Goal: Task Accomplishment & Management: Manage account settings

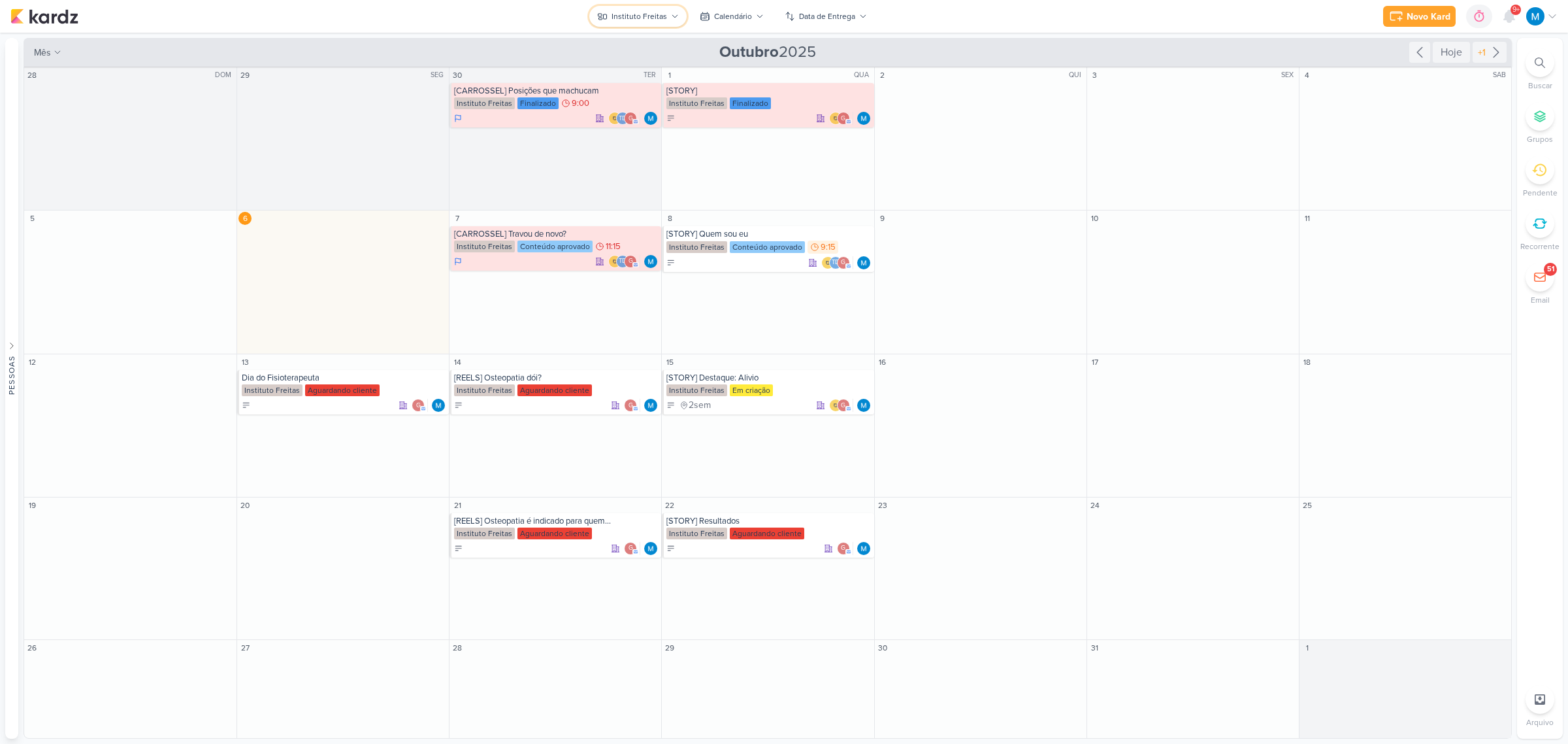
click at [645, 14] on div "Instituto Freitas" at bounding box center [639, 16] width 55 height 12
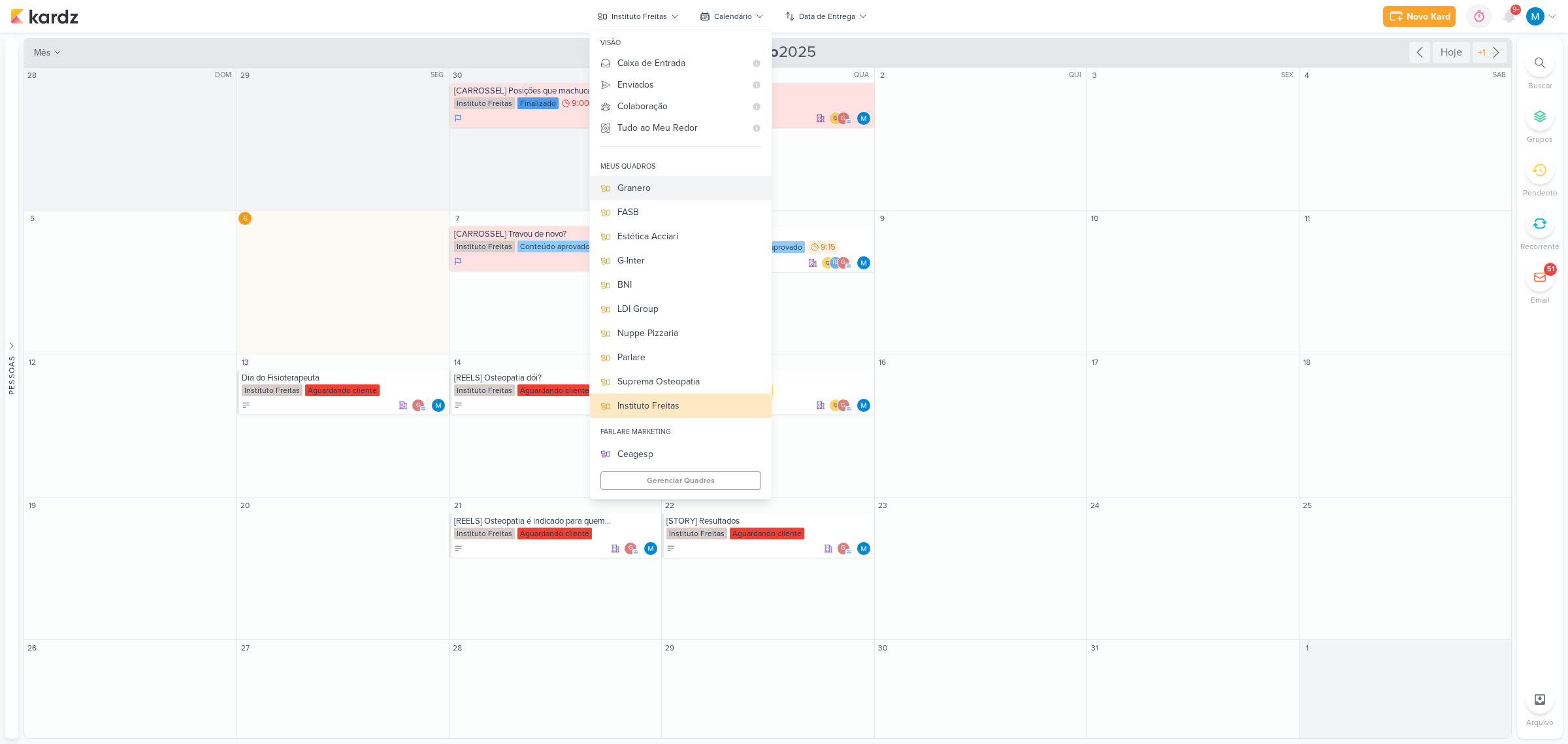
click at [654, 188] on div "Granero" at bounding box center [689, 187] width 144 height 14
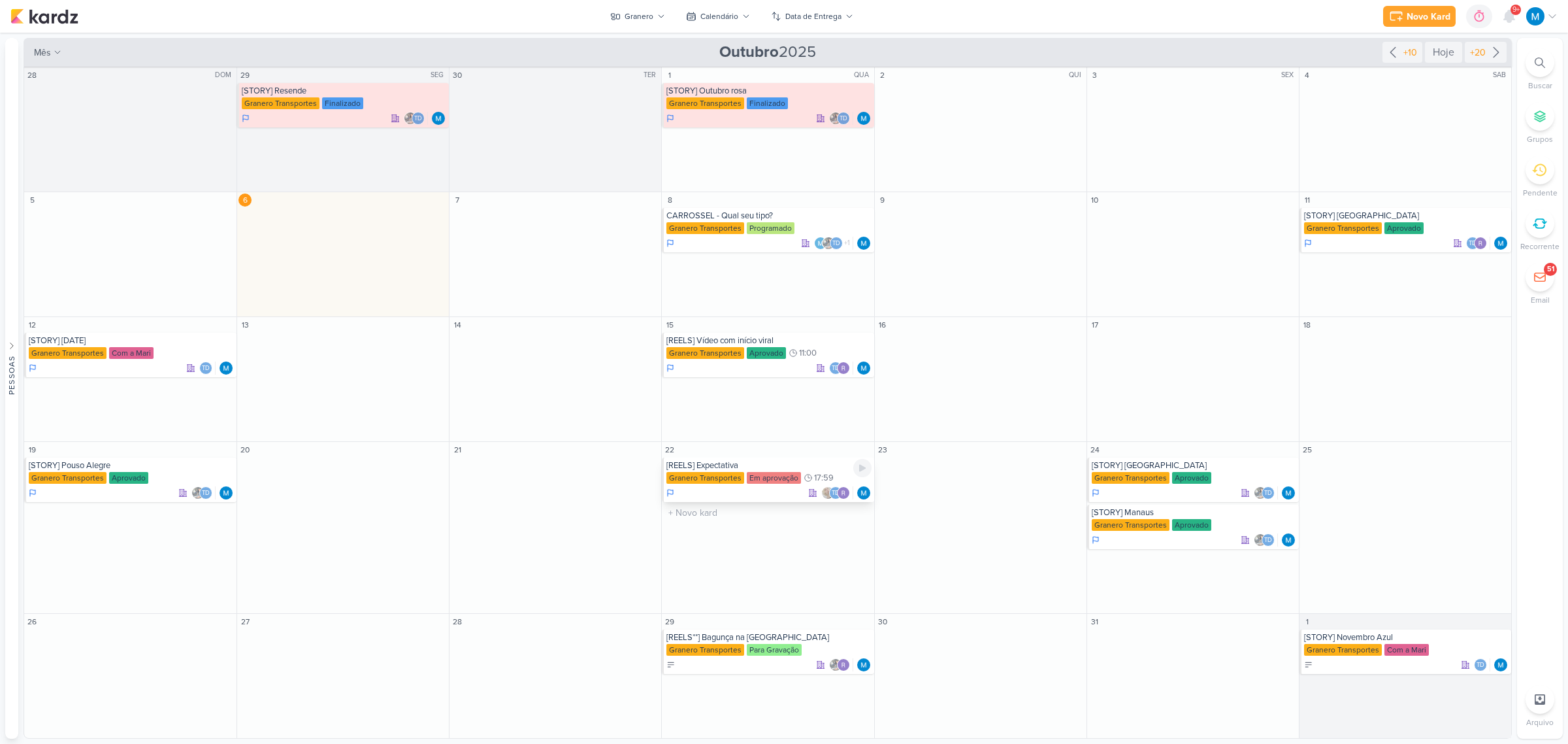
click at [736, 467] on div "[REELS] Expectativa" at bounding box center [768, 466] width 204 height 11
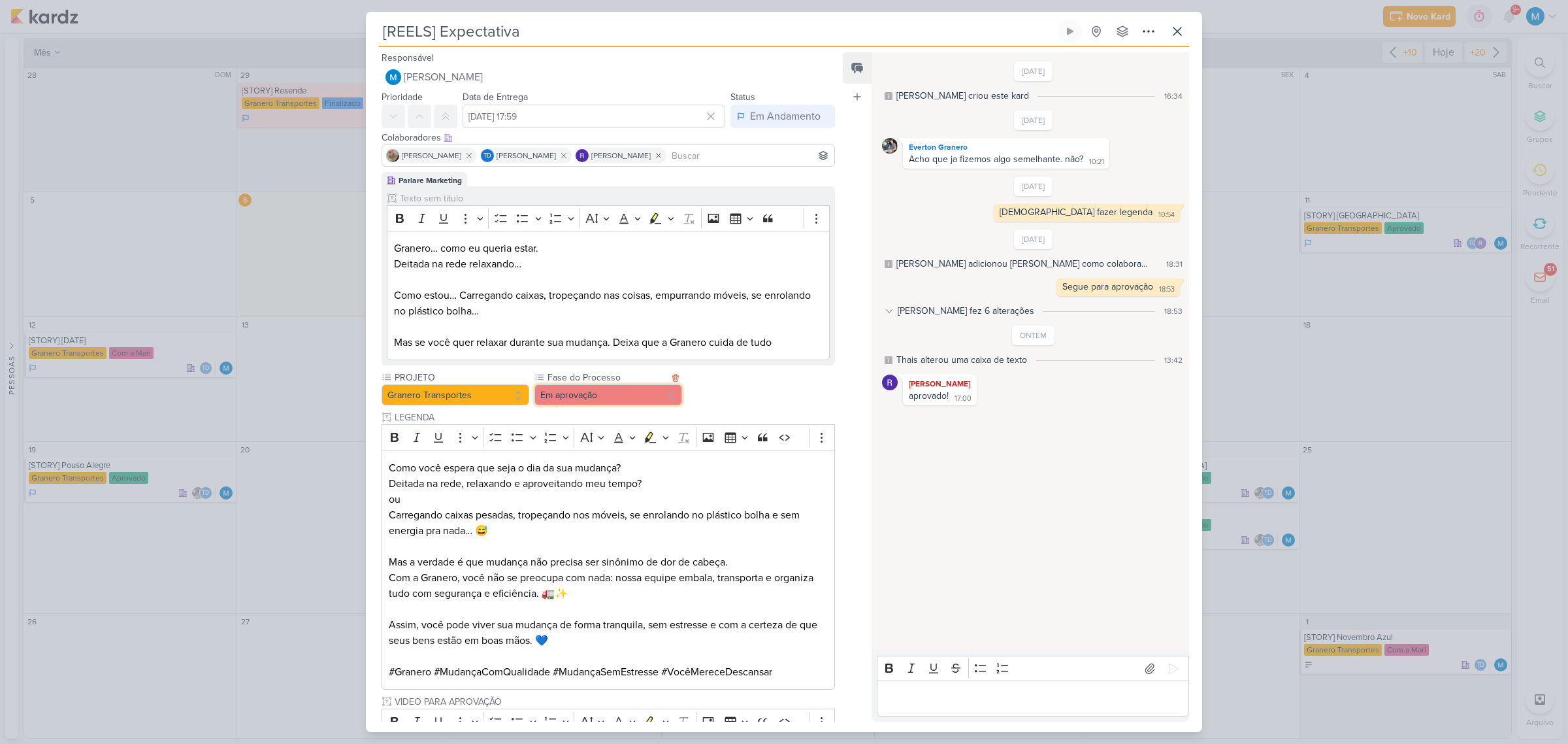
click at [623, 395] on button "Em aprovação" at bounding box center [607, 394] width 147 height 21
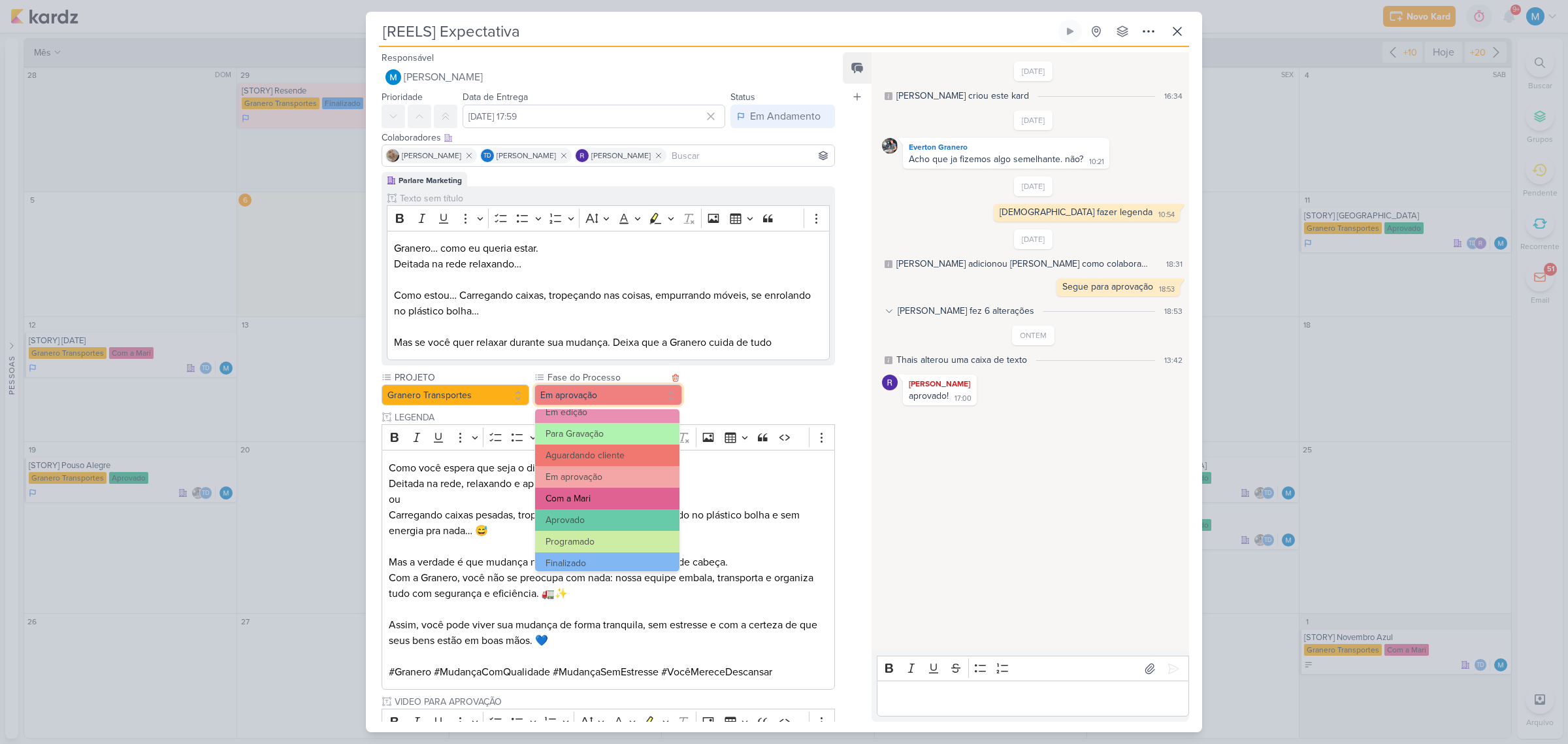
scroll to position [126, 0]
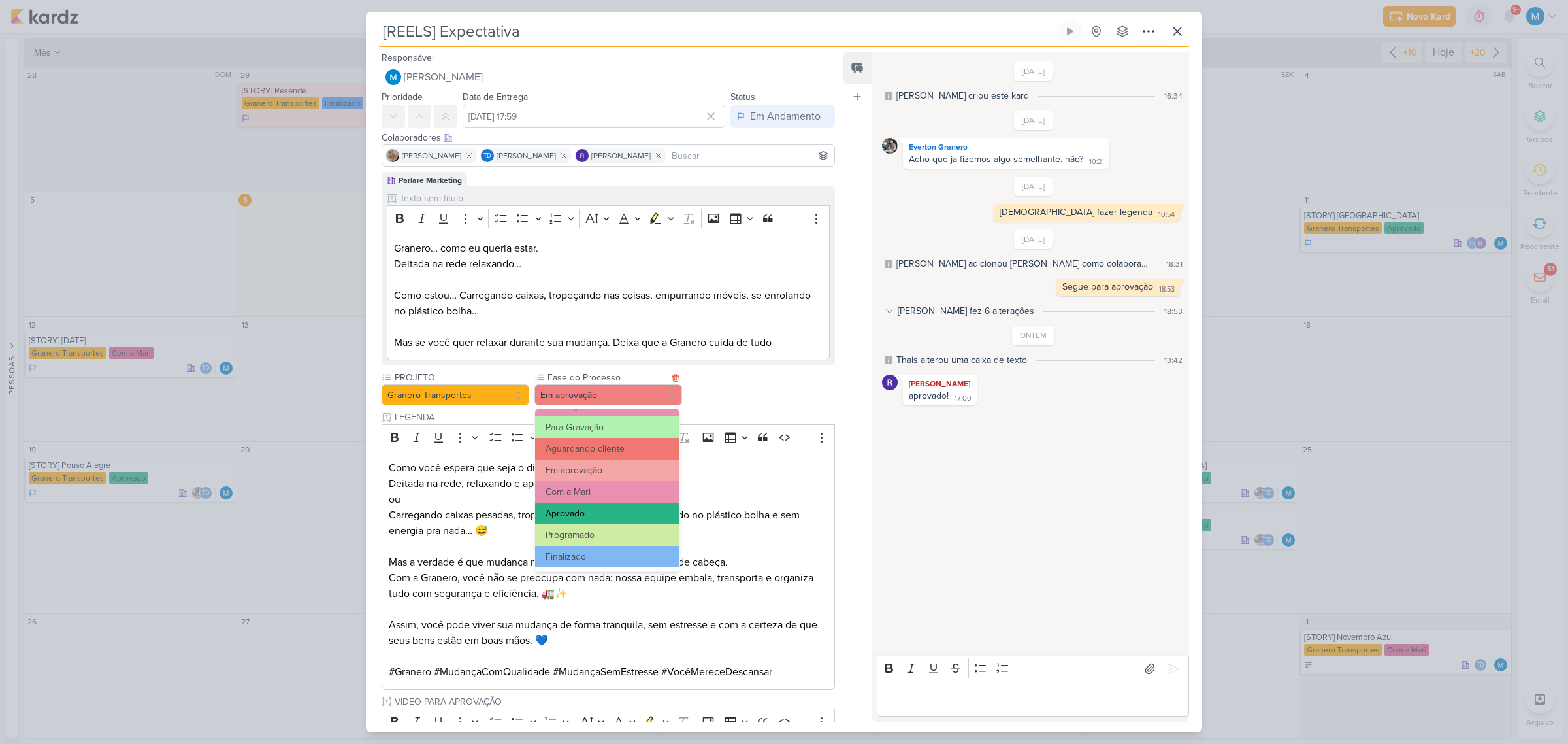
click at [586, 512] on button "Aprovado" at bounding box center [607, 513] width 145 height 22
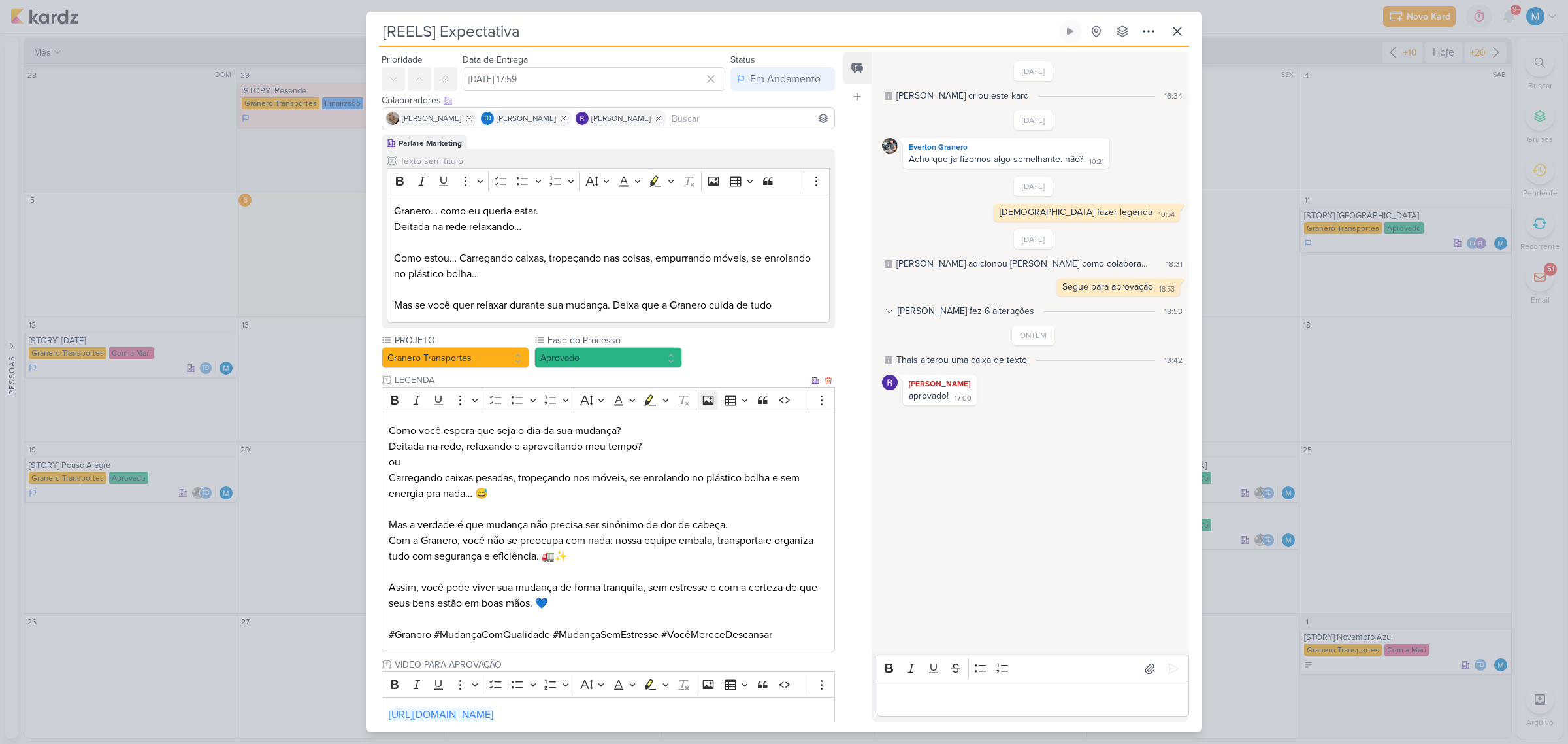
scroll to position [0, 0]
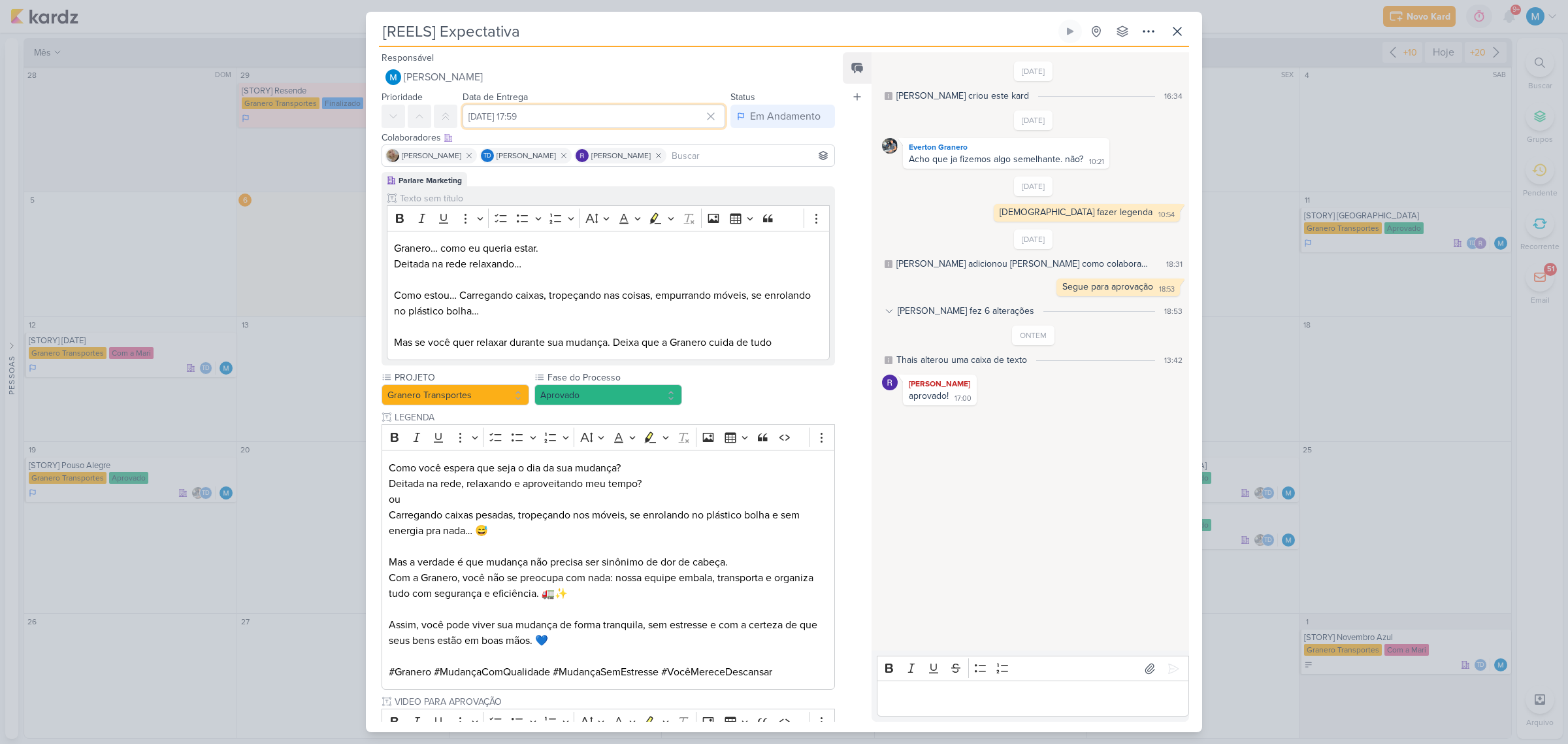
click at [570, 109] on input "[DATE] 17:59" at bounding box center [594, 117] width 263 height 24
click at [597, 279] on select "00 01 02 03 04 05 06 07 08 09 10 11 12 13 14 15 16 17 18 19 20 21 22 23" at bounding box center [606, 282] width 18 height 15
select select "11"
click at [597, 275] on select "00 01 02 03 04 05 06 07 08 09 10 11 12 13 14 15 16 17 18 19 20 21 22 23" at bounding box center [606, 282] width 18 height 15
type input "[DATE] 11:59"
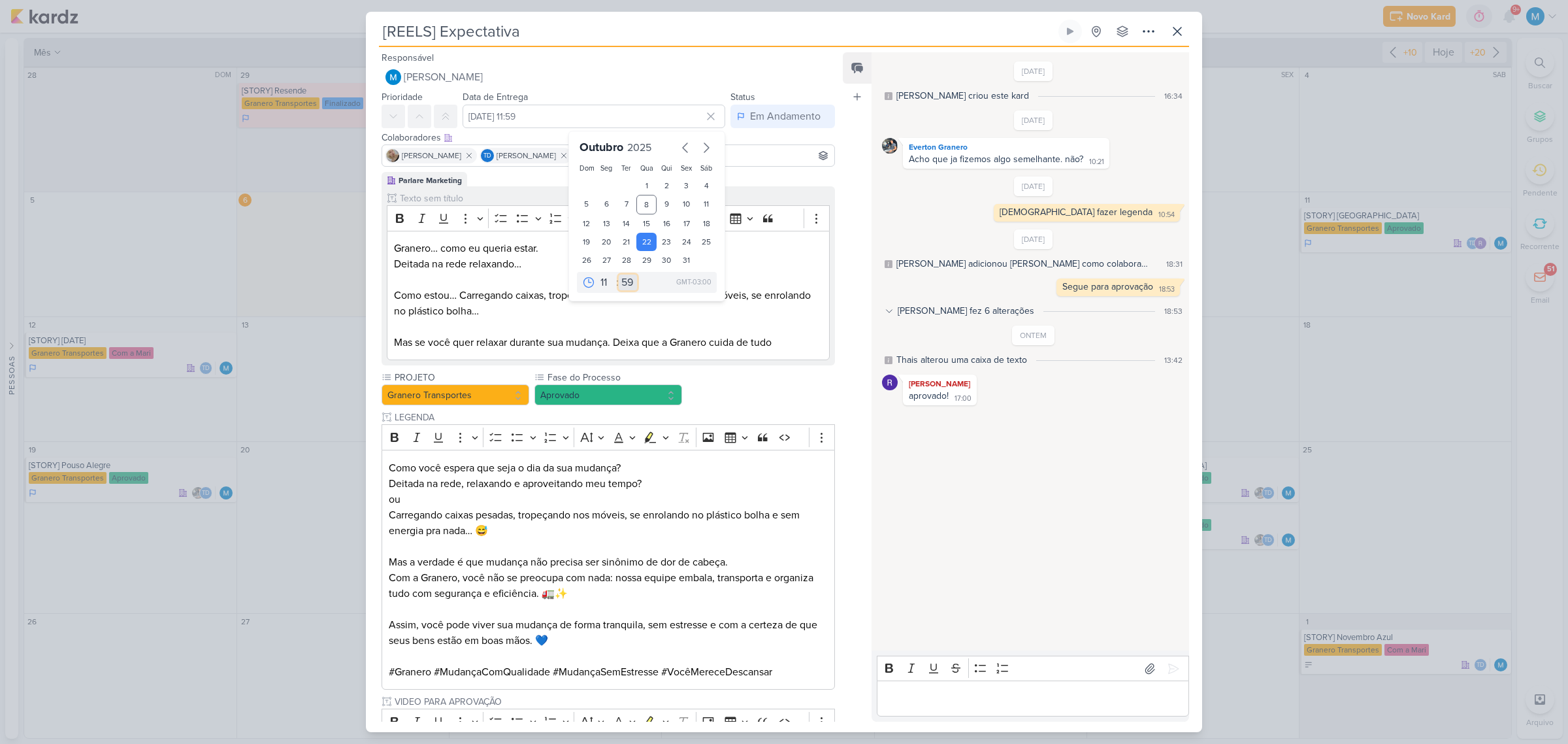
click at [625, 286] on select "00 05 10 15 20 25 30 35 40 45 50 55 59" at bounding box center [627, 282] width 18 height 15
select select "35"
click at [618, 275] on select "00 05 10 15 20 25 30 35 40 45 50 55 59" at bounding box center [627, 282] width 18 height 15
type input "[DATE] 11:35"
click at [718, 485] on p "Como você espera que seja o dia da sua mudança? Deitada na rede, relaxando e ap…" at bounding box center [608, 476] width 439 height 32
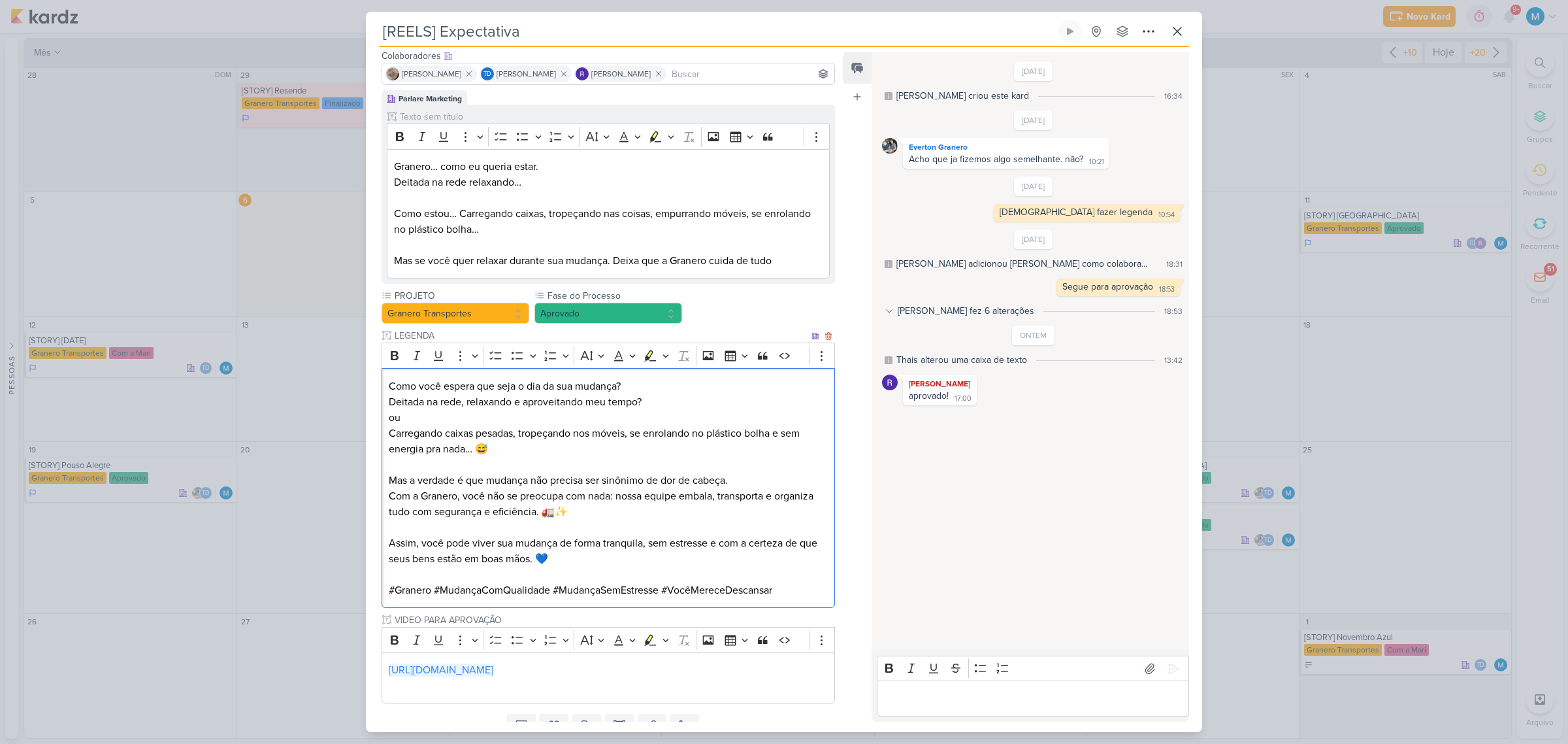
scroll to position [137, 0]
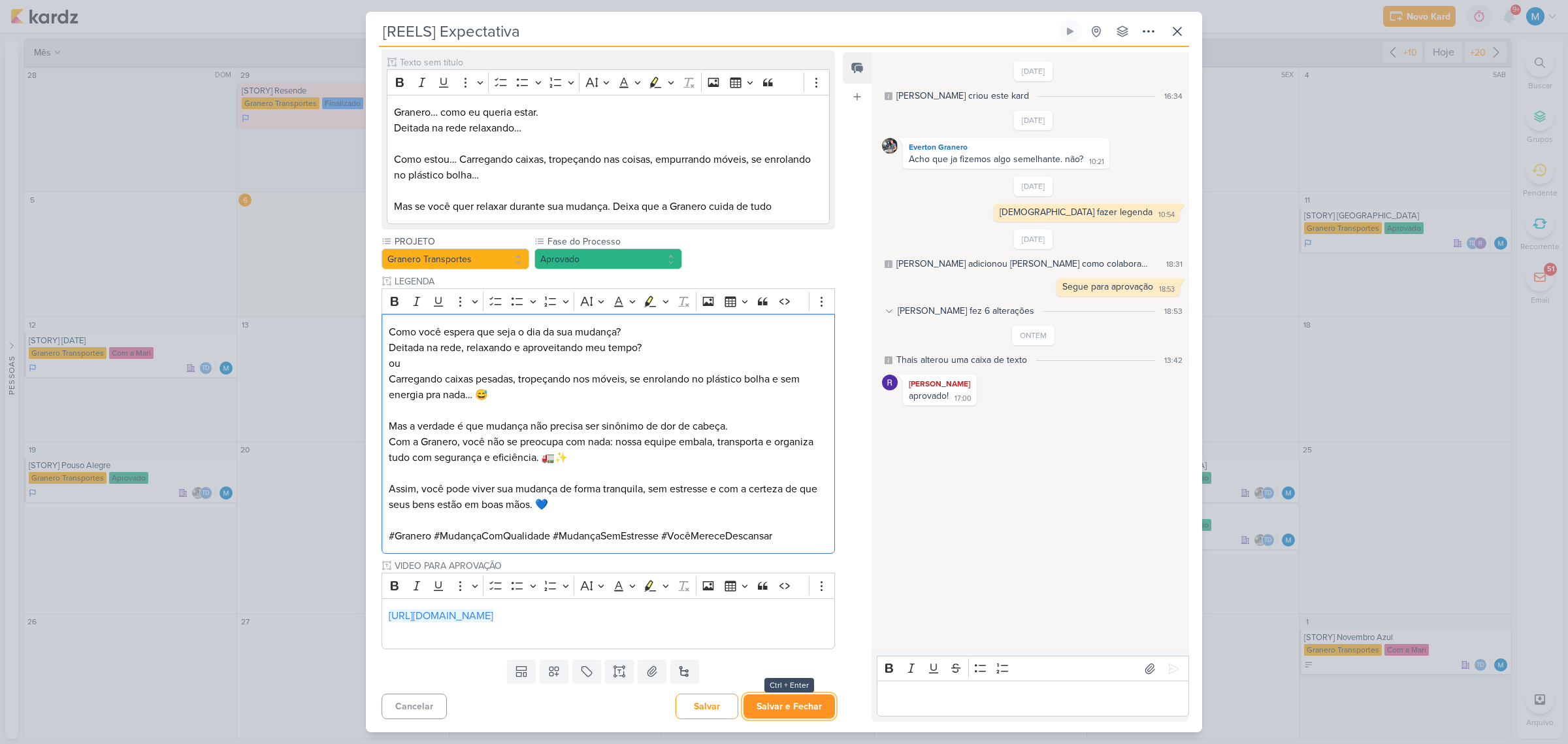
click at [813, 704] on button "Salvar e Fechar" at bounding box center [789, 706] width 91 height 24
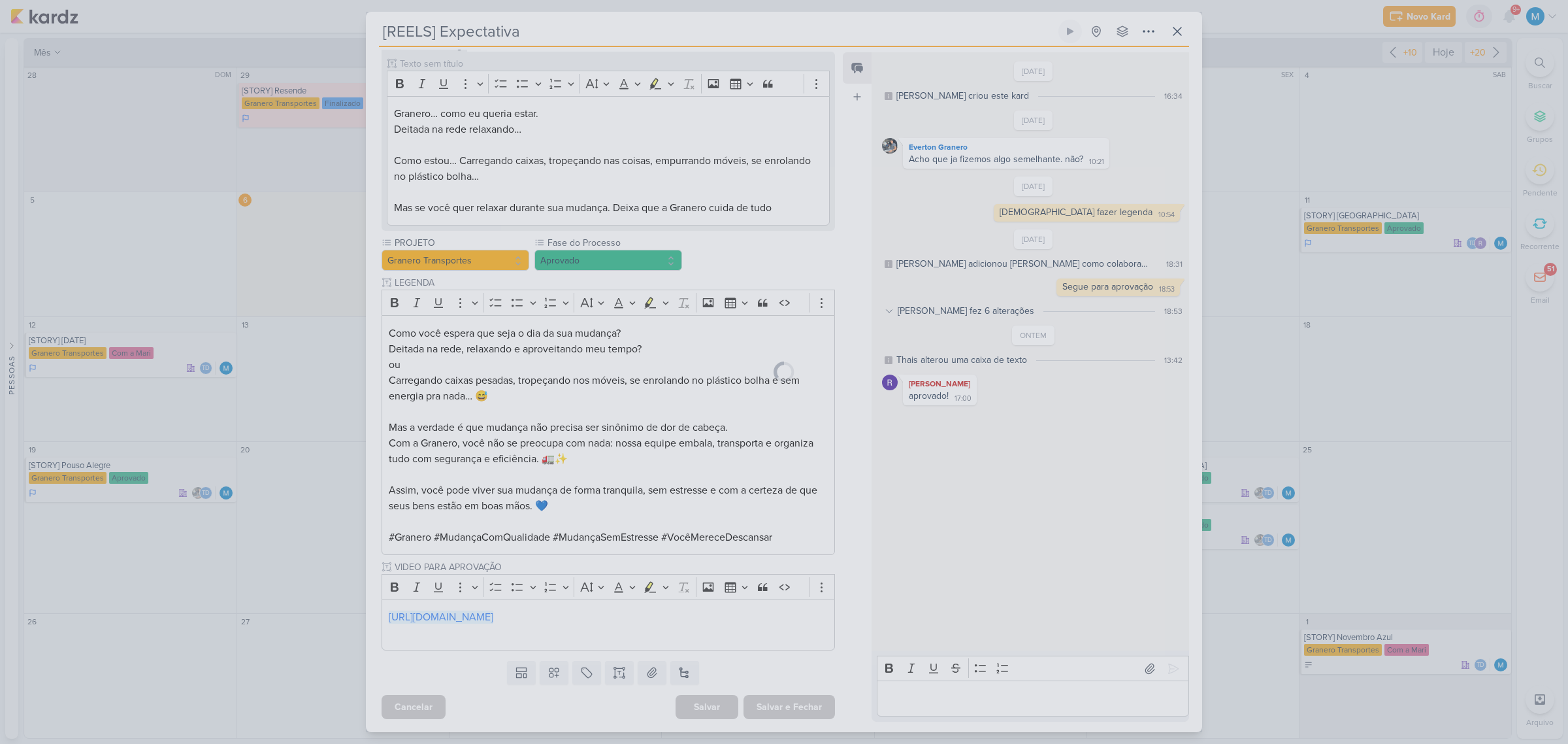
scroll to position [136, 0]
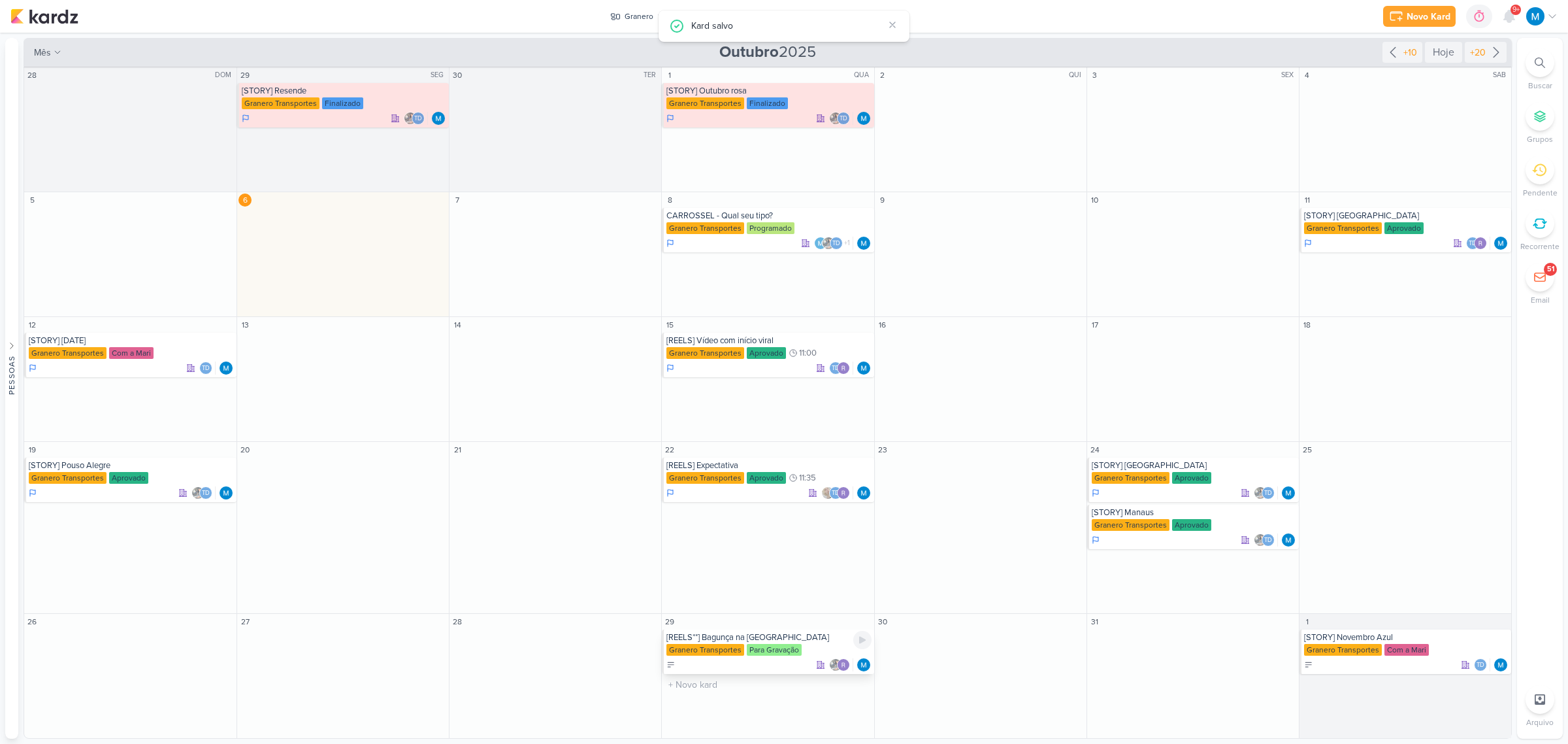
click at [769, 633] on div "[REELS**] Bagunça na [GEOGRAPHIC_DATA]" at bounding box center [768, 637] width 204 height 11
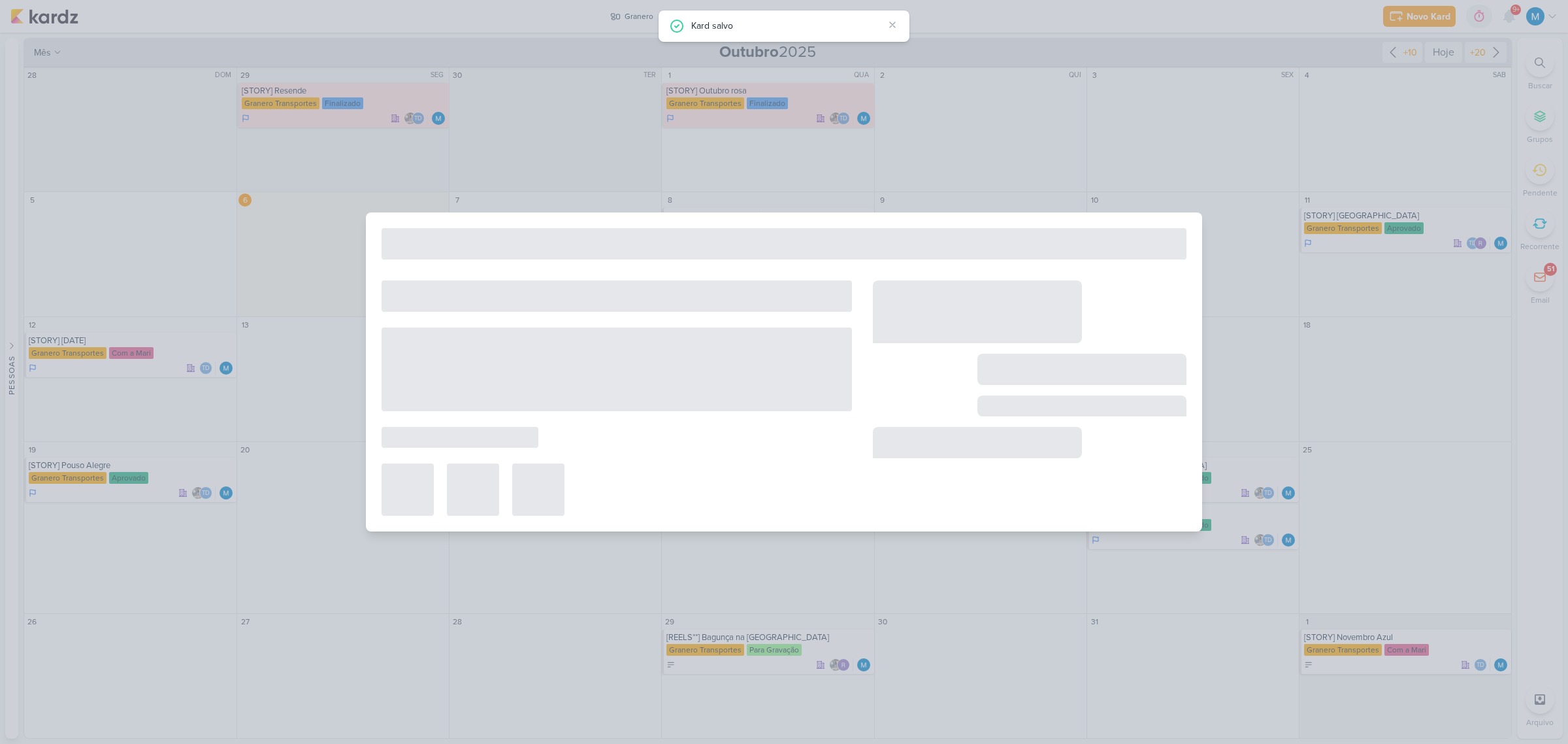
type input "[REELS**] Bagunça na [GEOGRAPHIC_DATA]"
type input "[DATE] 23:59"
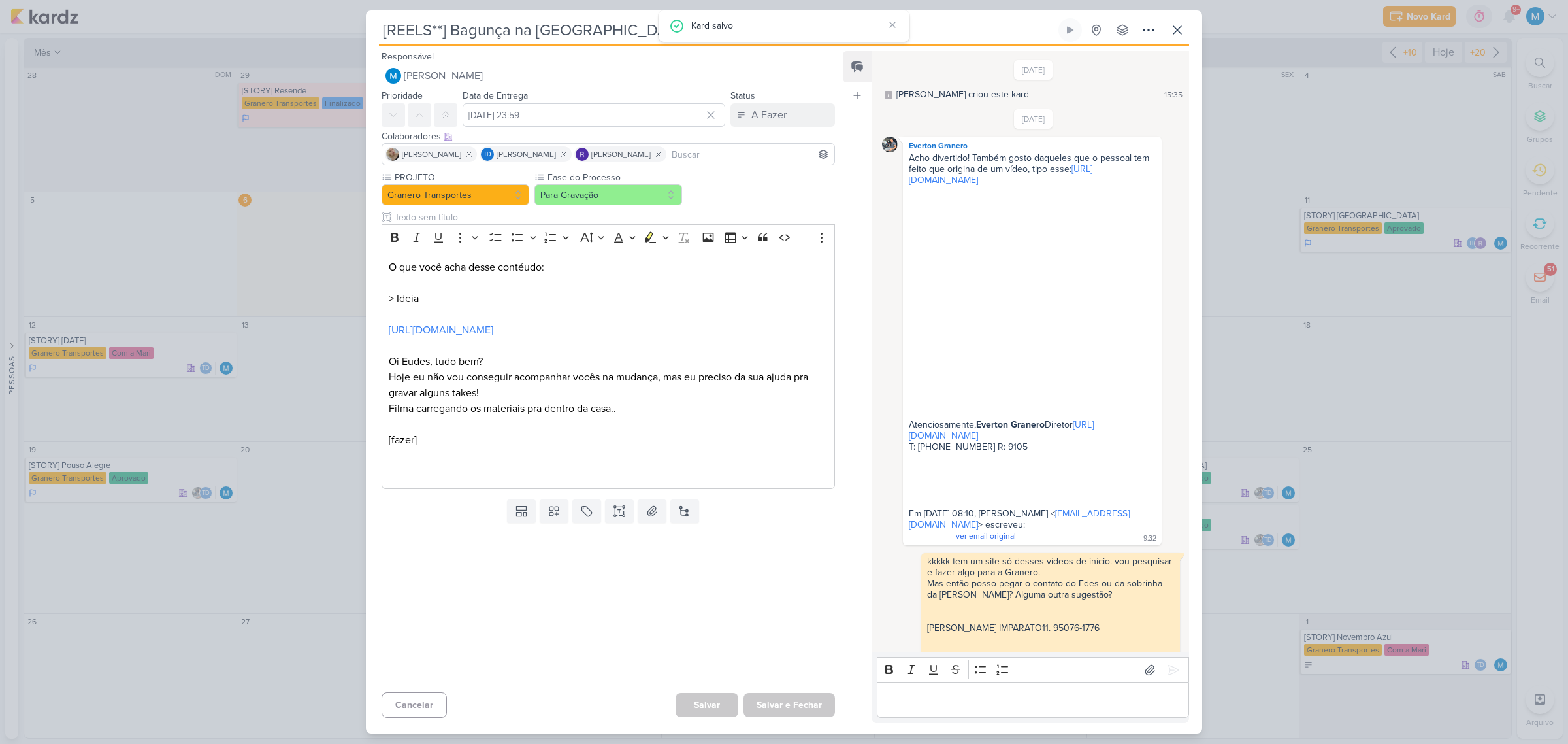
scroll to position [510, 0]
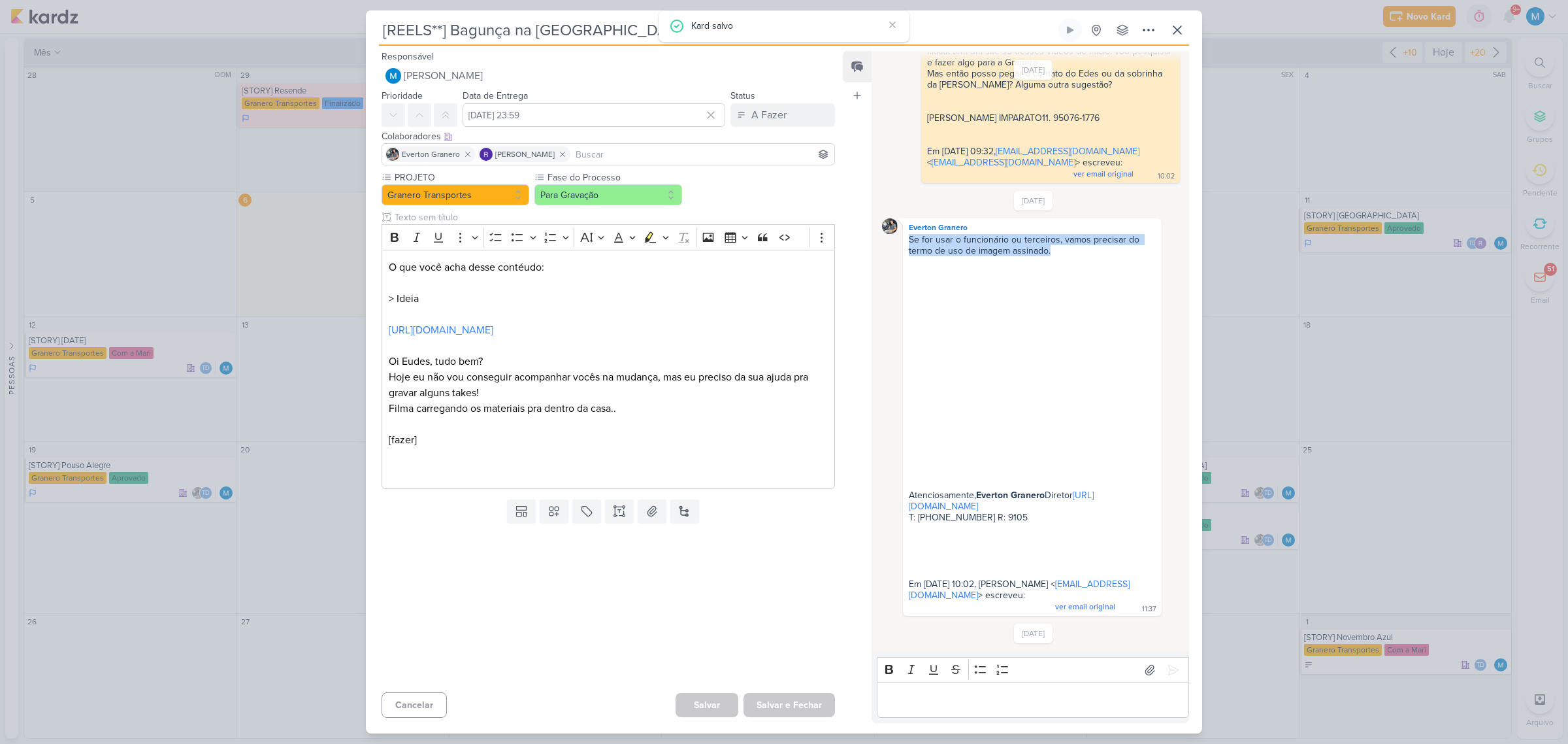
drag, startPoint x: 899, startPoint y: 240, endPoint x: 1112, endPoint y: 250, distance: 213.2
click at [1112, 250] on div "Everton Granero Se for usar o funcionário ou terceiros, vamos precisar do termo…" at bounding box center [1033, 416] width 303 height 397
click at [771, 612] on div at bounding box center [603, 607] width 474 height 159
click at [1177, 32] on icon at bounding box center [1177, 30] width 15 height 15
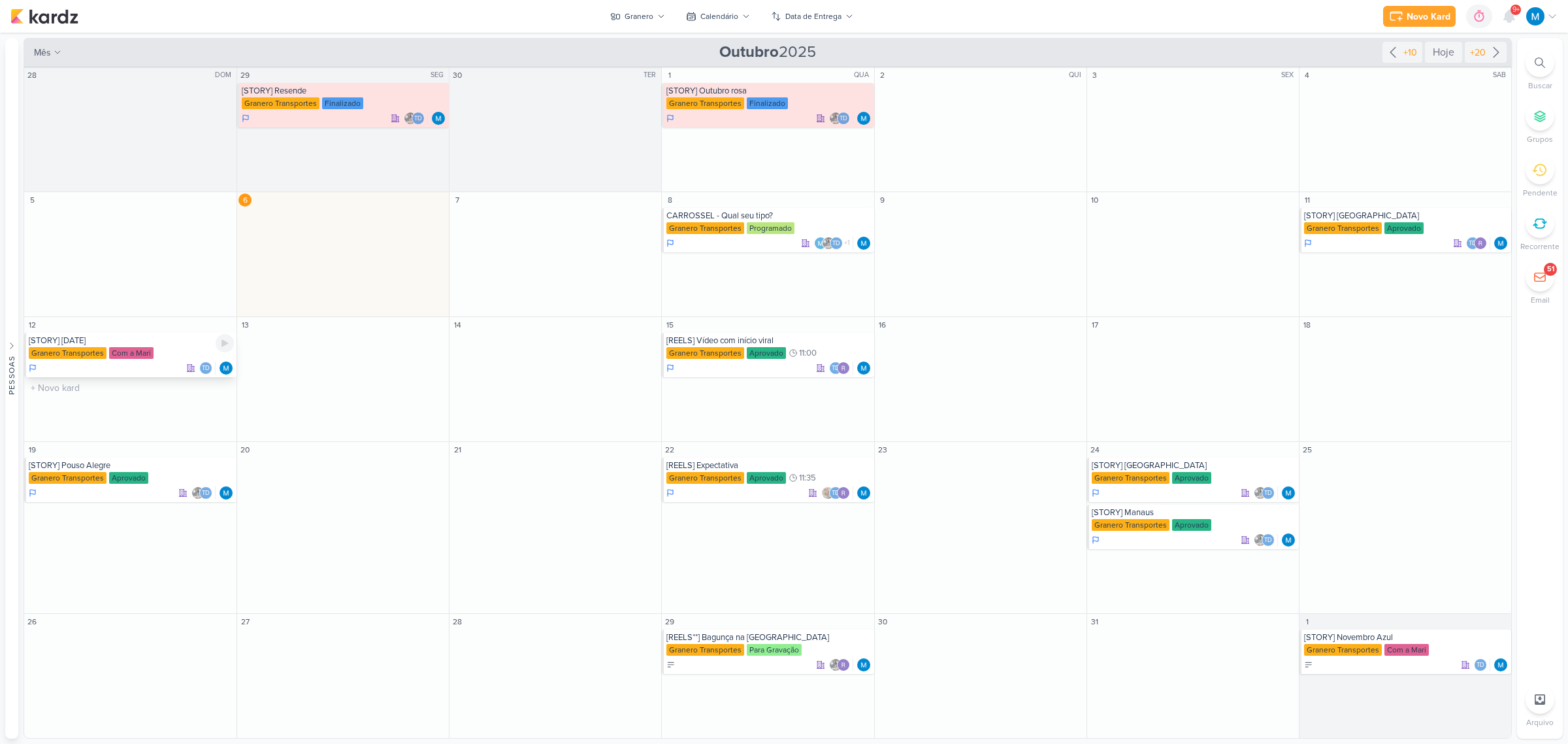
click at [121, 344] on div "[STORY] [DATE]" at bounding box center [131, 341] width 205 height 11
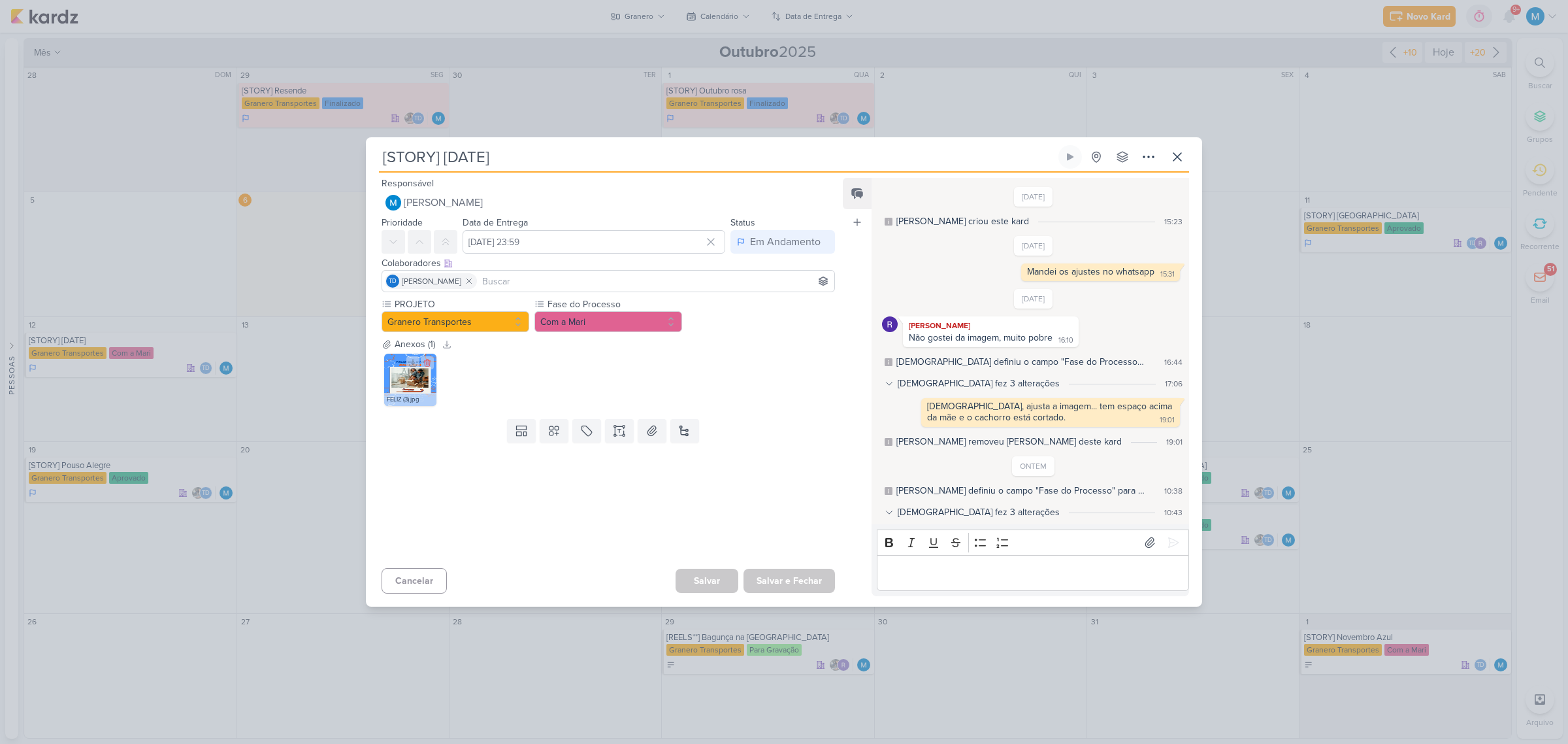
click at [399, 387] on img at bounding box center [410, 380] width 52 height 52
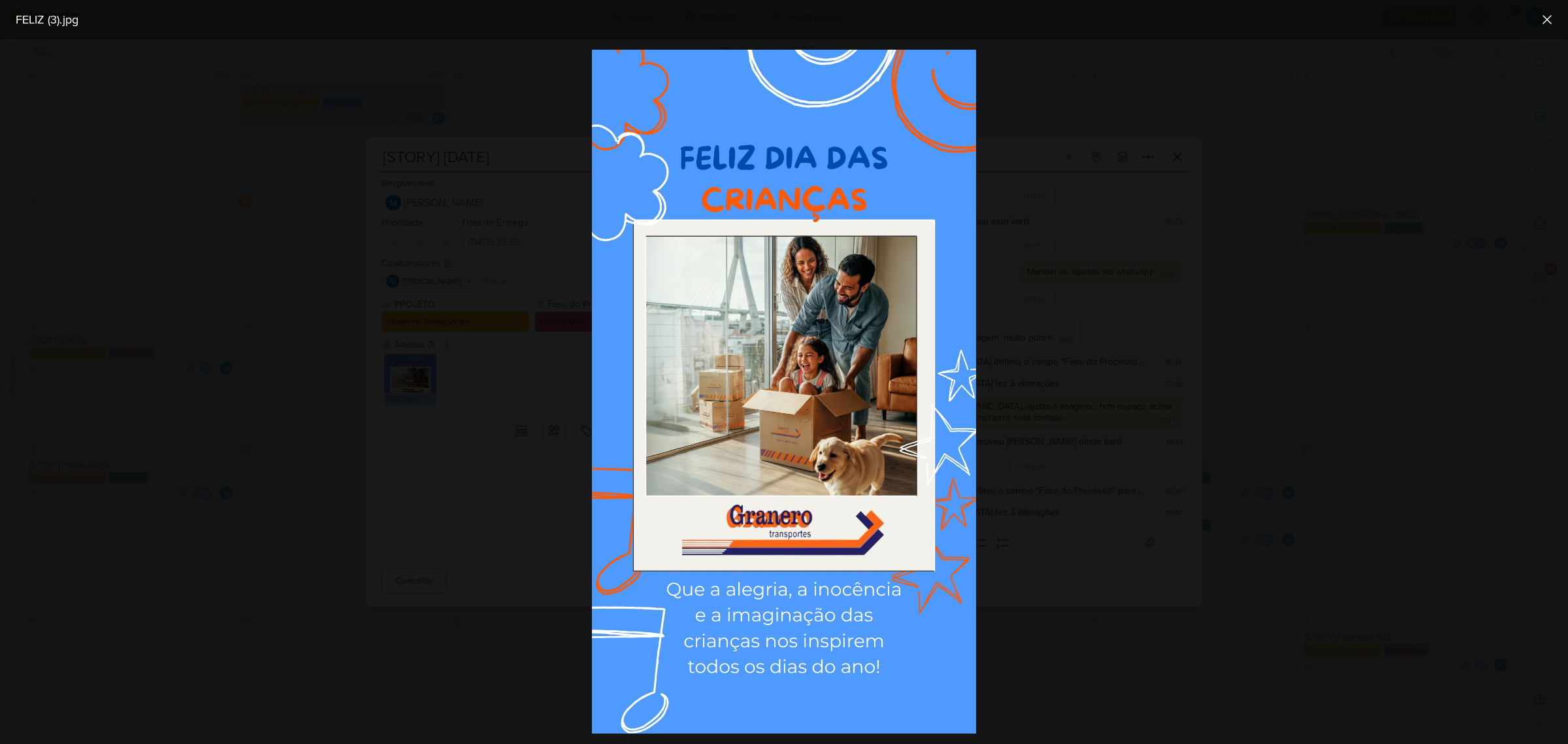
click at [1062, 546] on div at bounding box center [784, 391] width 1568 height 704
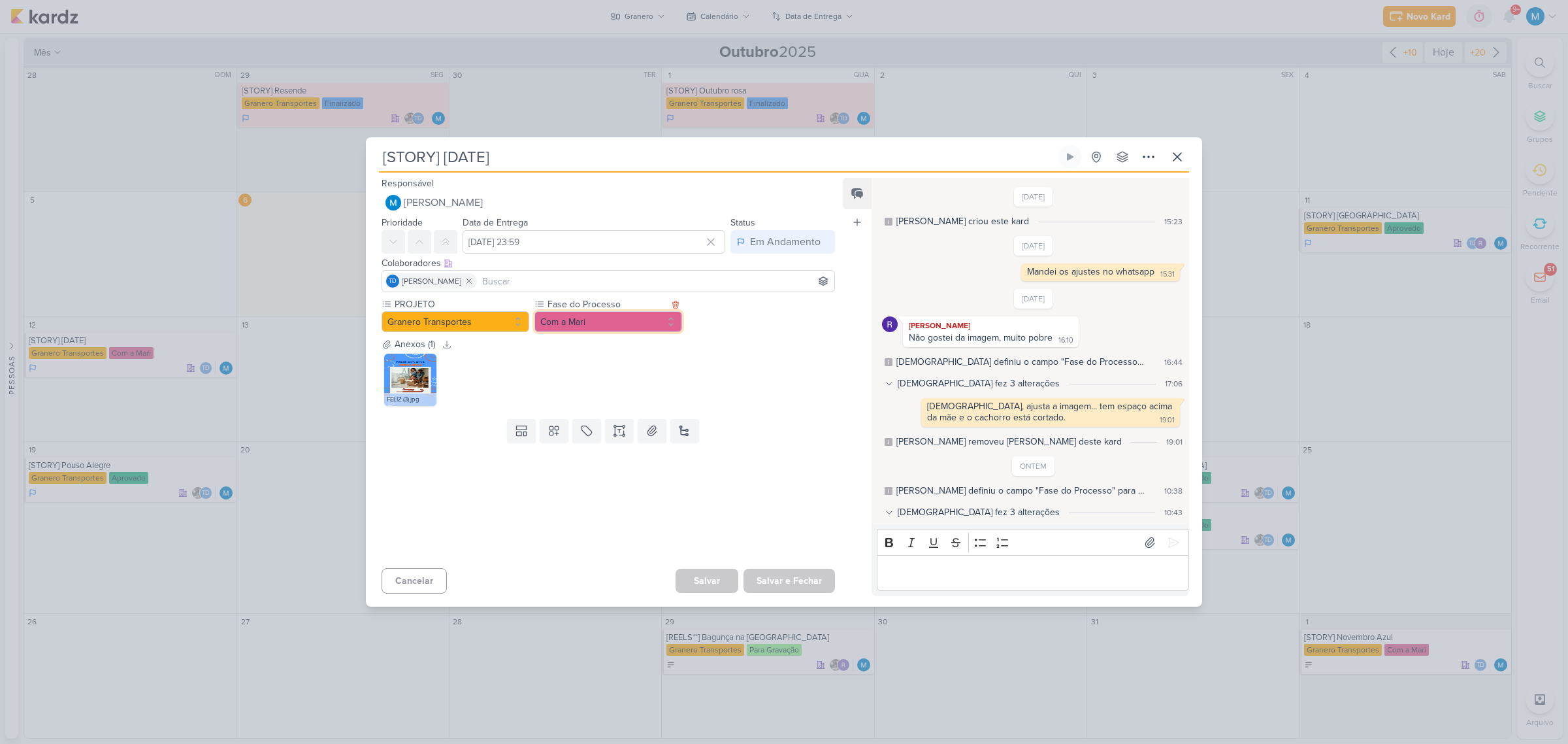
click at [629, 325] on button "Com a Mari" at bounding box center [607, 321] width 147 height 21
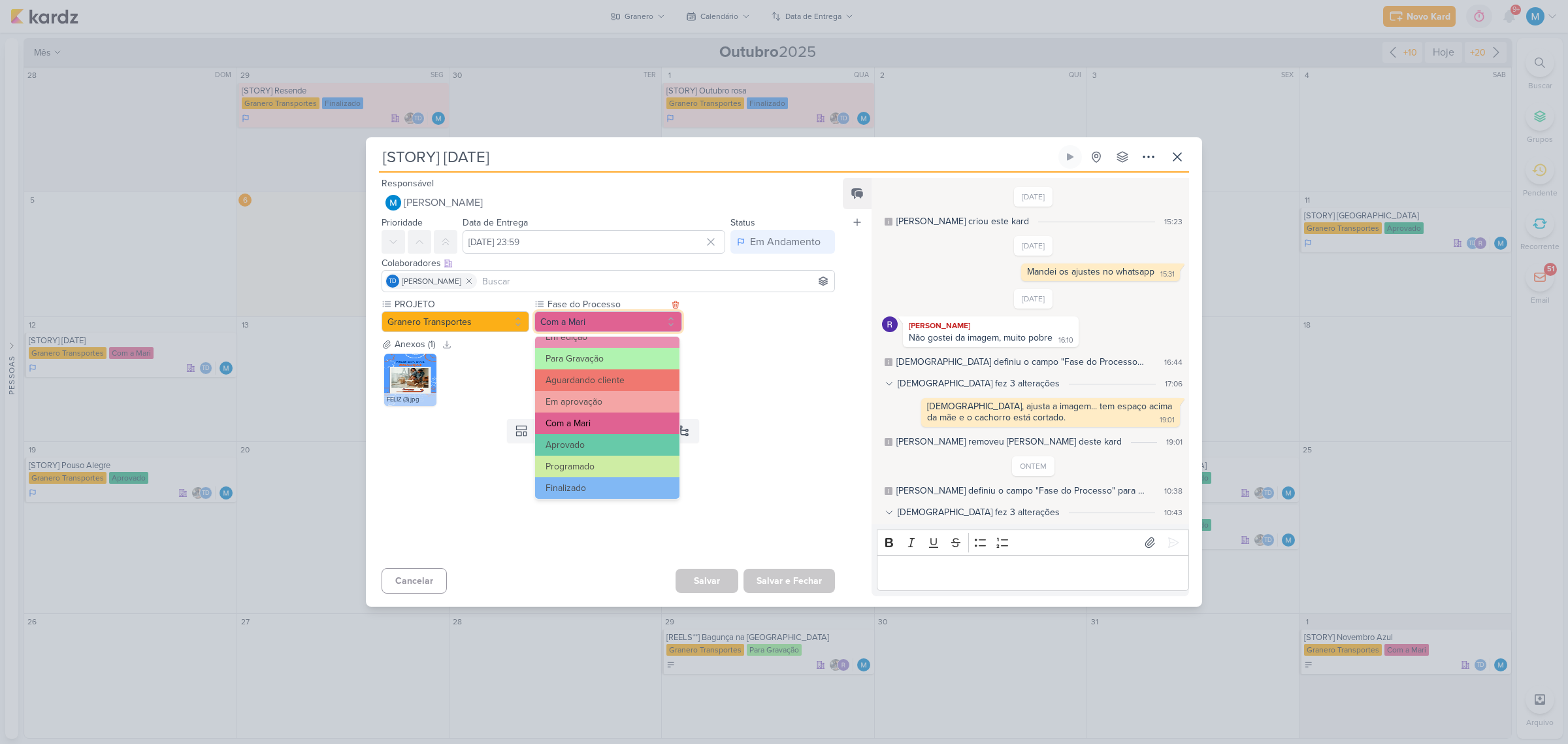
scroll to position [126, 0]
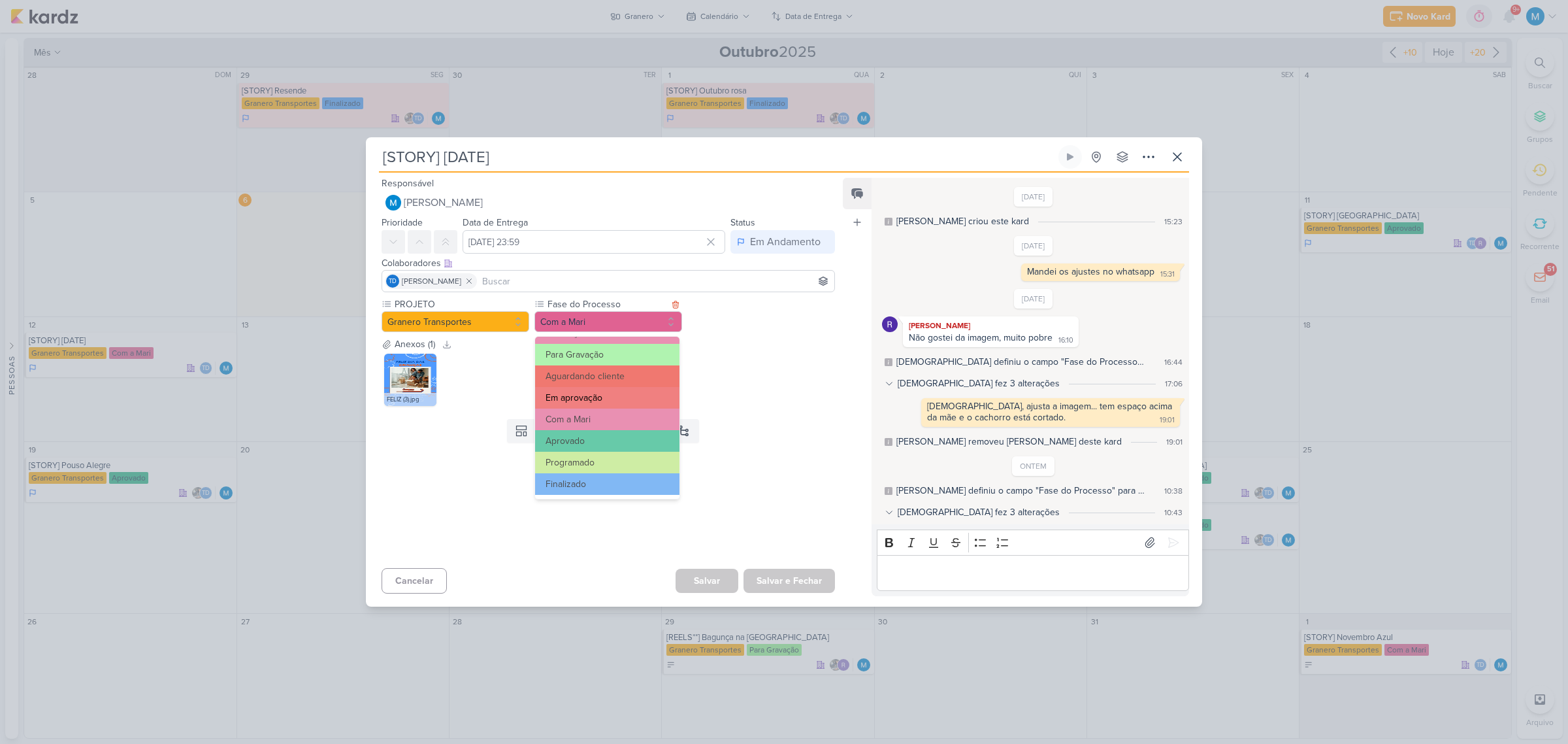
click at [609, 392] on button "Em aprovação" at bounding box center [607, 398] width 145 height 22
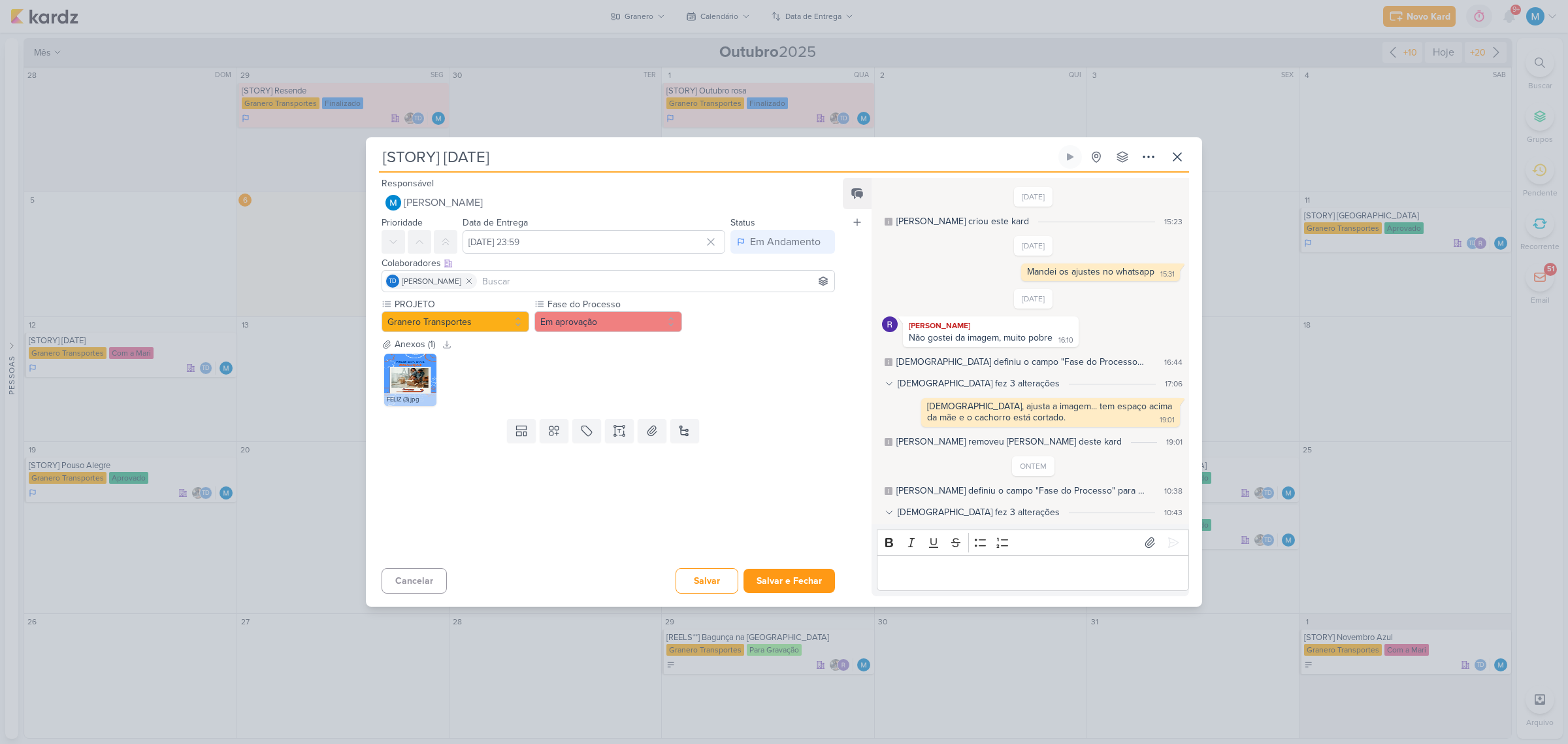
click at [563, 285] on input at bounding box center [656, 280] width 352 height 15
type input "rafa"
click at [496, 310] on button "[PERSON_NAME]" at bounding box center [608, 306] width 452 height 24
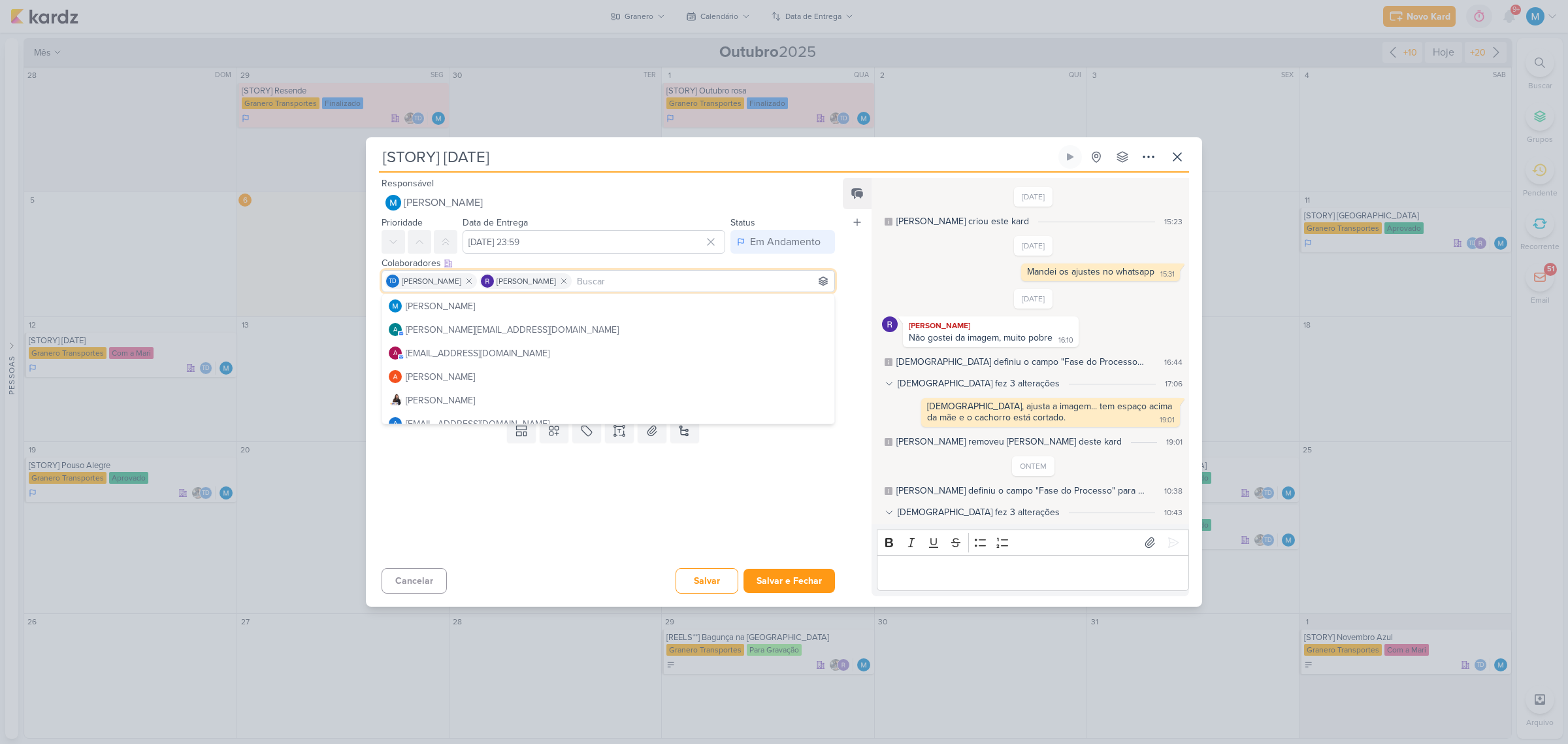
click at [925, 567] on p "Editor editing area: main" at bounding box center [1032, 571] width 298 height 15
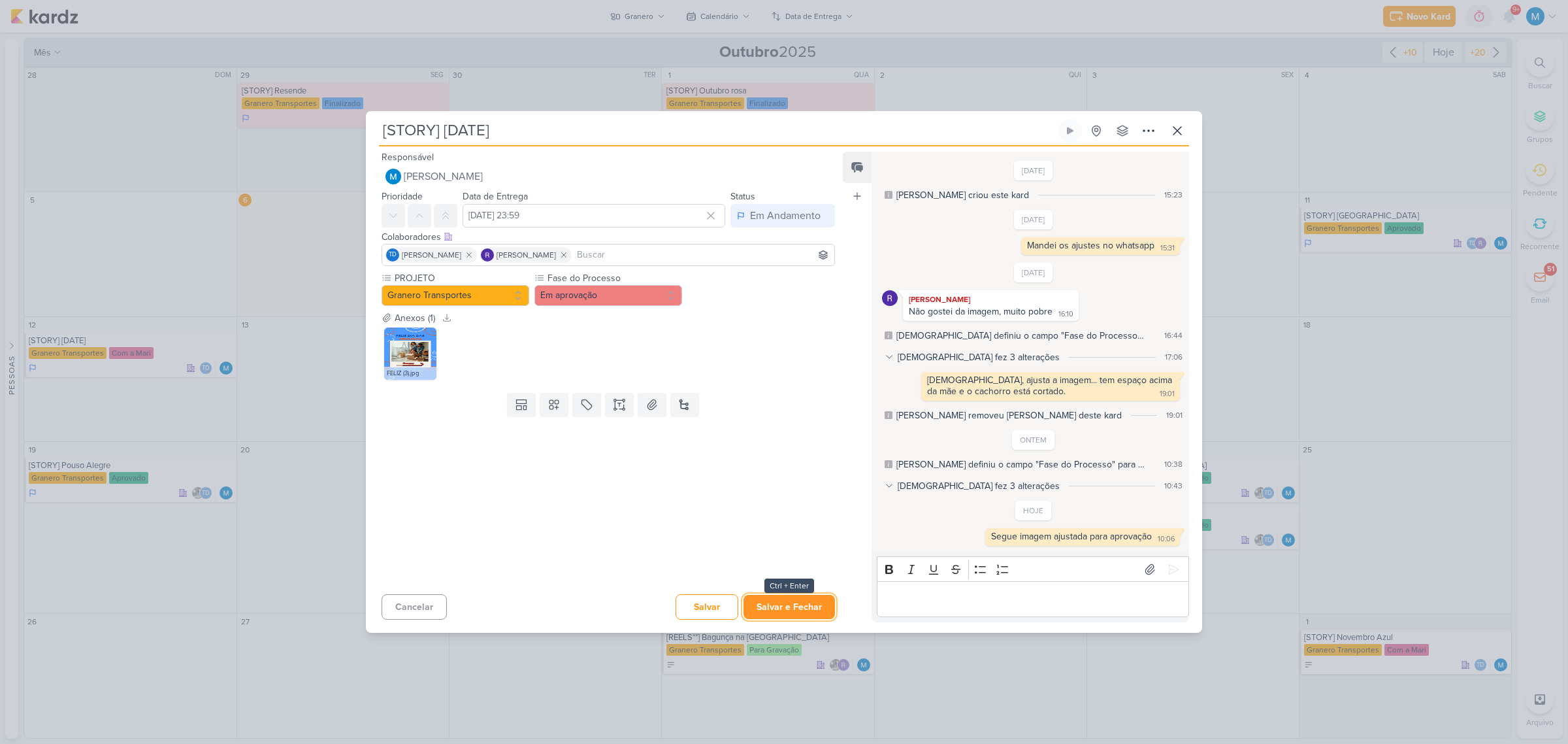
click at [811, 605] on button "Salvar e Fechar" at bounding box center [789, 607] width 91 height 24
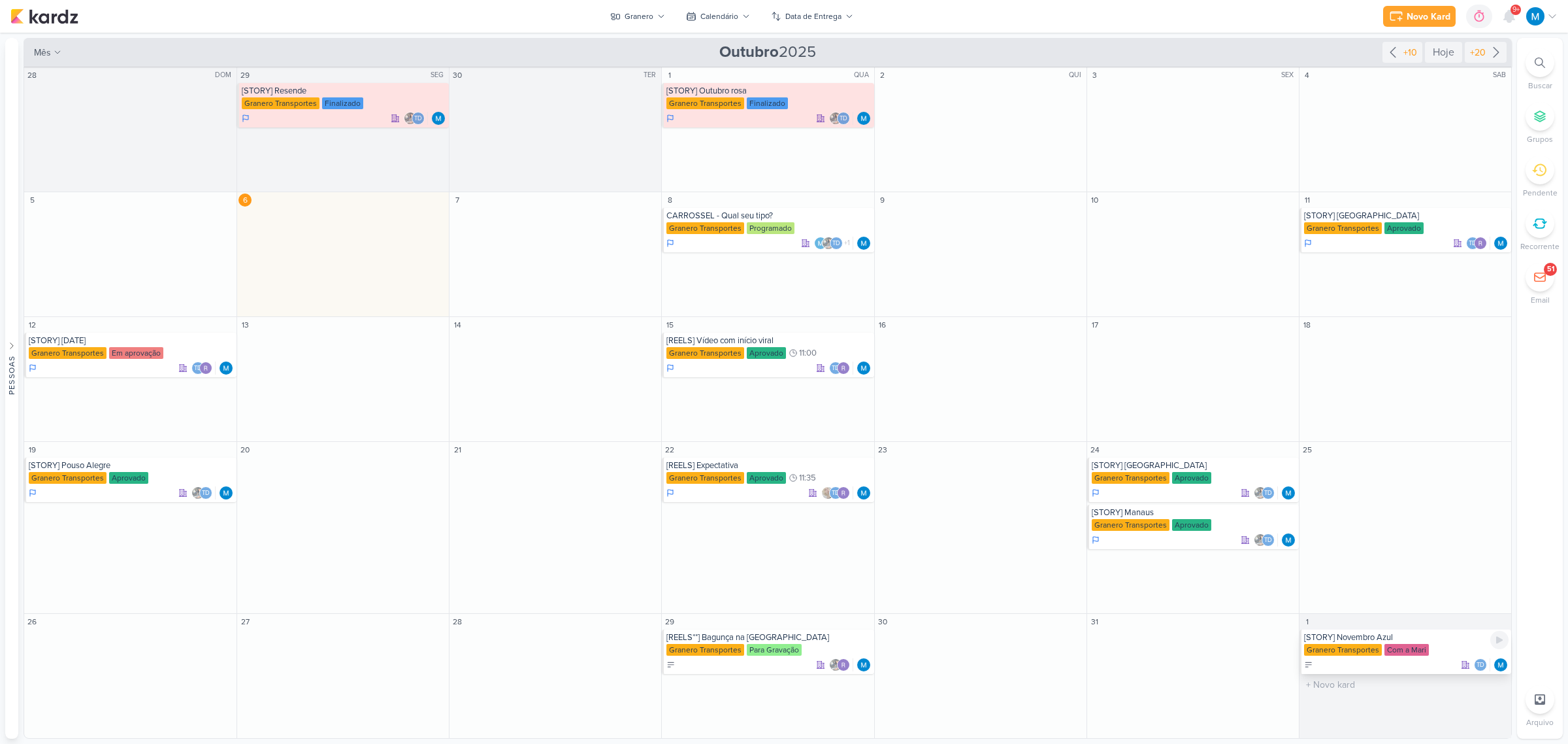
click at [1382, 637] on div "[STORY] Novembro Azul" at bounding box center [1406, 637] width 204 height 11
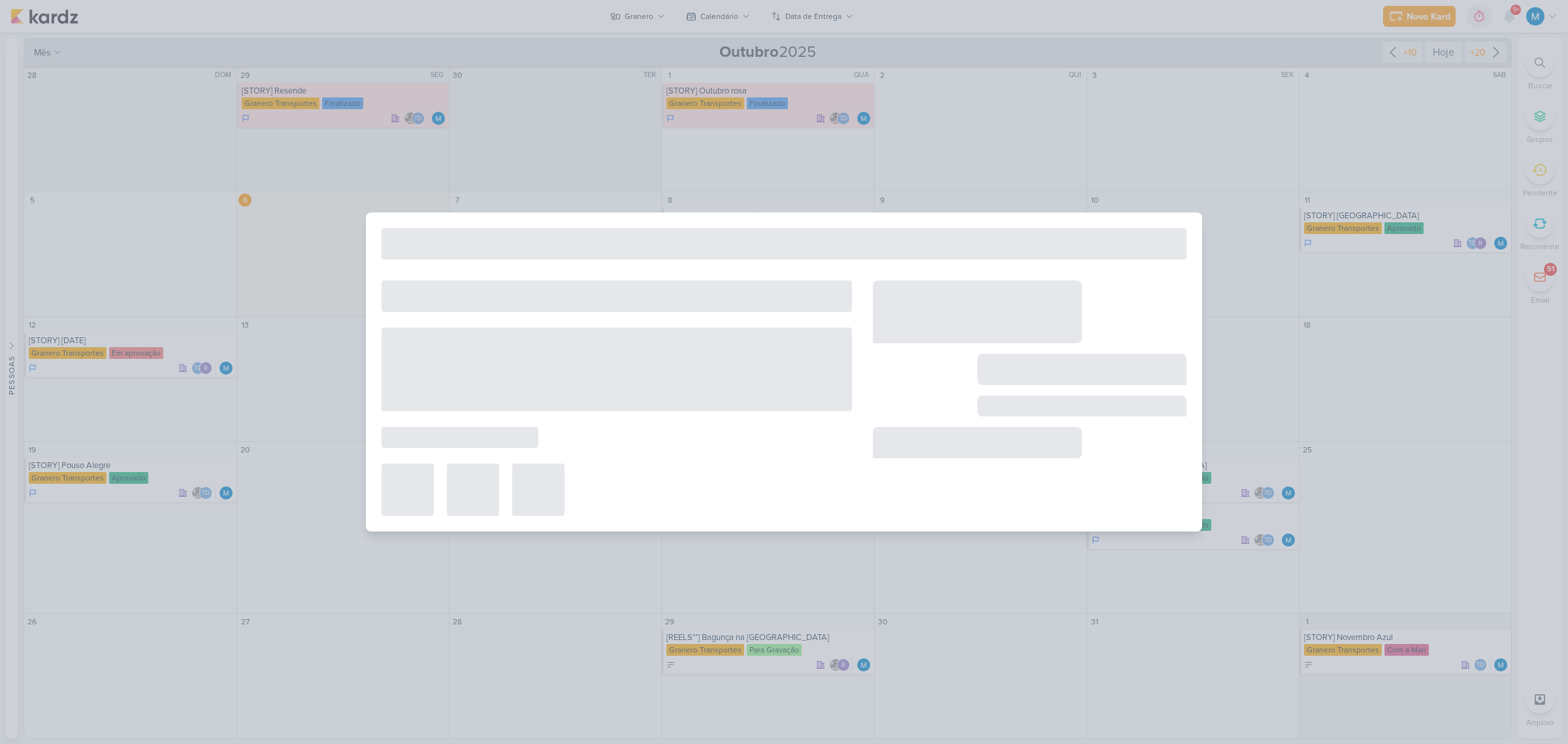
type input "[STORY] Novembro Azul"
type input "[DATE] 23:59"
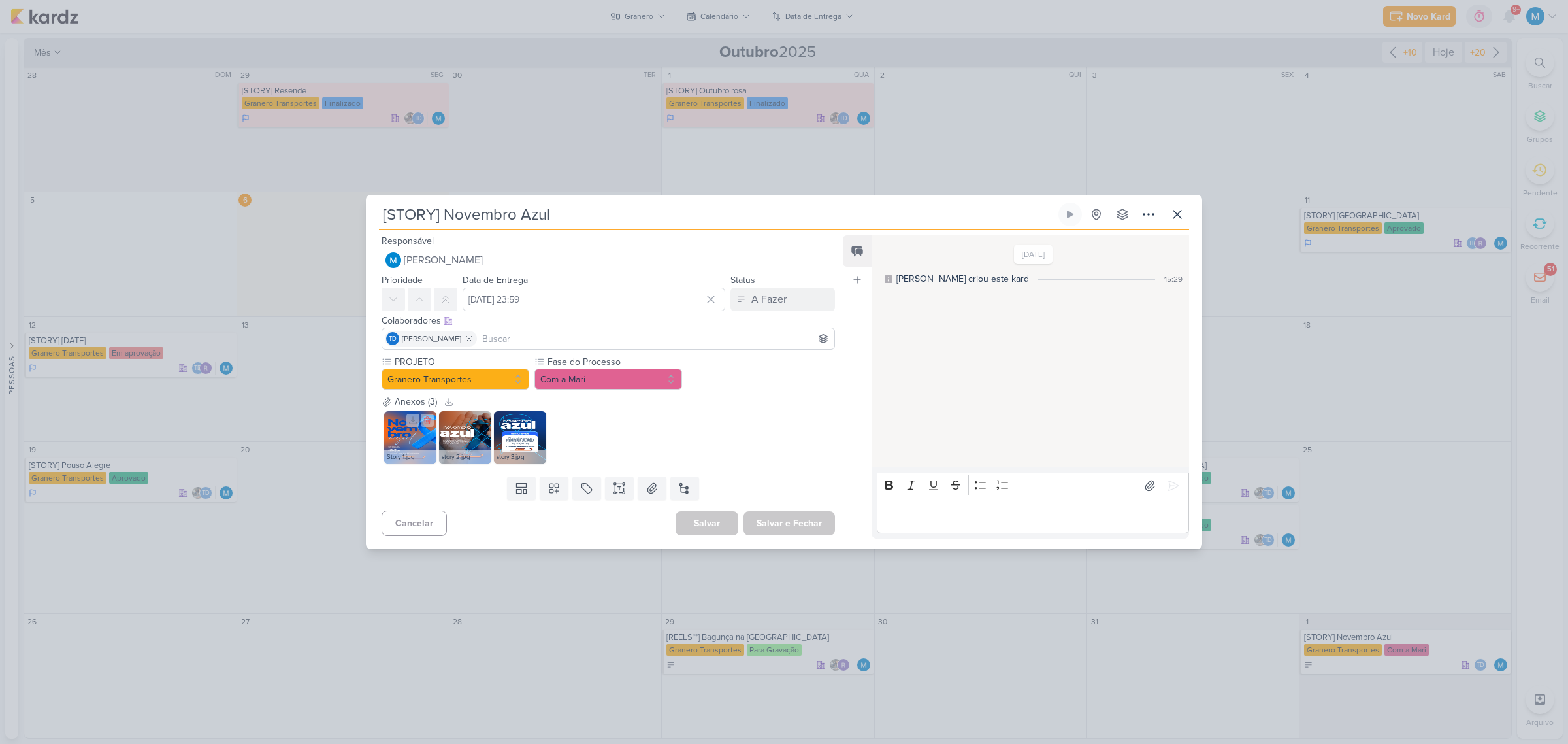
click at [418, 439] on img at bounding box center [410, 438] width 52 height 52
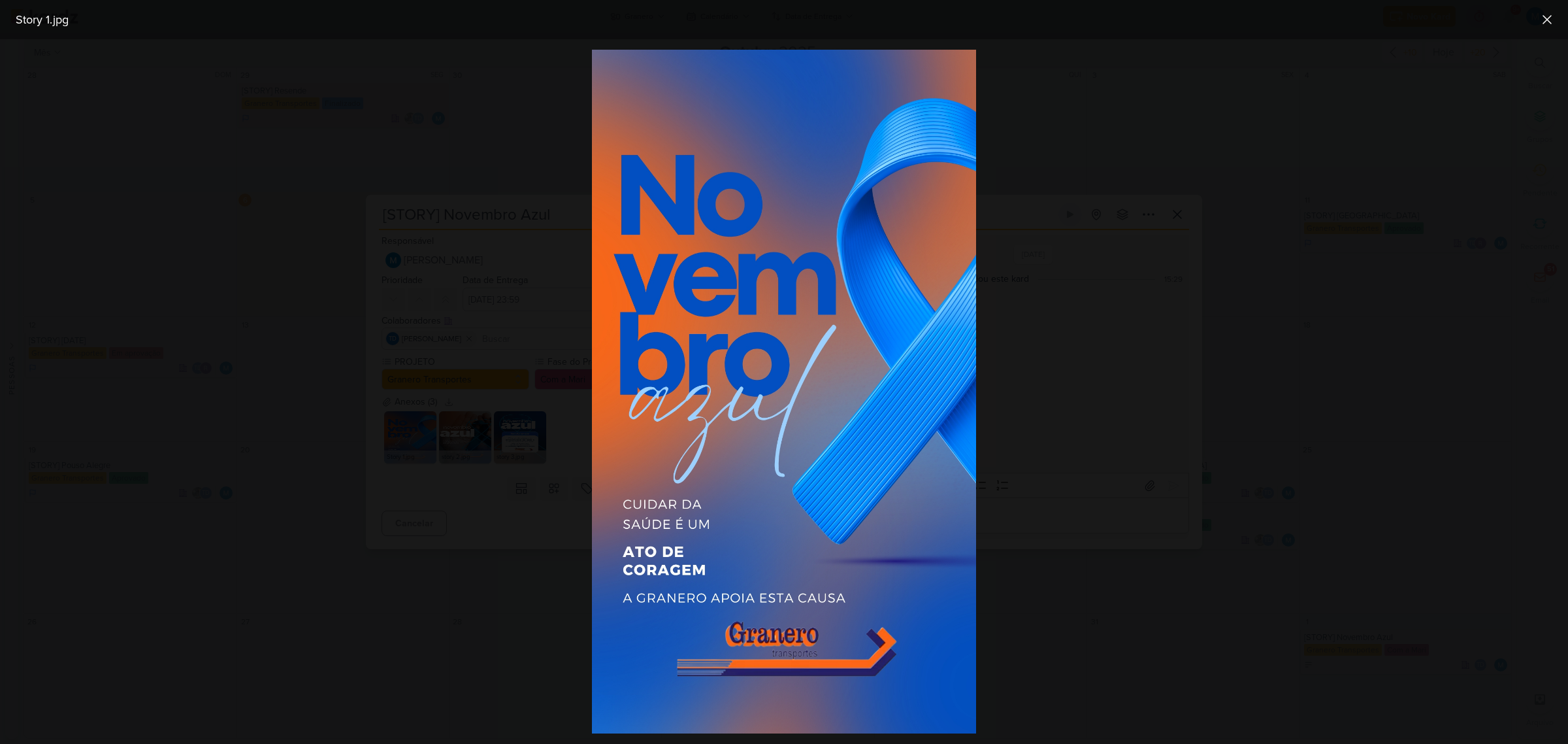
click at [1206, 527] on div at bounding box center [784, 391] width 1568 height 704
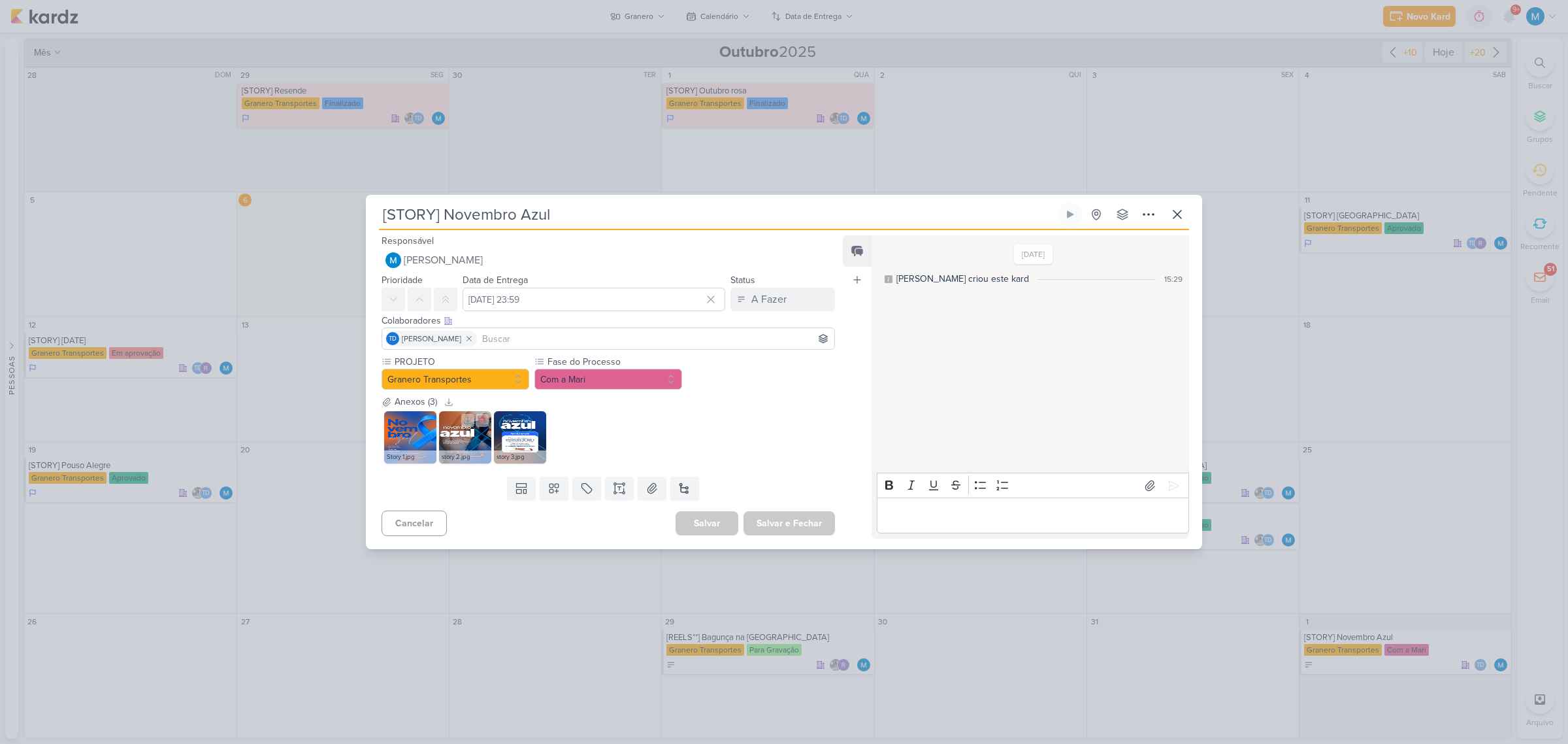
click at [470, 439] on img at bounding box center [465, 438] width 52 height 52
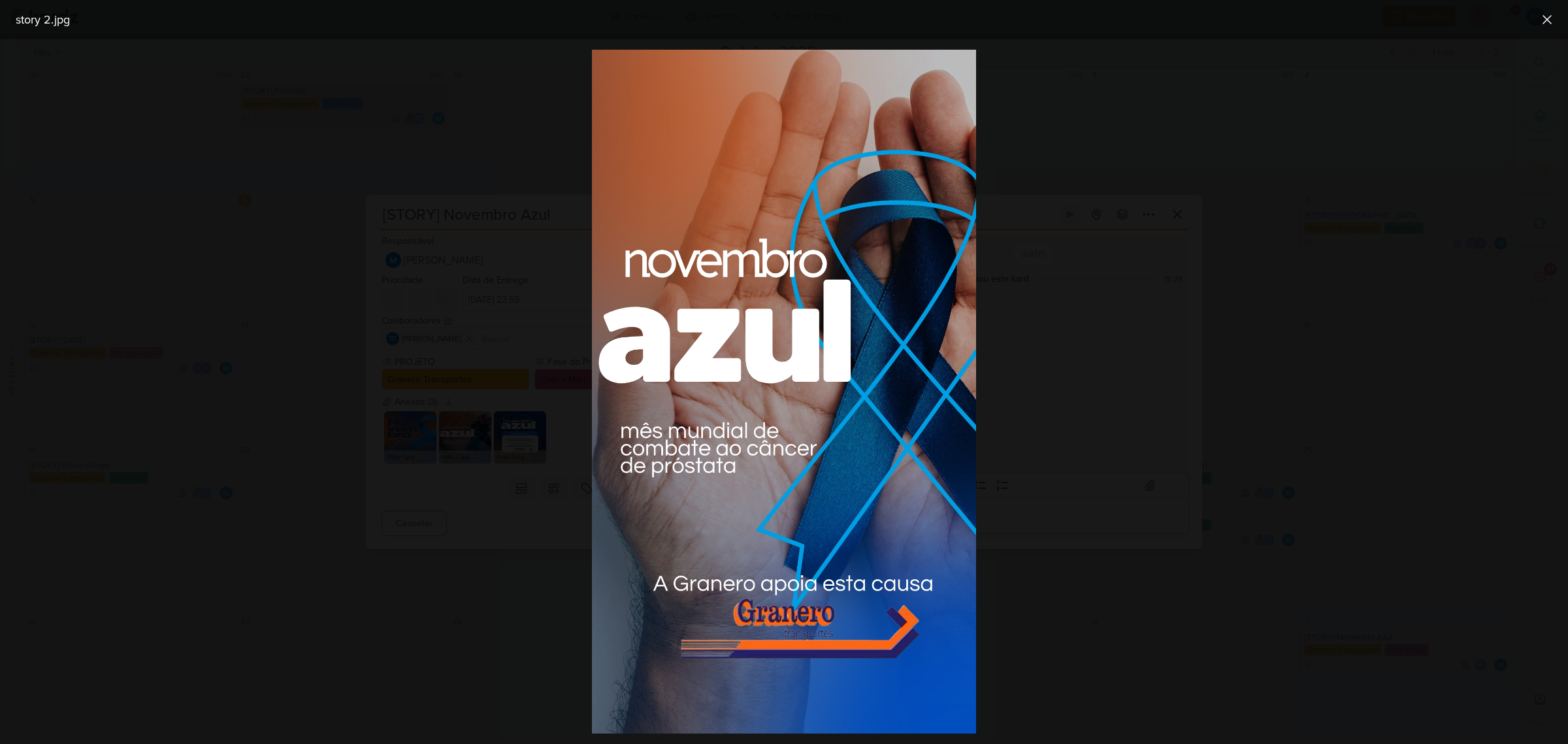
click at [1278, 288] on div at bounding box center [784, 391] width 1568 height 704
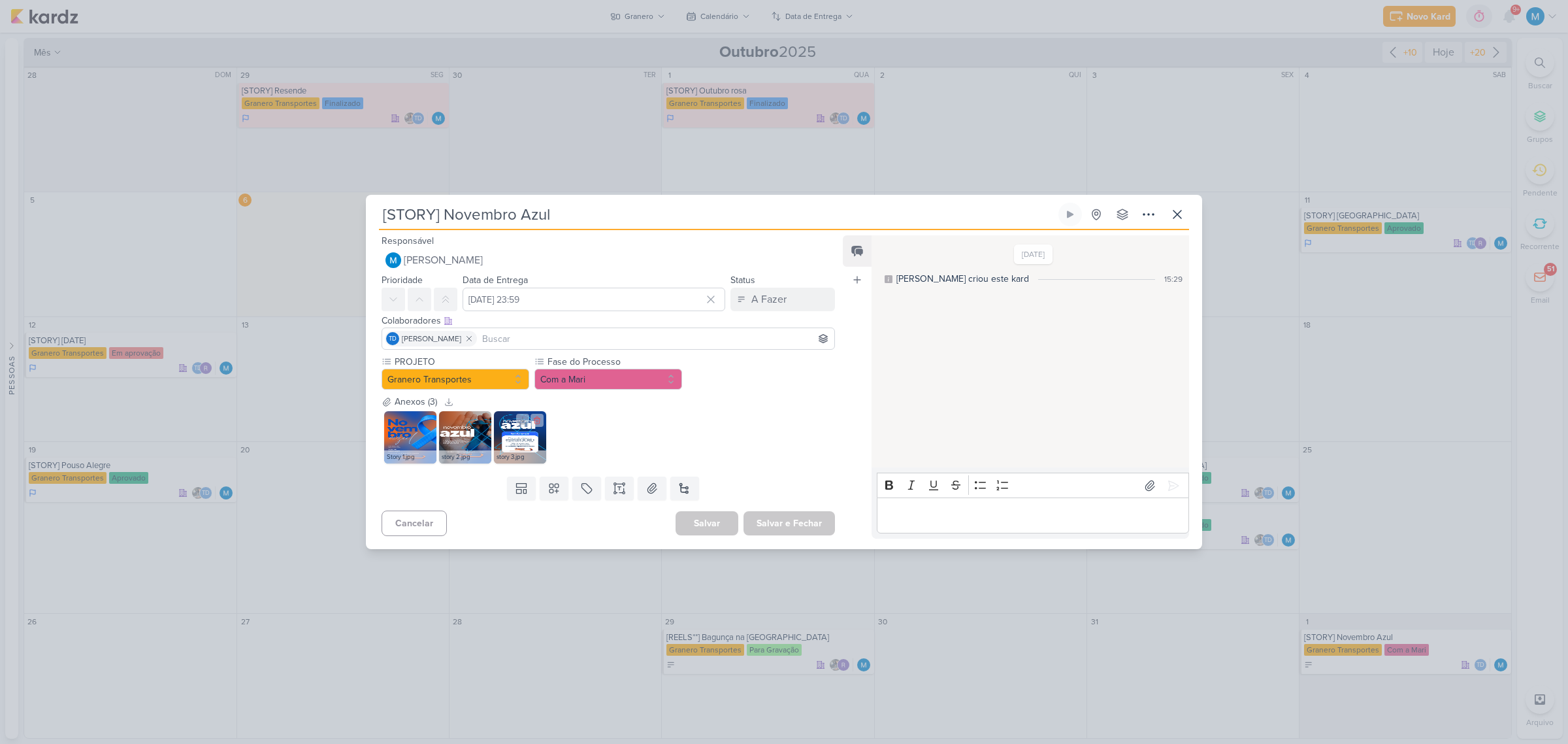
click at [521, 438] on img at bounding box center [520, 438] width 52 height 52
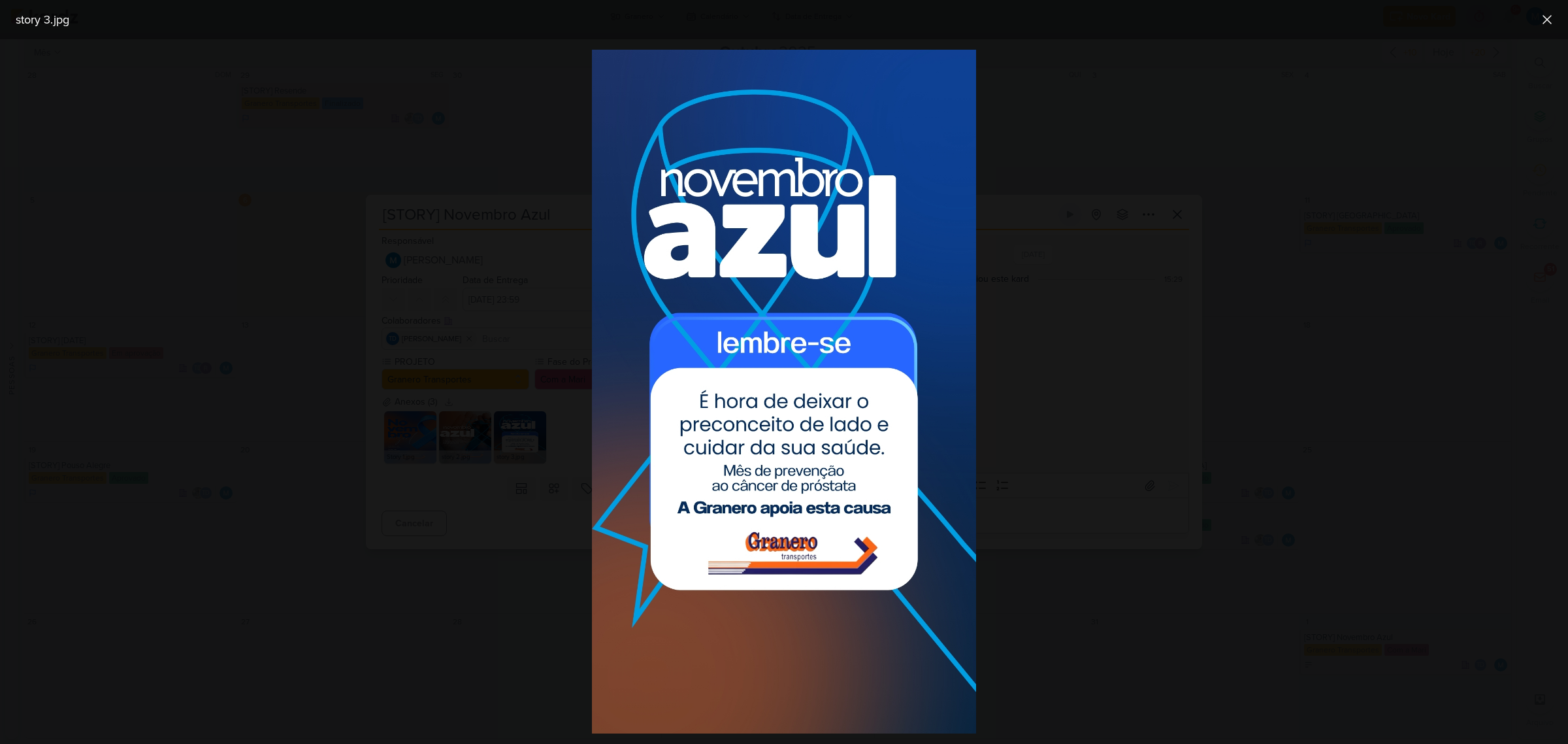
click at [1408, 482] on div at bounding box center [784, 391] width 1568 height 704
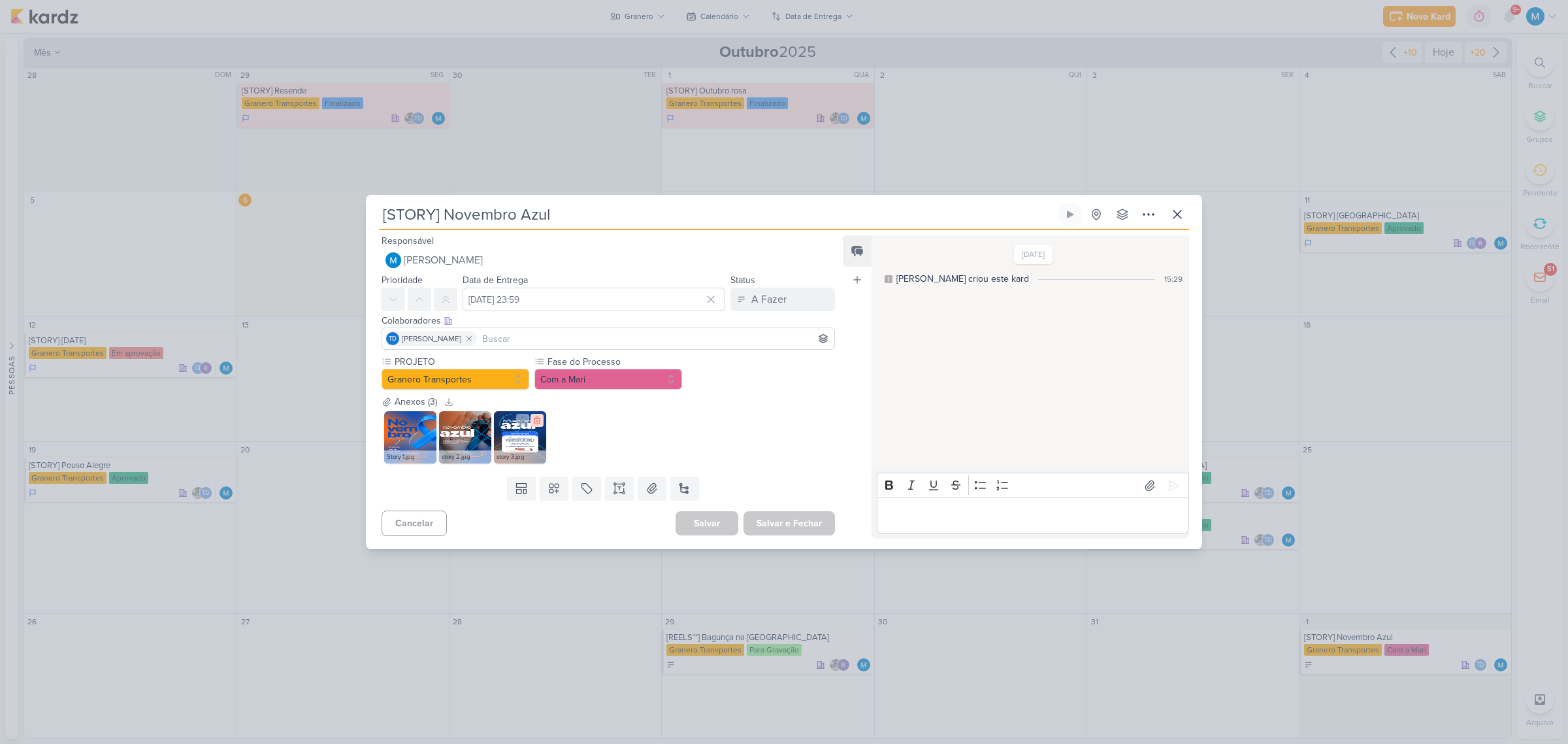
click at [540, 422] on icon at bounding box center [537, 420] width 9 height 9
click at [477, 442] on img at bounding box center [465, 438] width 52 height 52
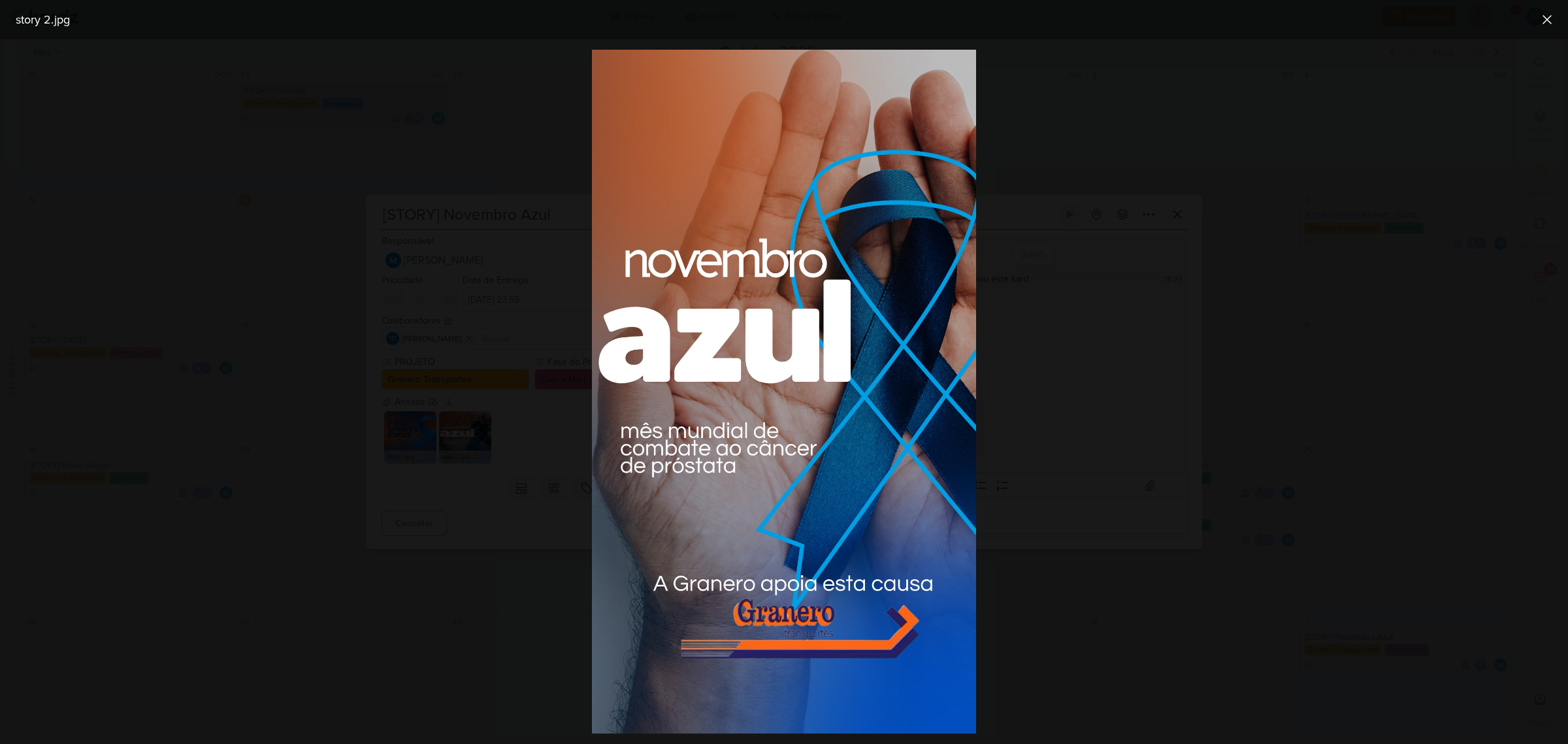
click at [1242, 591] on div at bounding box center [784, 391] width 1568 height 704
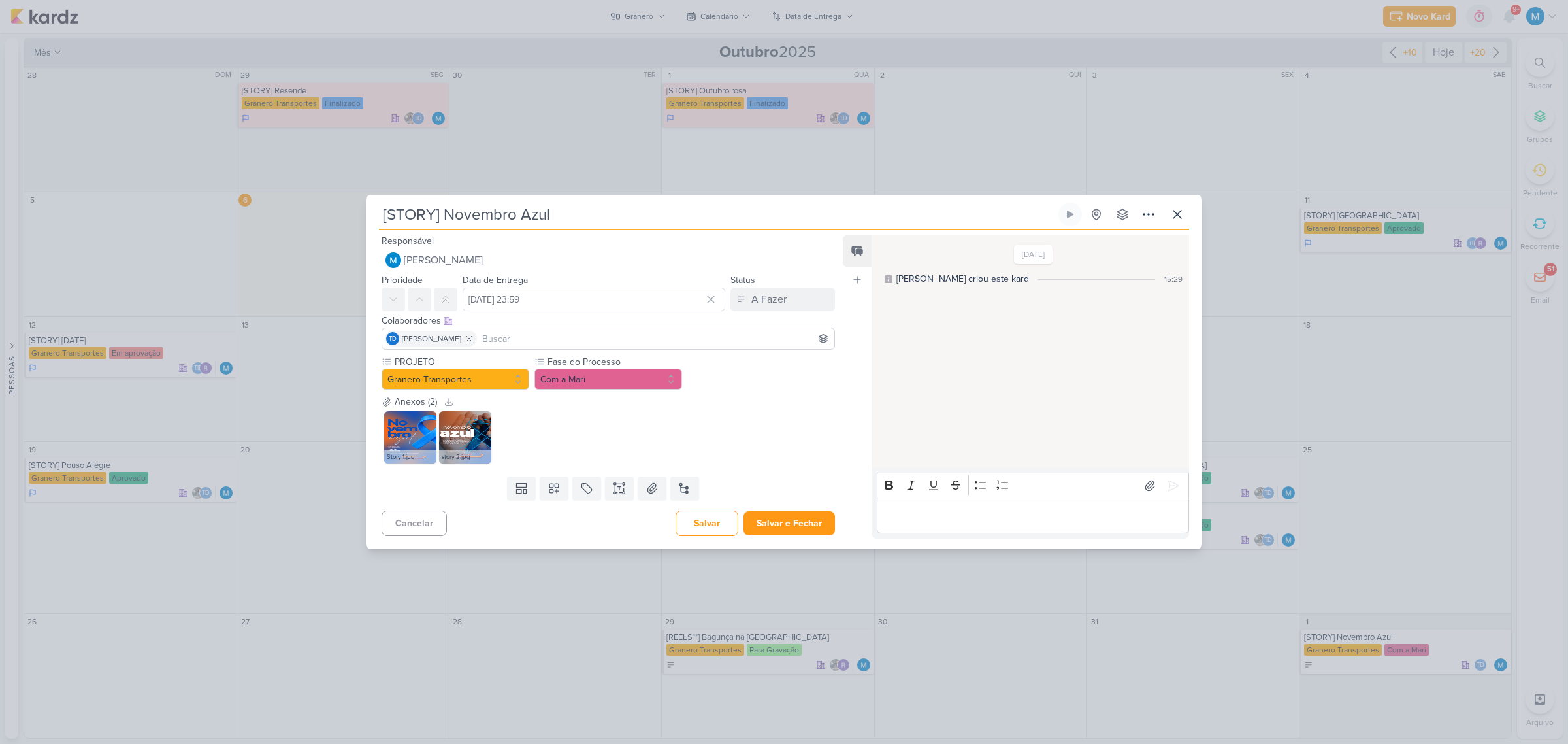
click at [915, 512] on p "Editor editing area: main" at bounding box center [1032, 515] width 298 height 15
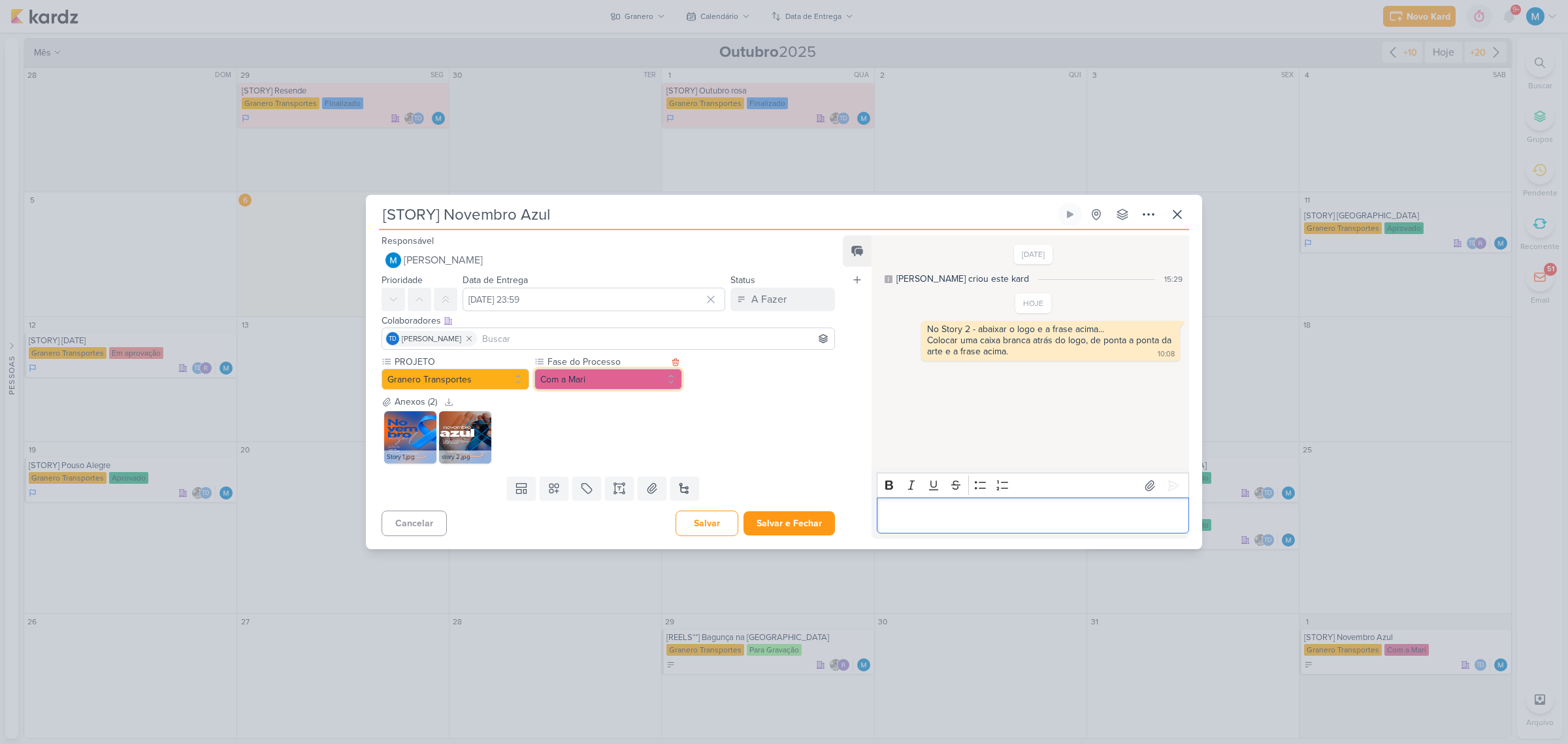
click at [635, 379] on button "Com a Mari" at bounding box center [607, 379] width 147 height 21
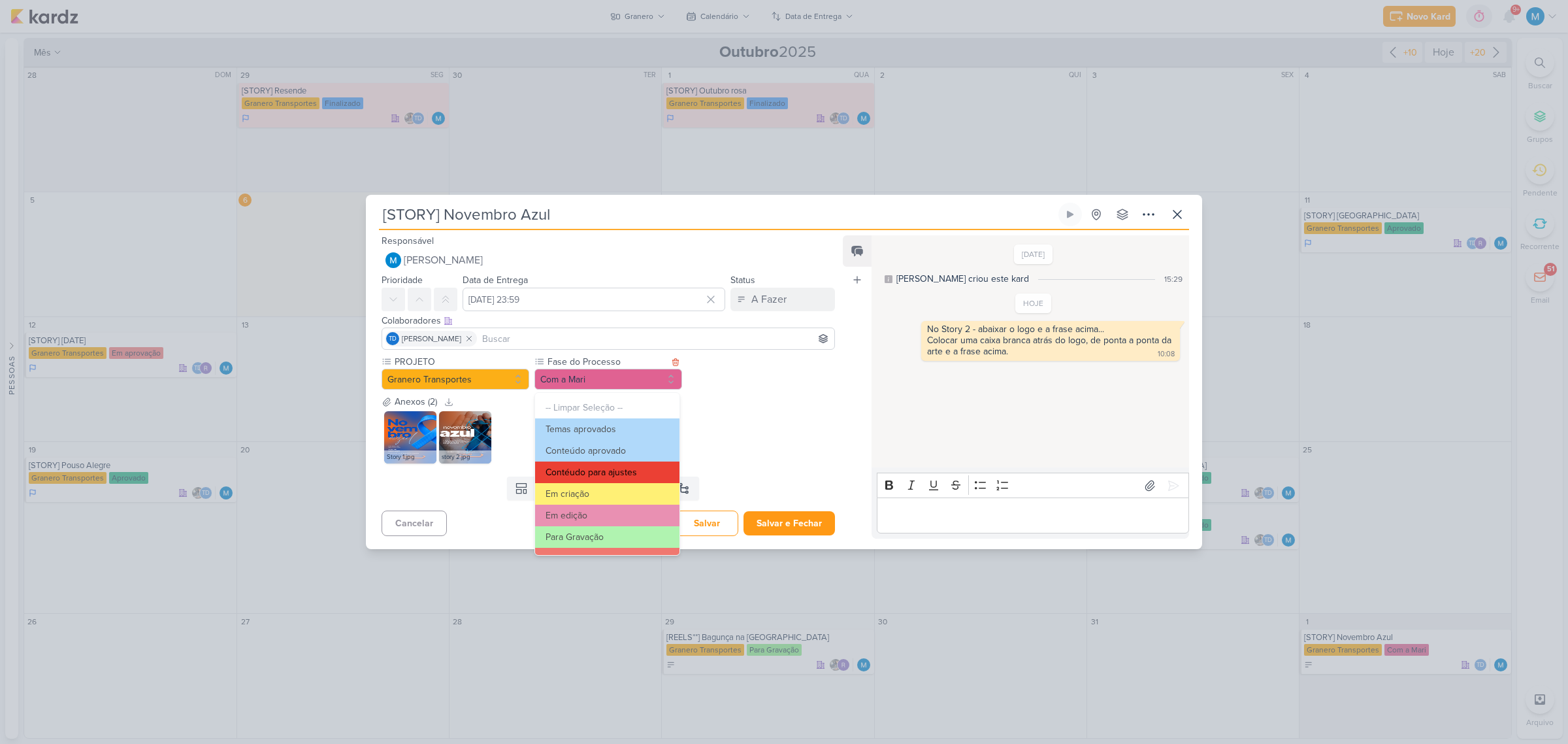
click at [615, 466] on button "Contéudo para ajustes" at bounding box center [607, 472] width 145 height 22
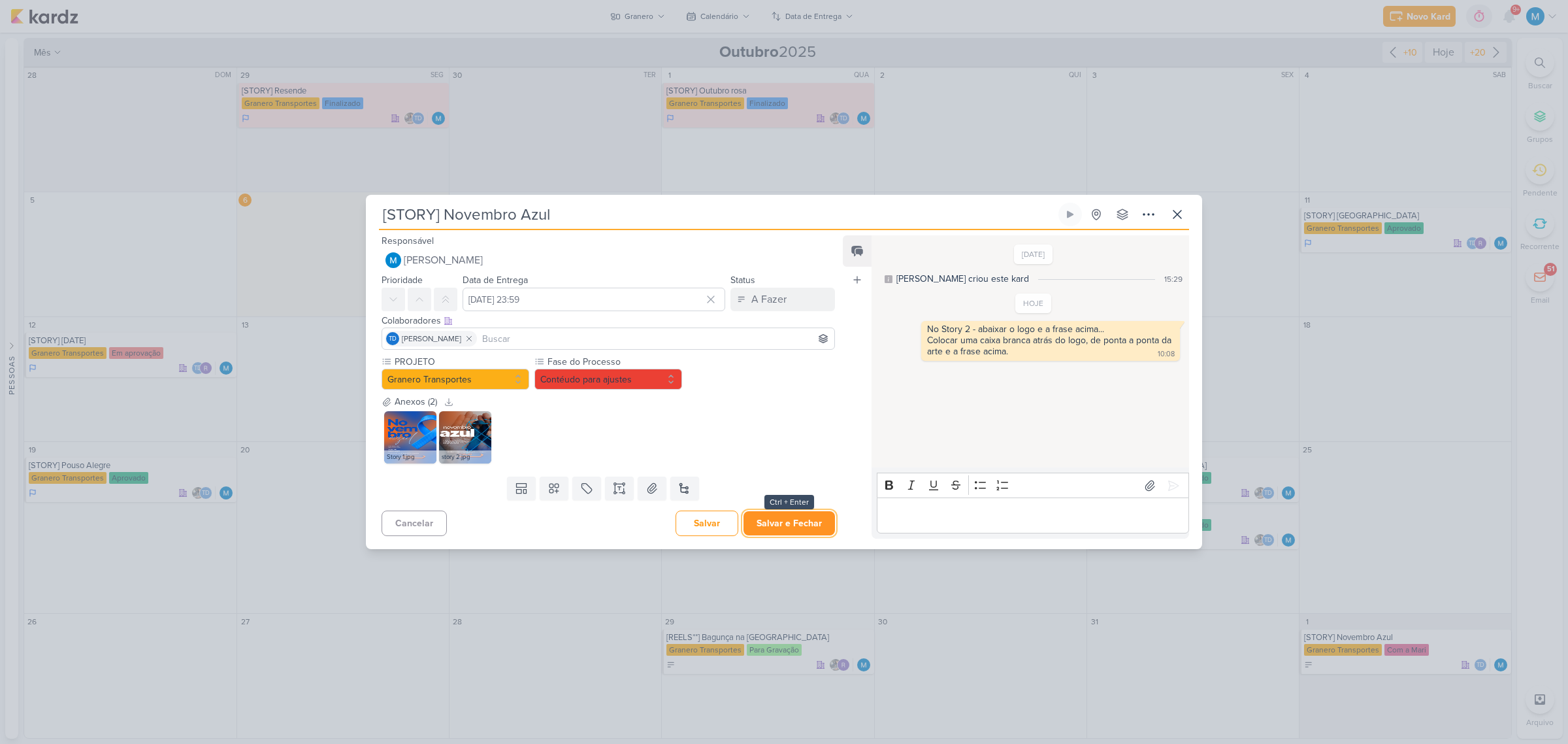
click at [809, 528] on button "Salvar e Fechar" at bounding box center [789, 523] width 91 height 24
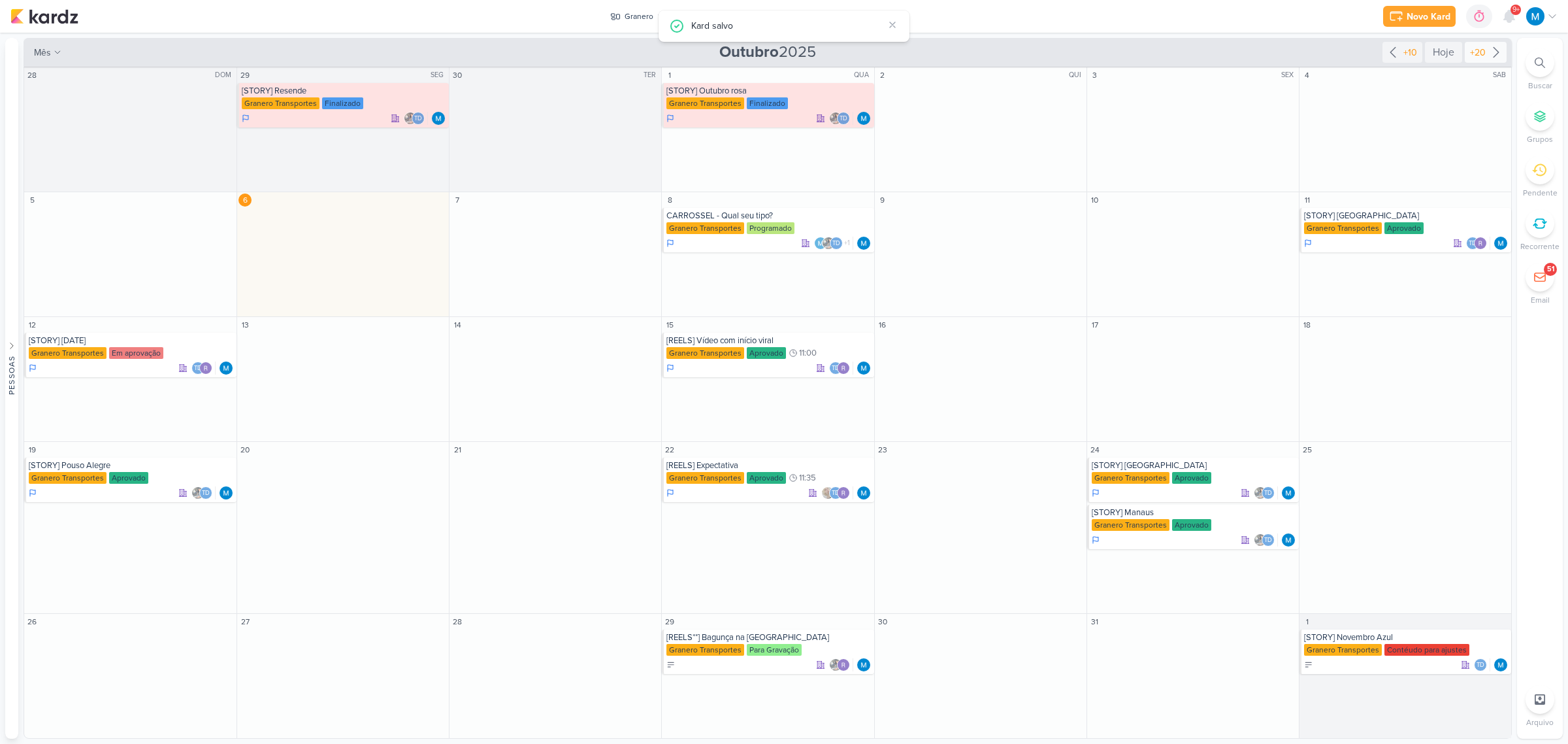
click at [1495, 55] on icon at bounding box center [1496, 52] width 5 height 10
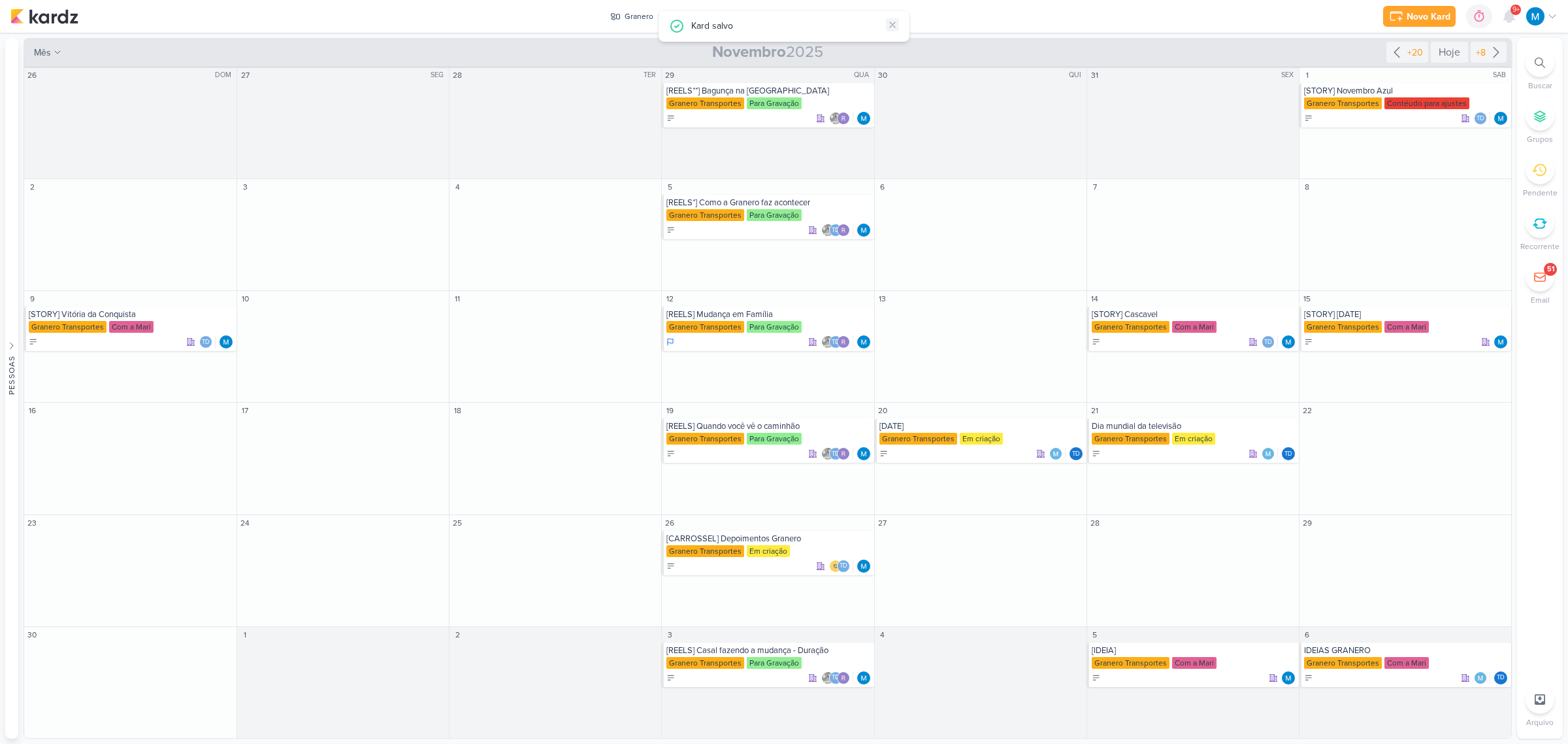
click at [894, 24] on icon at bounding box center [893, 25] width 11 height 11
click at [771, 204] on div "[REELS*] Como a Granero faz acontecer" at bounding box center [768, 202] width 204 height 11
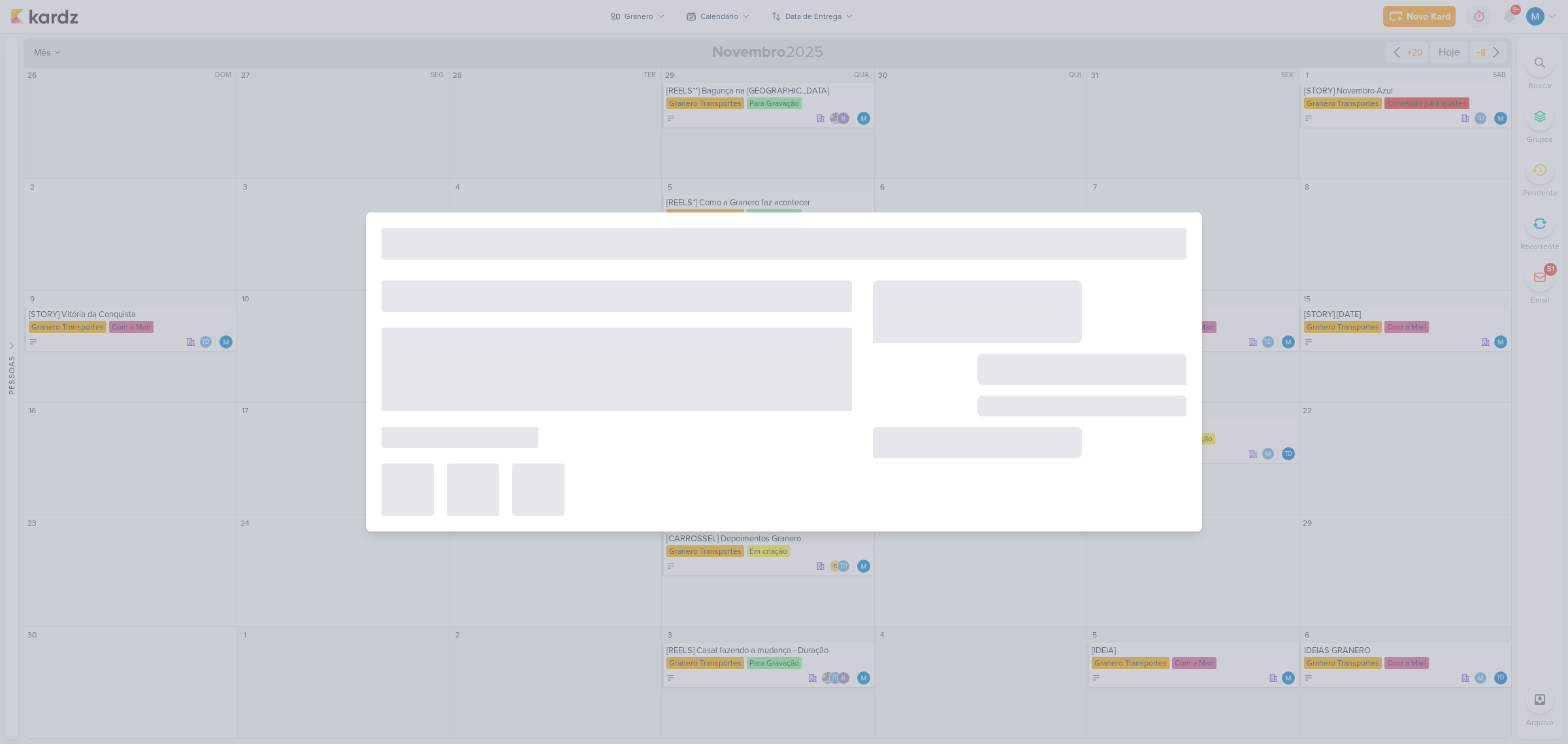
type input "[REELS*] Como a Granero faz acontecer"
type input "[DATE] 23:59"
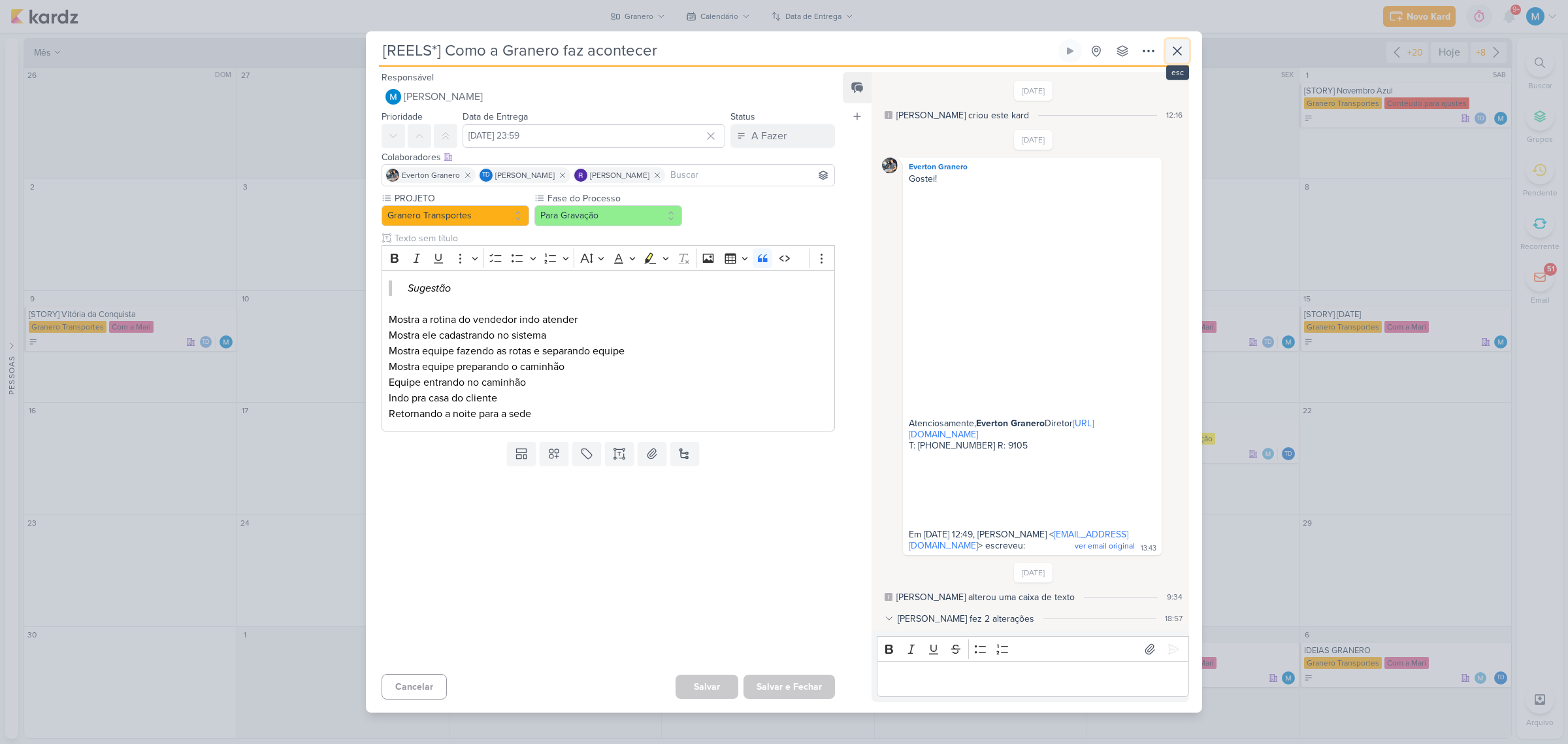
click at [1184, 56] on icon at bounding box center [1177, 51] width 15 height 15
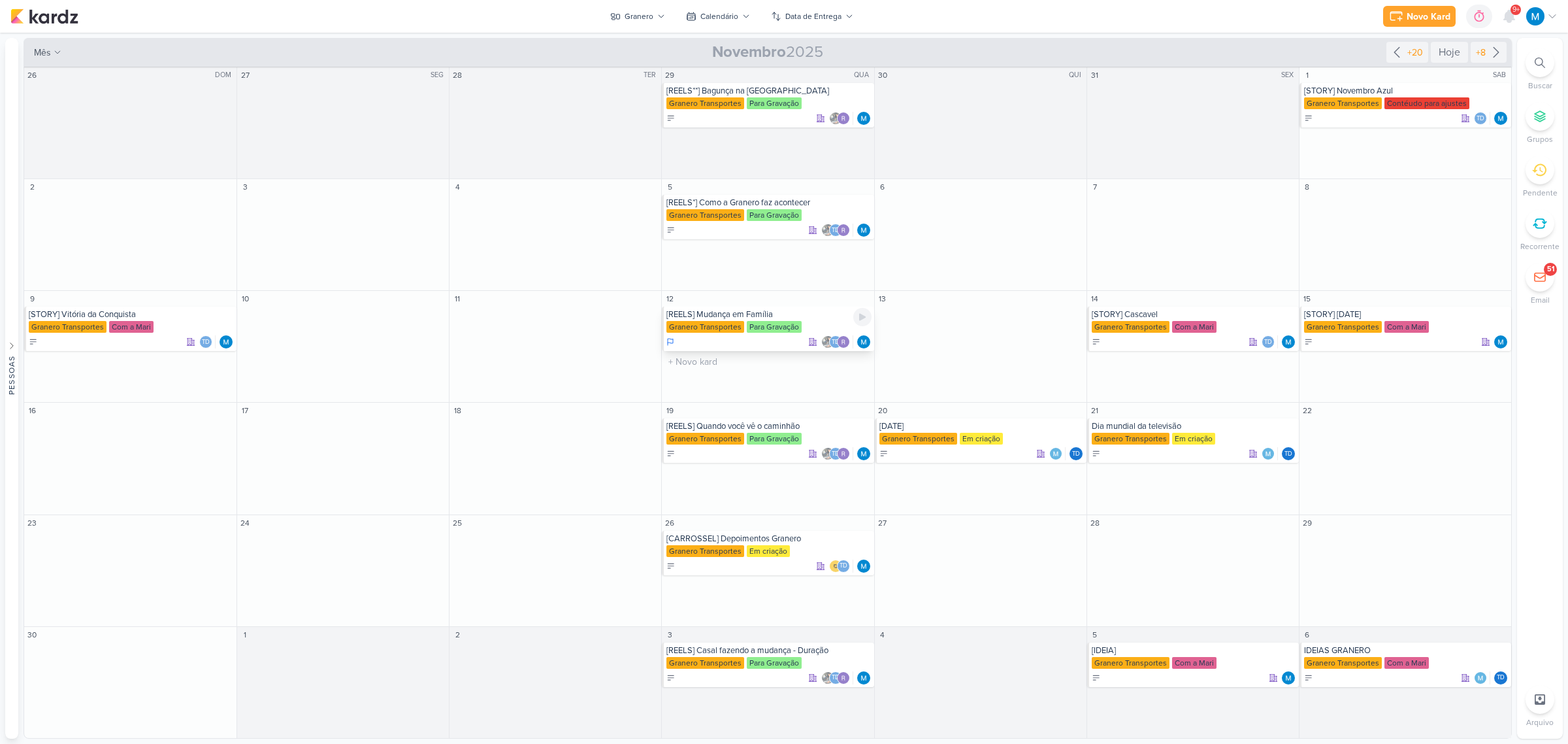
click at [756, 309] on div "[REELS] Mudança em Família" at bounding box center [768, 315] width 204 height 11
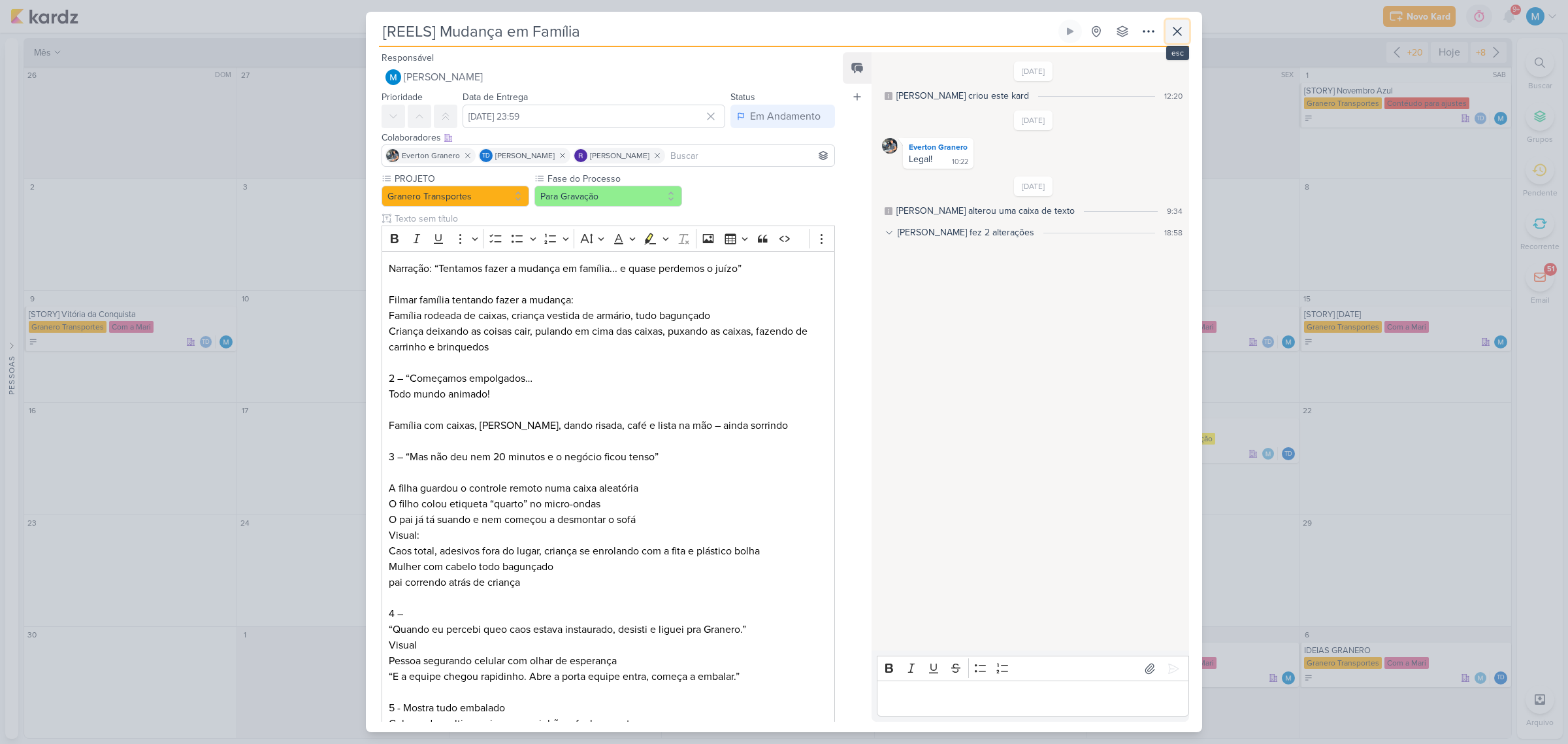
click at [1181, 33] on icon at bounding box center [1177, 31] width 15 height 15
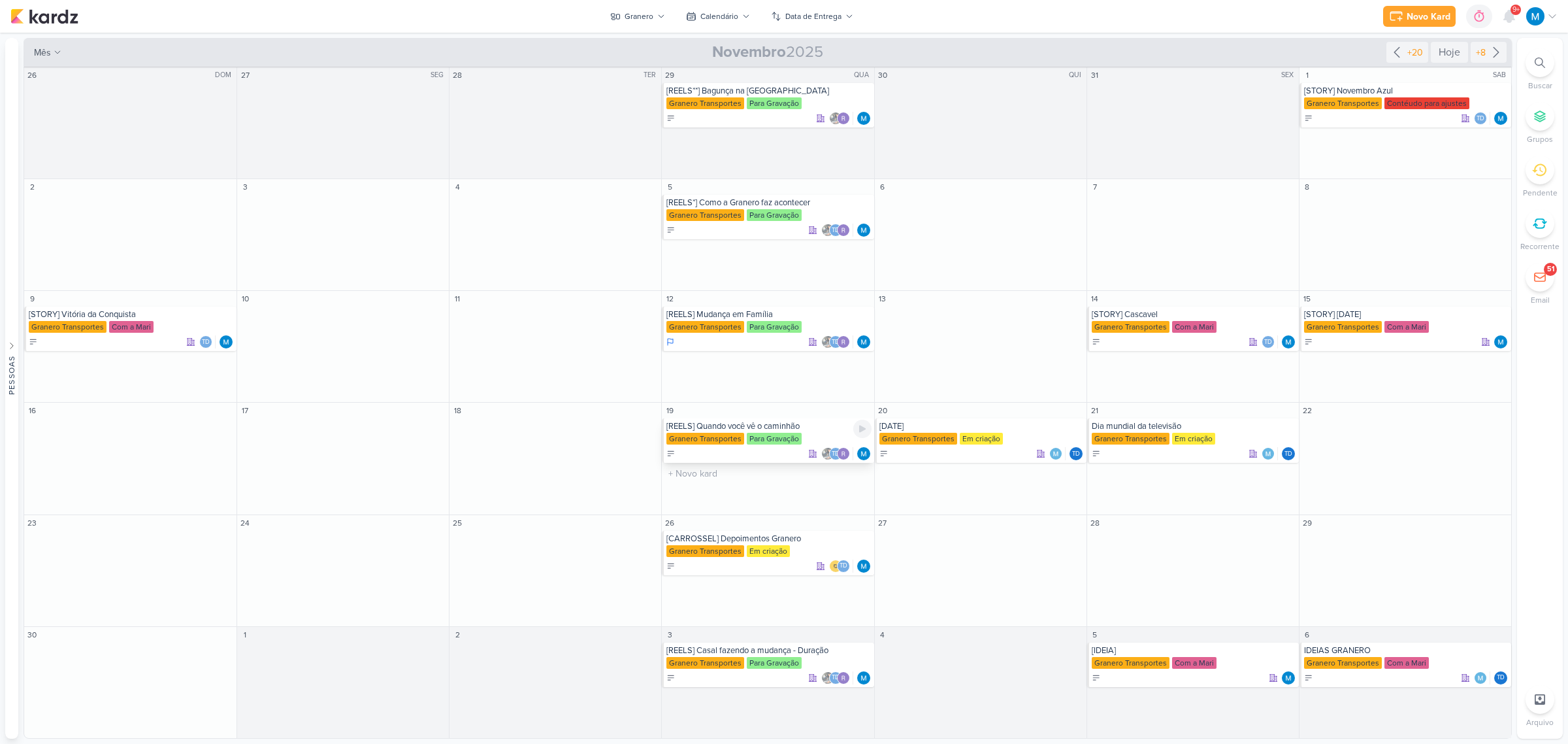
click at [768, 425] on div "[REELS] Quando você vê o caminhão" at bounding box center [768, 426] width 204 height 11
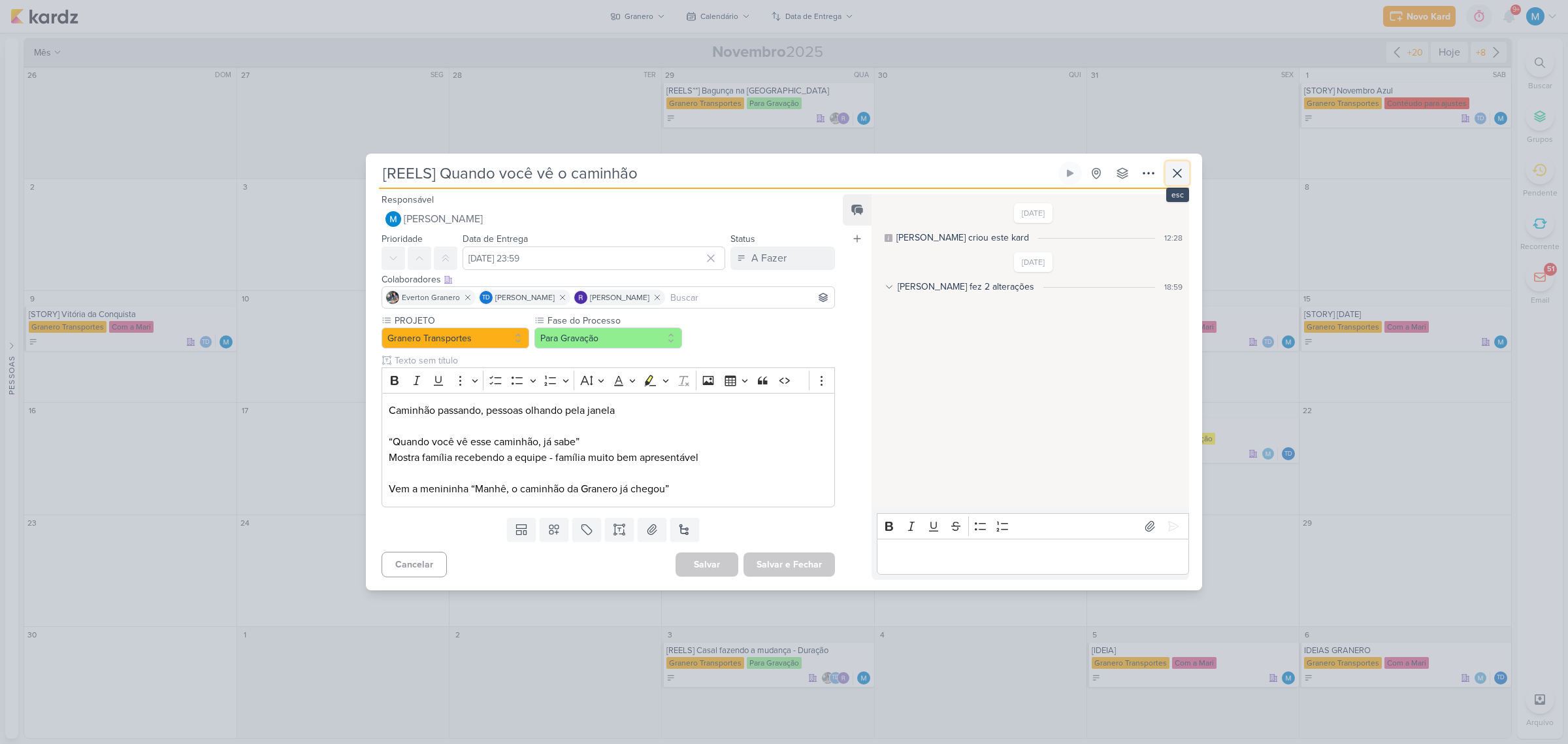
click at [1182, 167] on icon at bounding box center [1177, 173] width 15 height 15
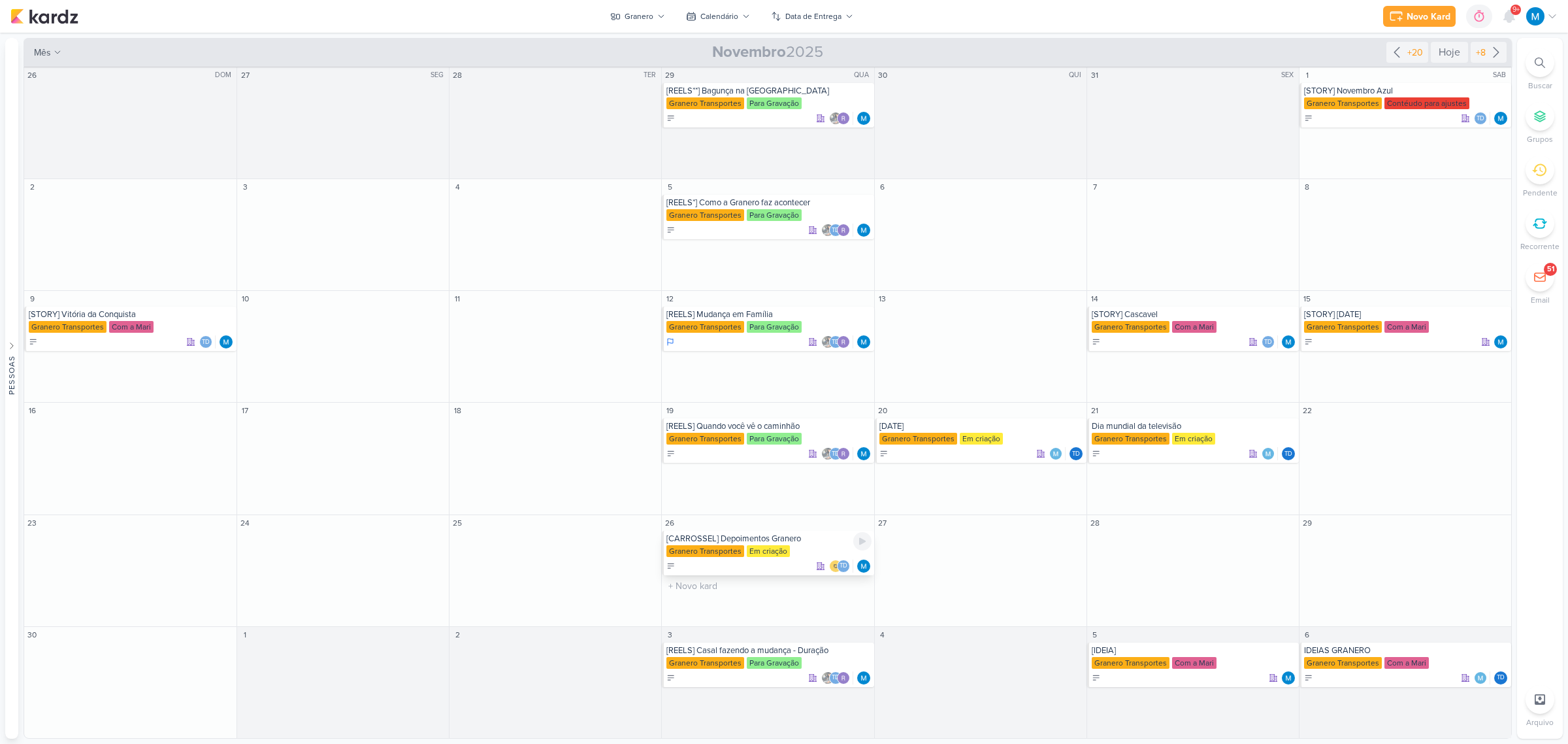
click at [756, 541] on div "[CARROSSEL] Depoimentos Granero" at bounding box center [768, 539] width 204 height 11
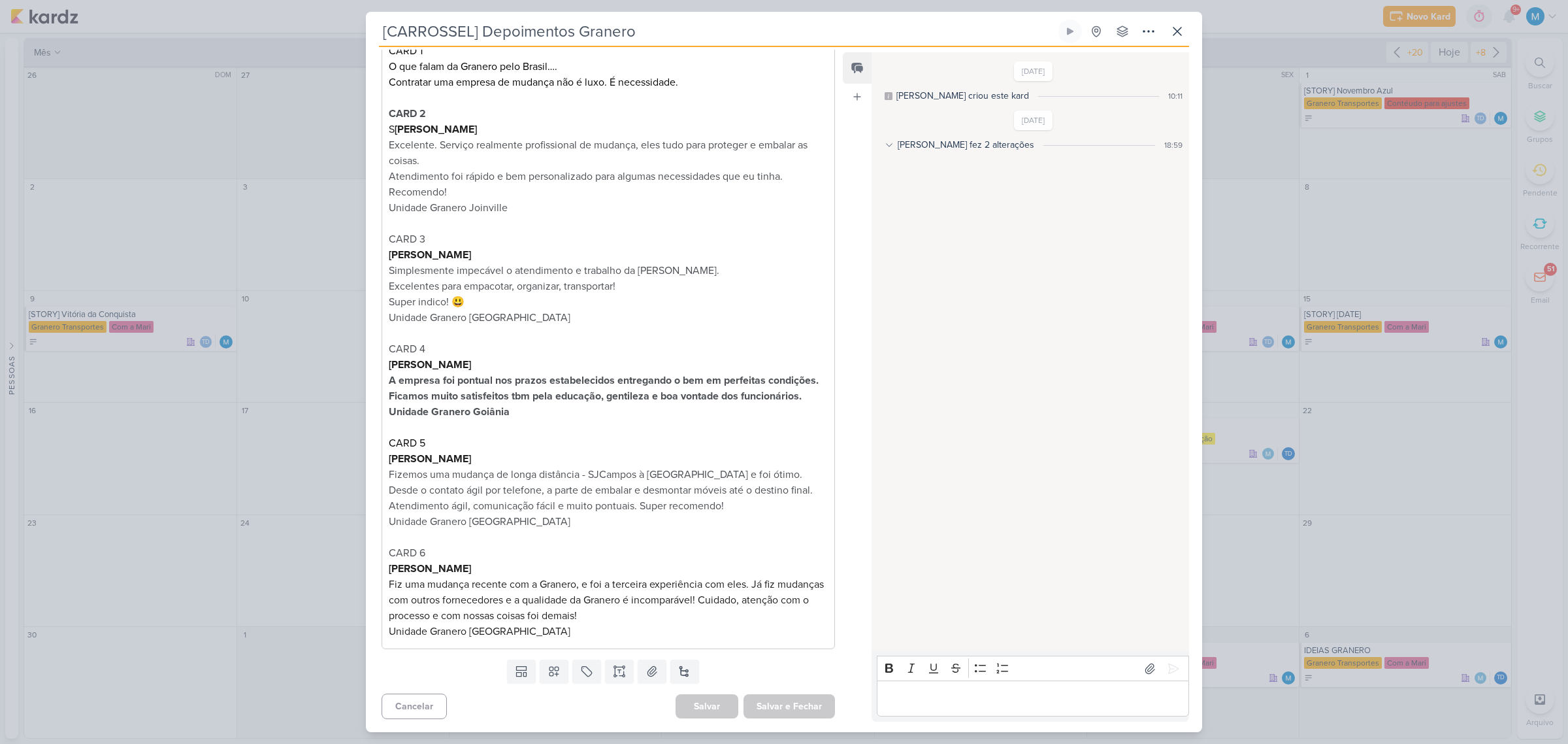
scroll to position [0, 0]
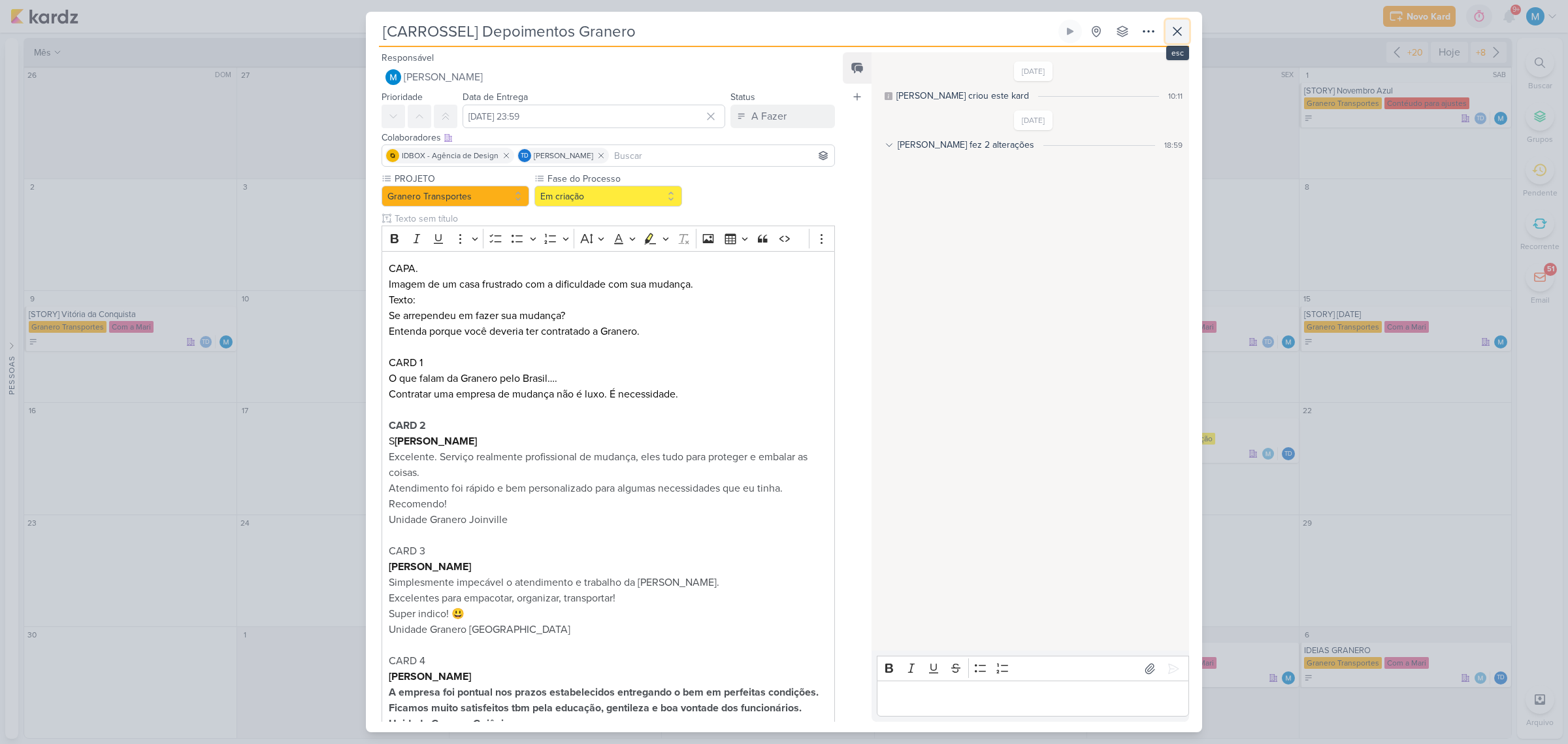
click at [1178, 28] on icon at bounding box center [1177, 31] width 15 height 15
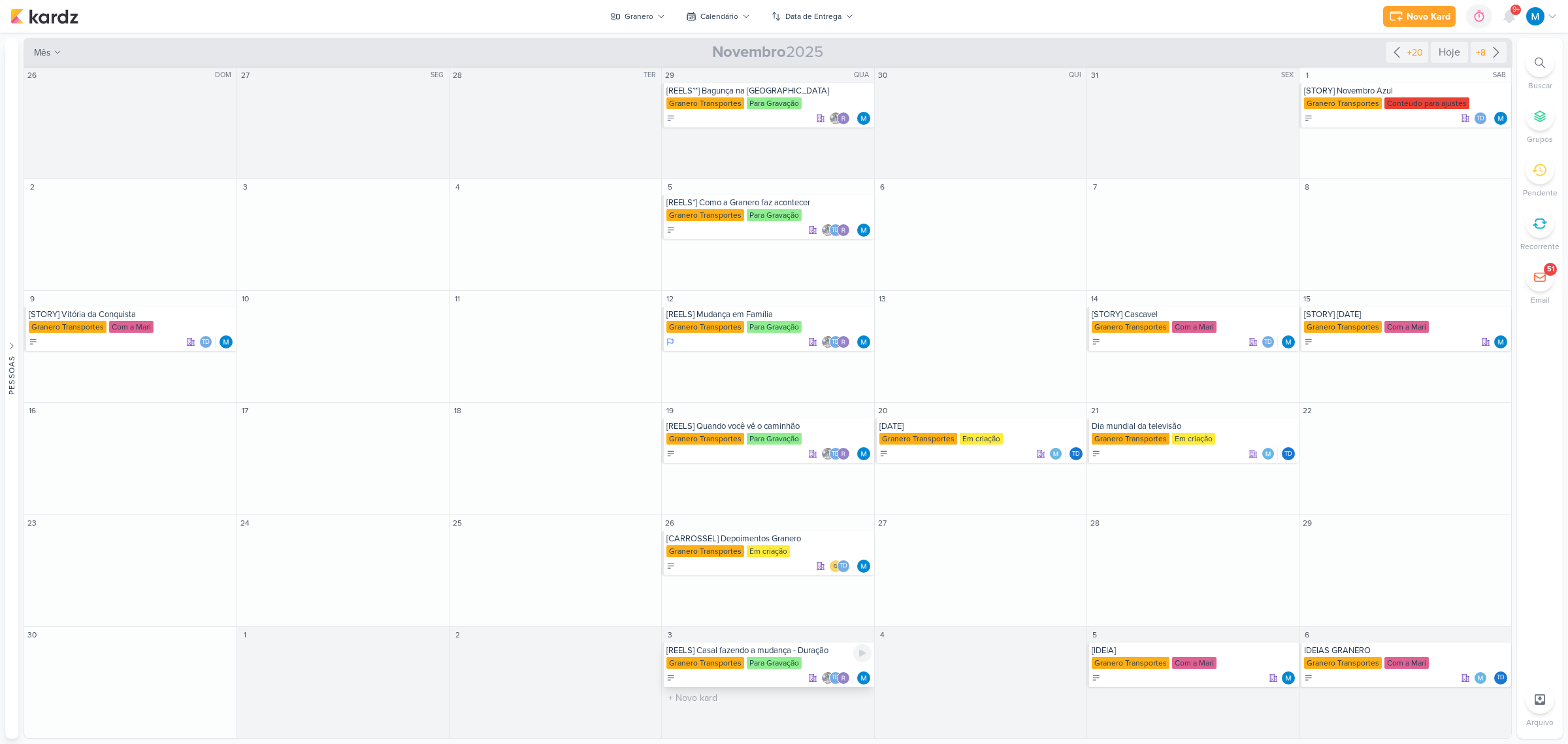
click at [749, 647] on div "[REELS] Casal fazendo a mudança - Duração" at bounding box center [768, 650] width 204 height 11
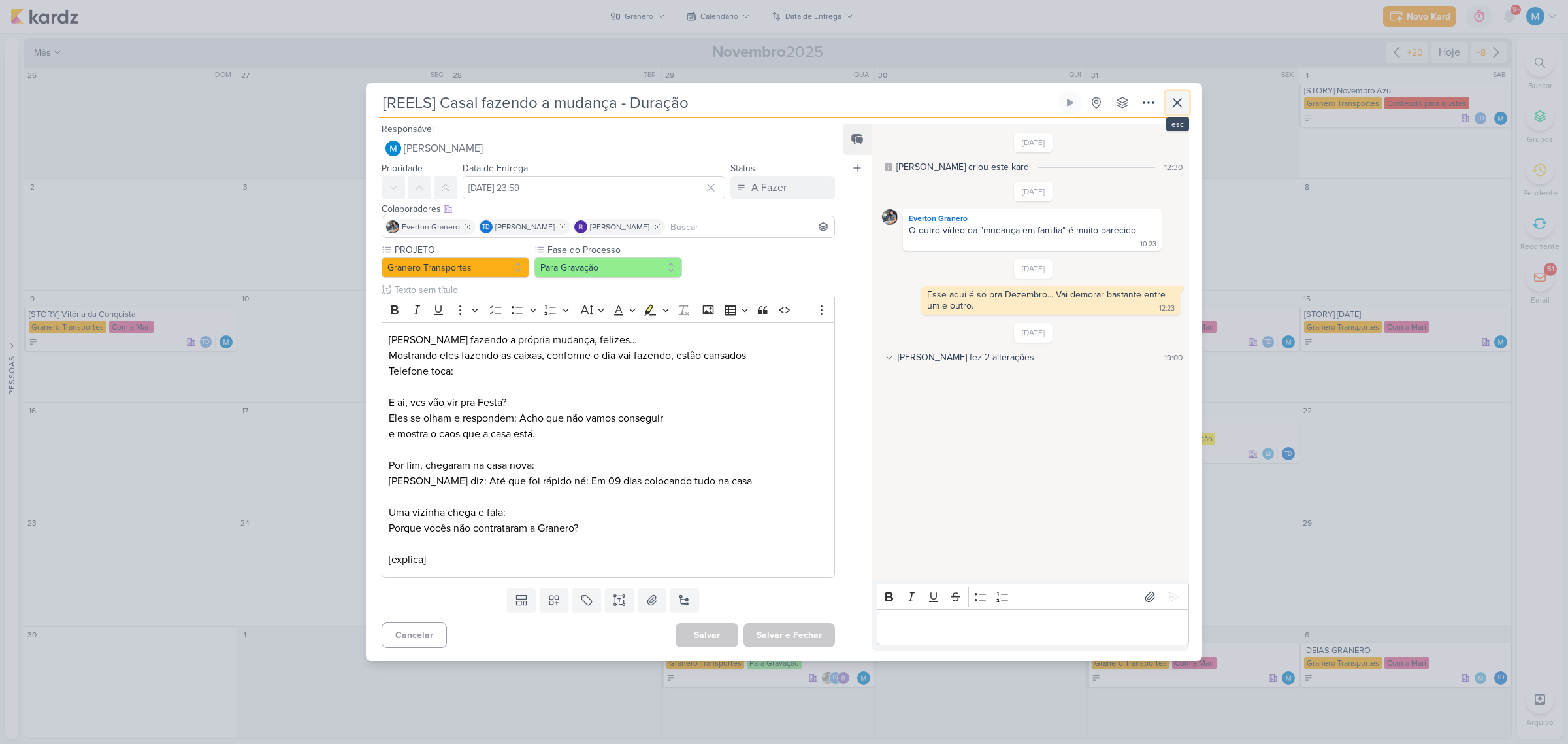
click at [1178, 99] on icon at bounding box center [1177, 102] width 15 height 15
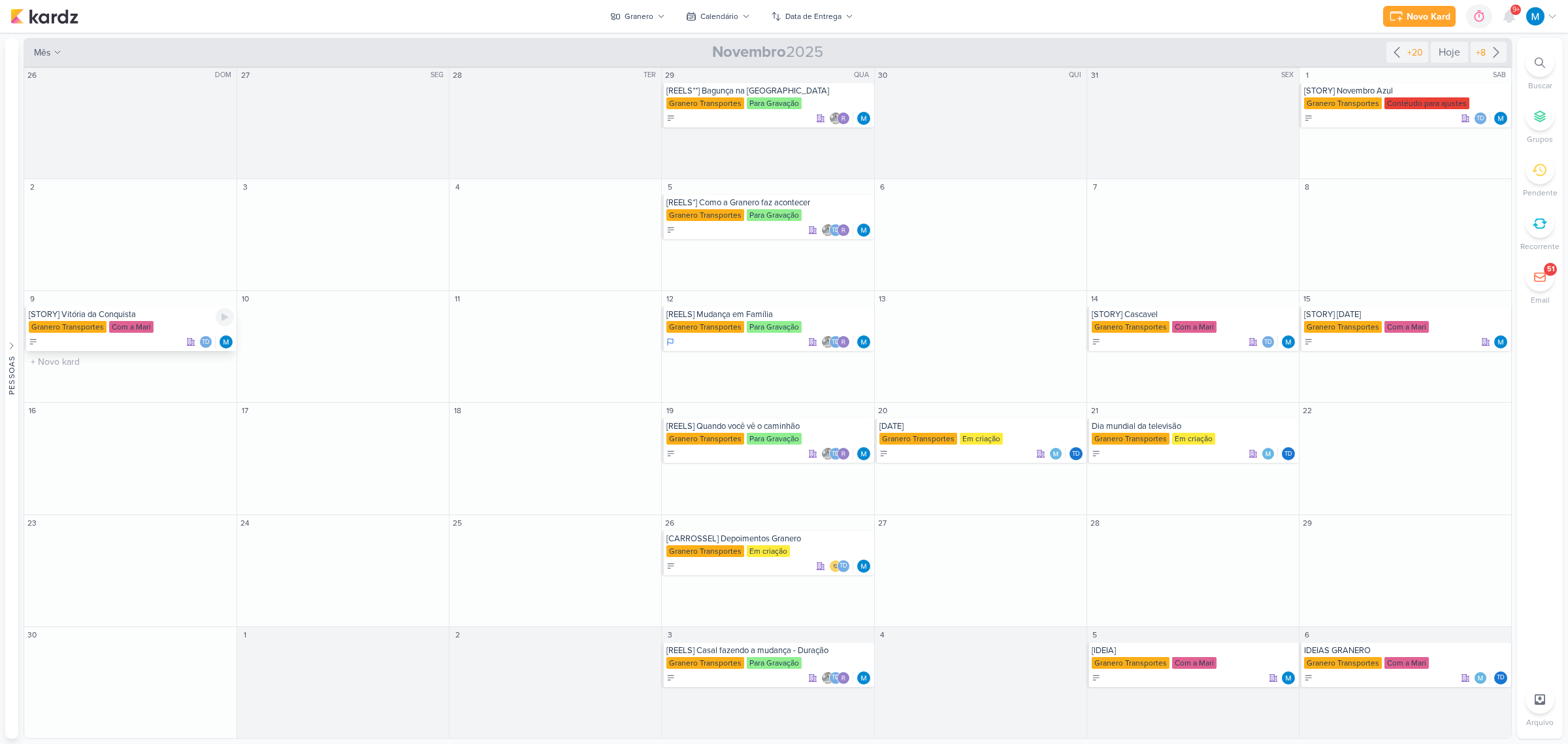
click at [102, 315] on div "[STORY] Vitória da Conquista" at bounding box center [131, 315] width 205 height 11
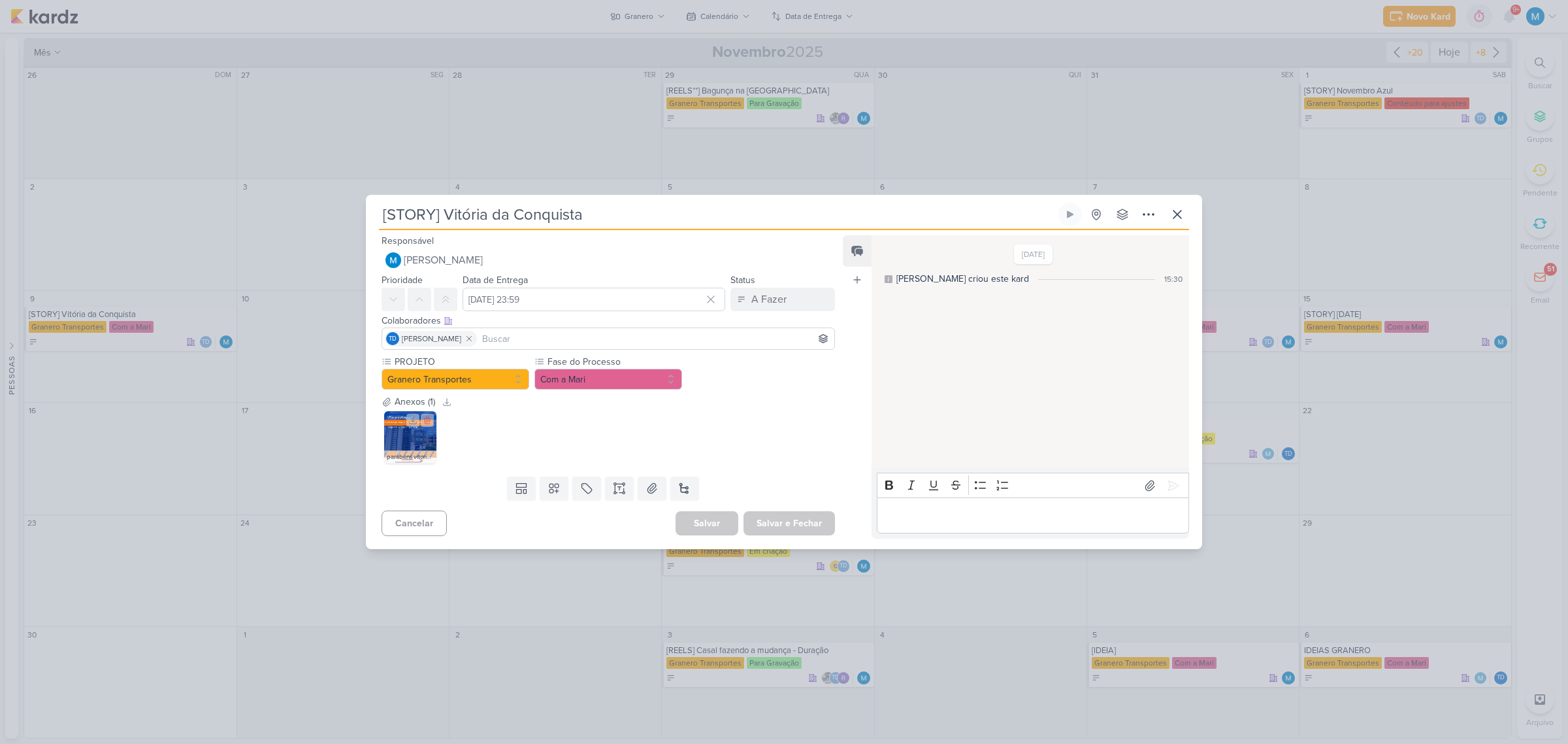
click at [411, 439] on img at bounding box center [410, 438] width 52 height 52
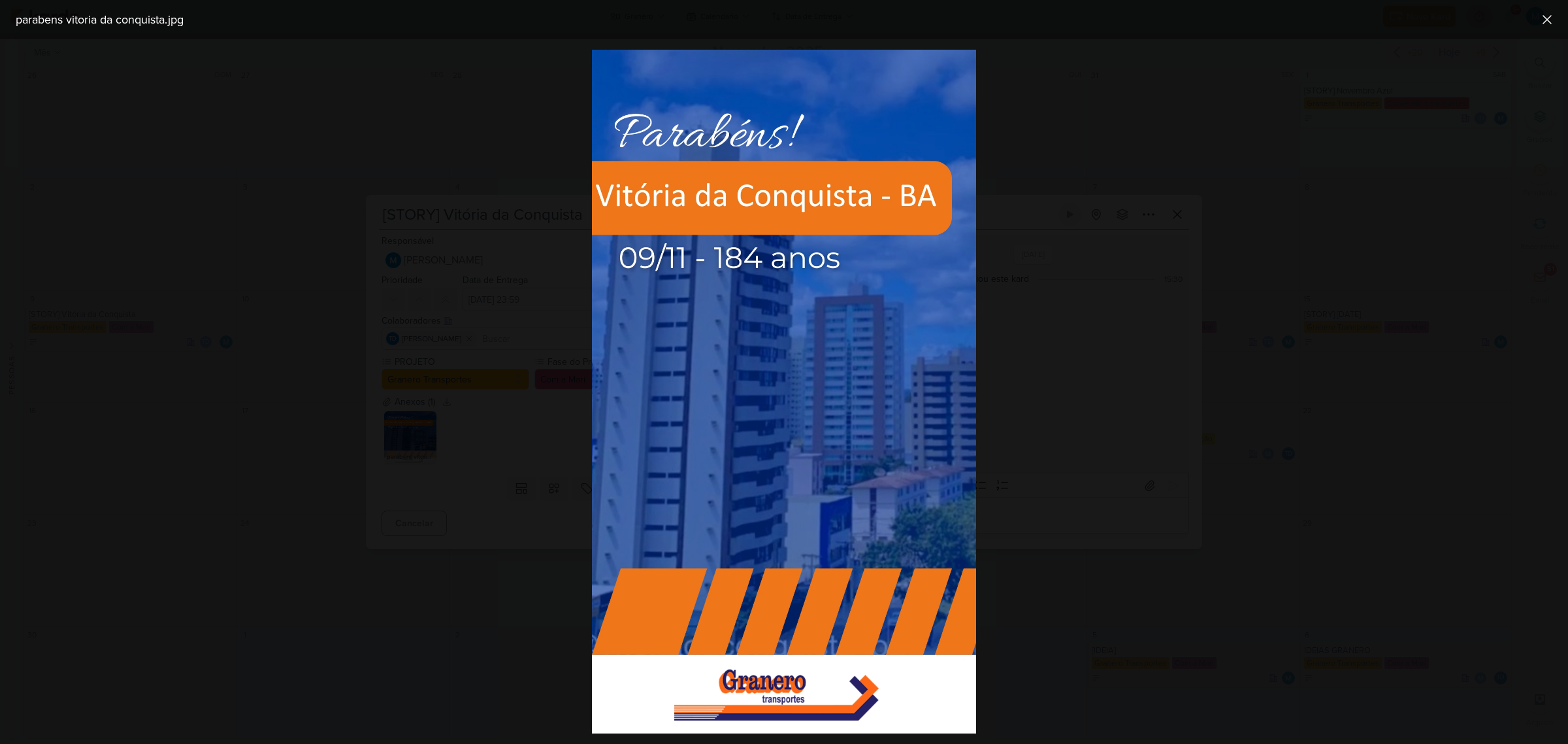
click at [1128, 400] on div at bounding box center [784, 391] width 1568 height 704
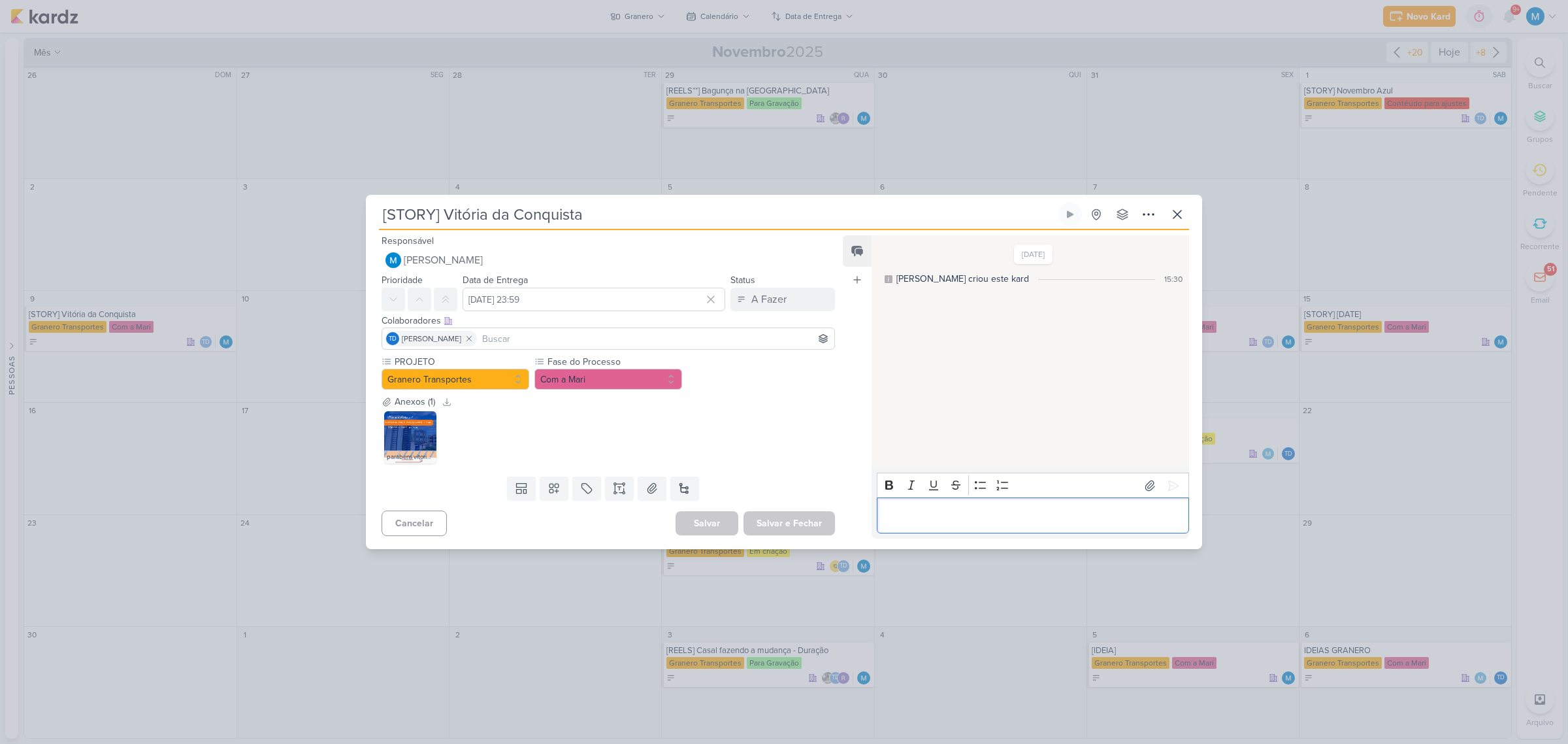
click at [964, 512] on p "Editor editing area: main" at bounding box center [1032, 515] width 298 height 15
click at [630, 384] on button "Com a Mari" at bounding box center [607, 379] width 147 height 21
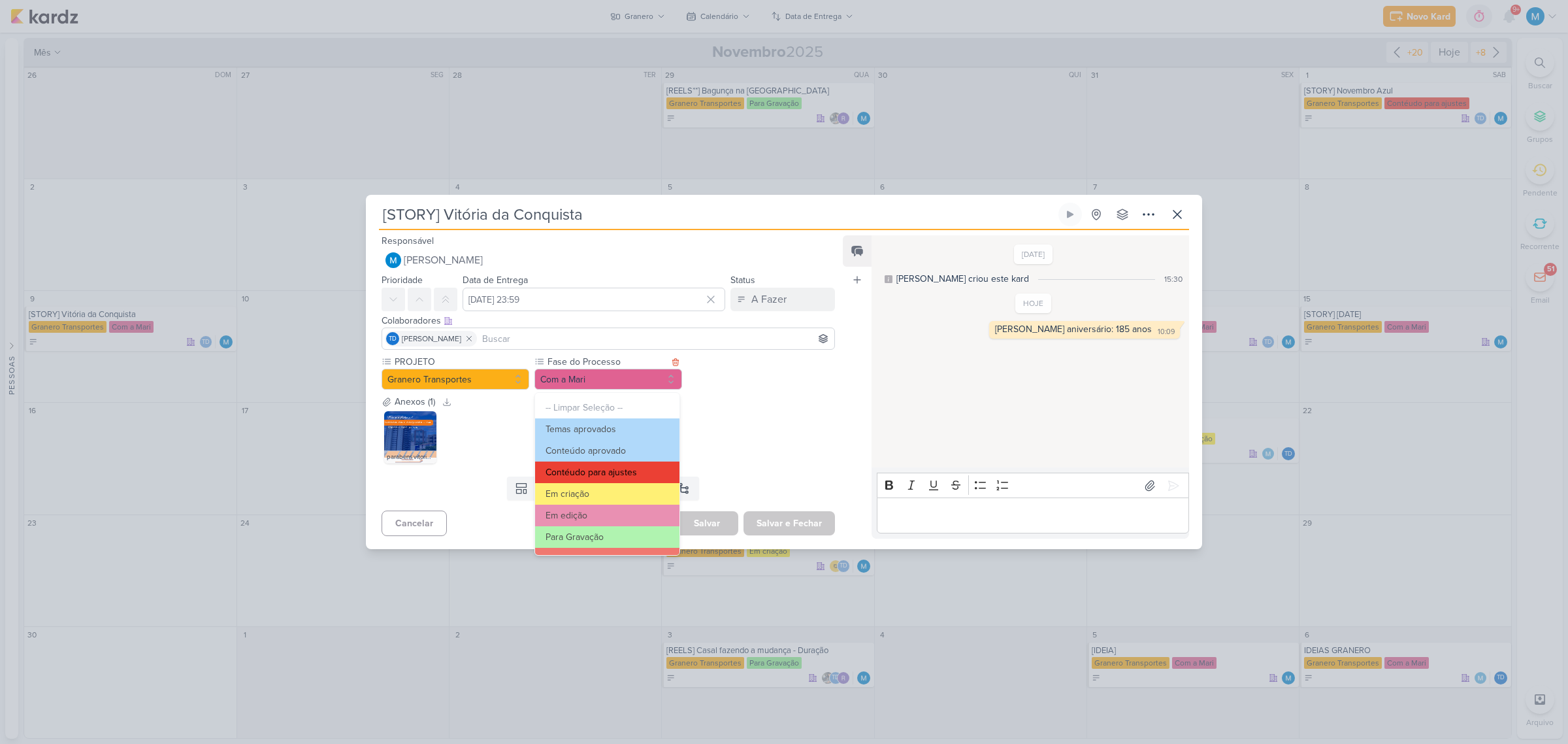
click at [629, 473] on button "Contéudo para ajustes" at bounding box center [607, 472] width 145 height 22
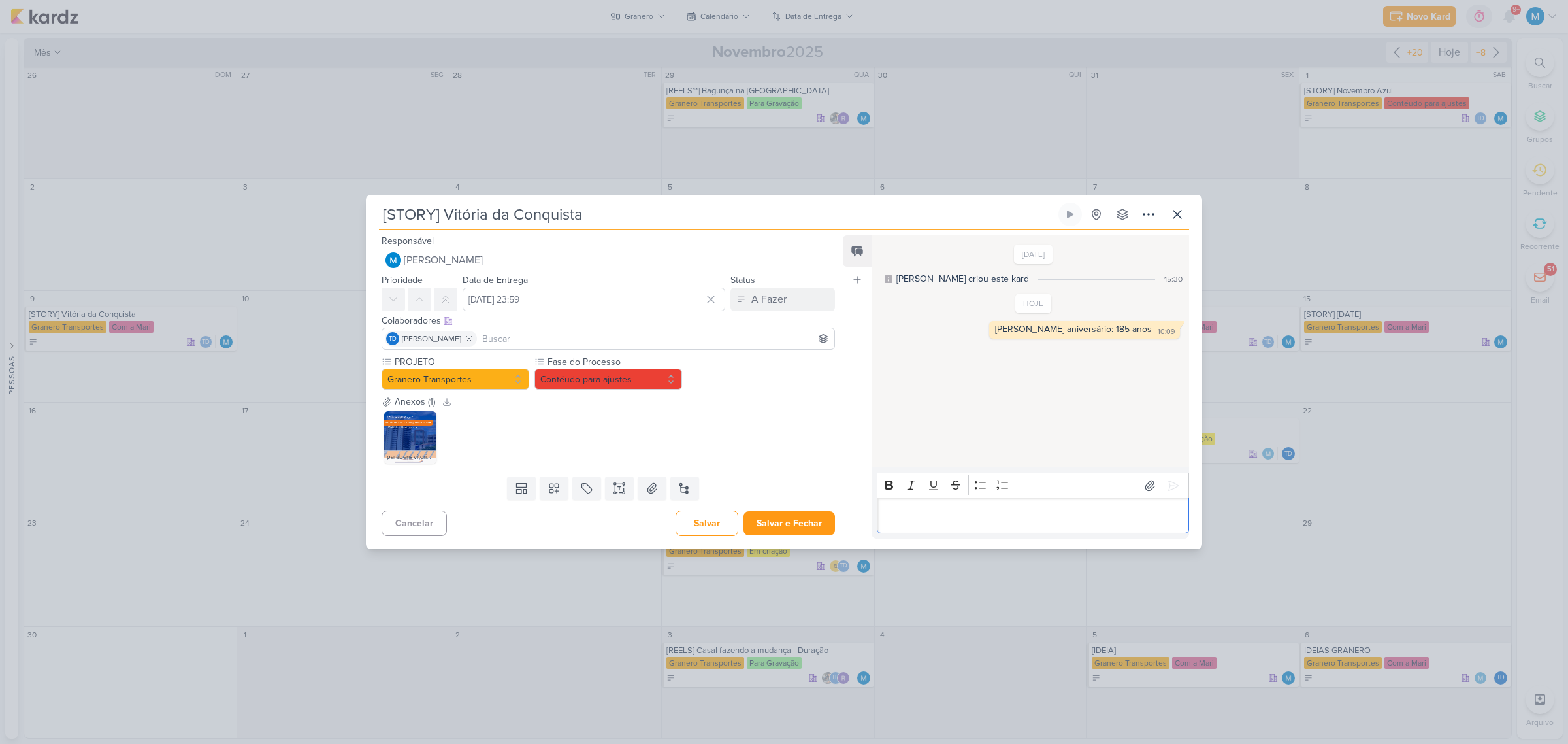
click at [993, 524] on div "Editor editing area: main" at bounding box center [1032, 515] width 312 height 36
click at [785, 515] on button "Salvar e Fechar" at bounding box center [789, 523] width 91 height 24
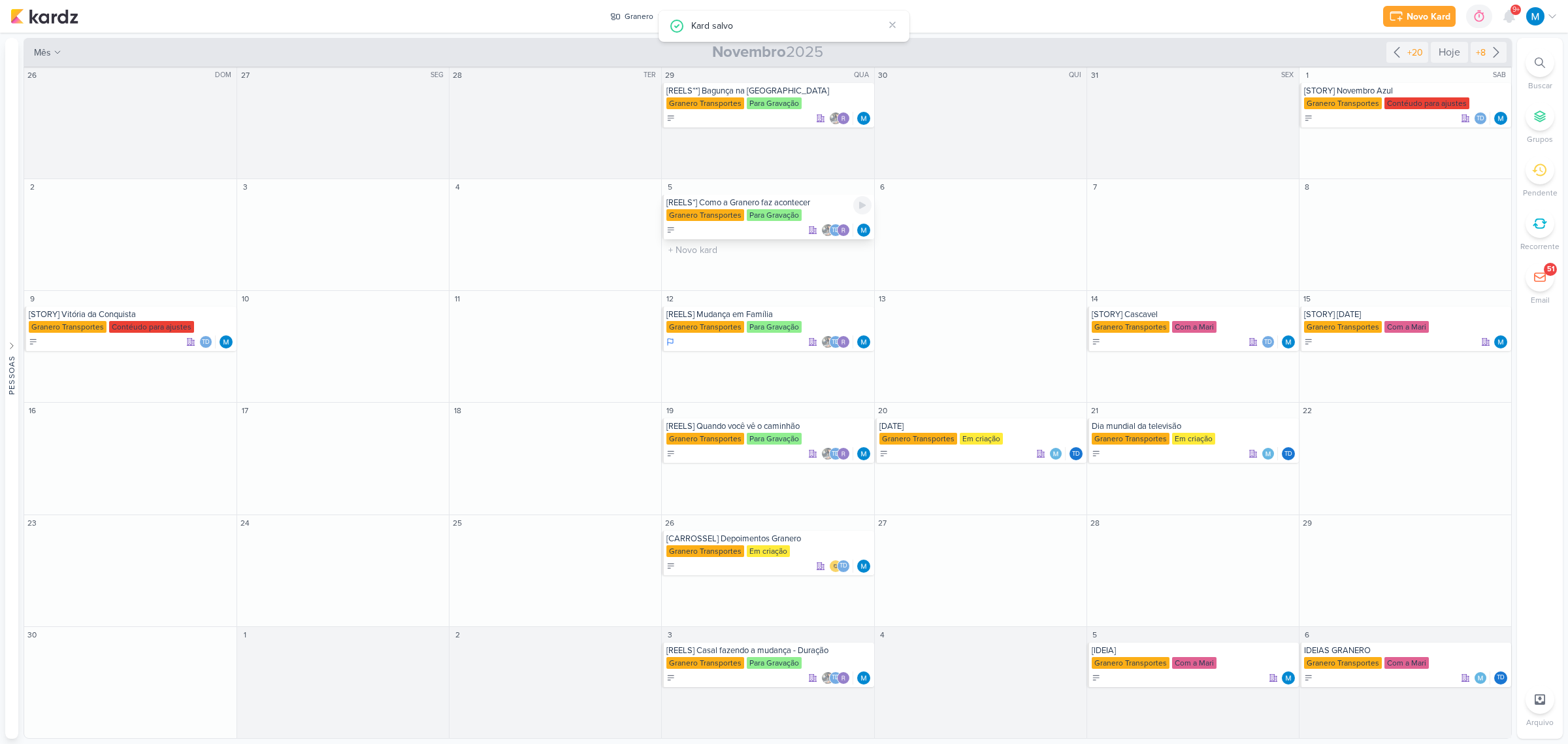
click at [798, 202] on div "[REELS*] Como a Granero faz acontecer" at bounding box center [768, 202] width 204 height 11
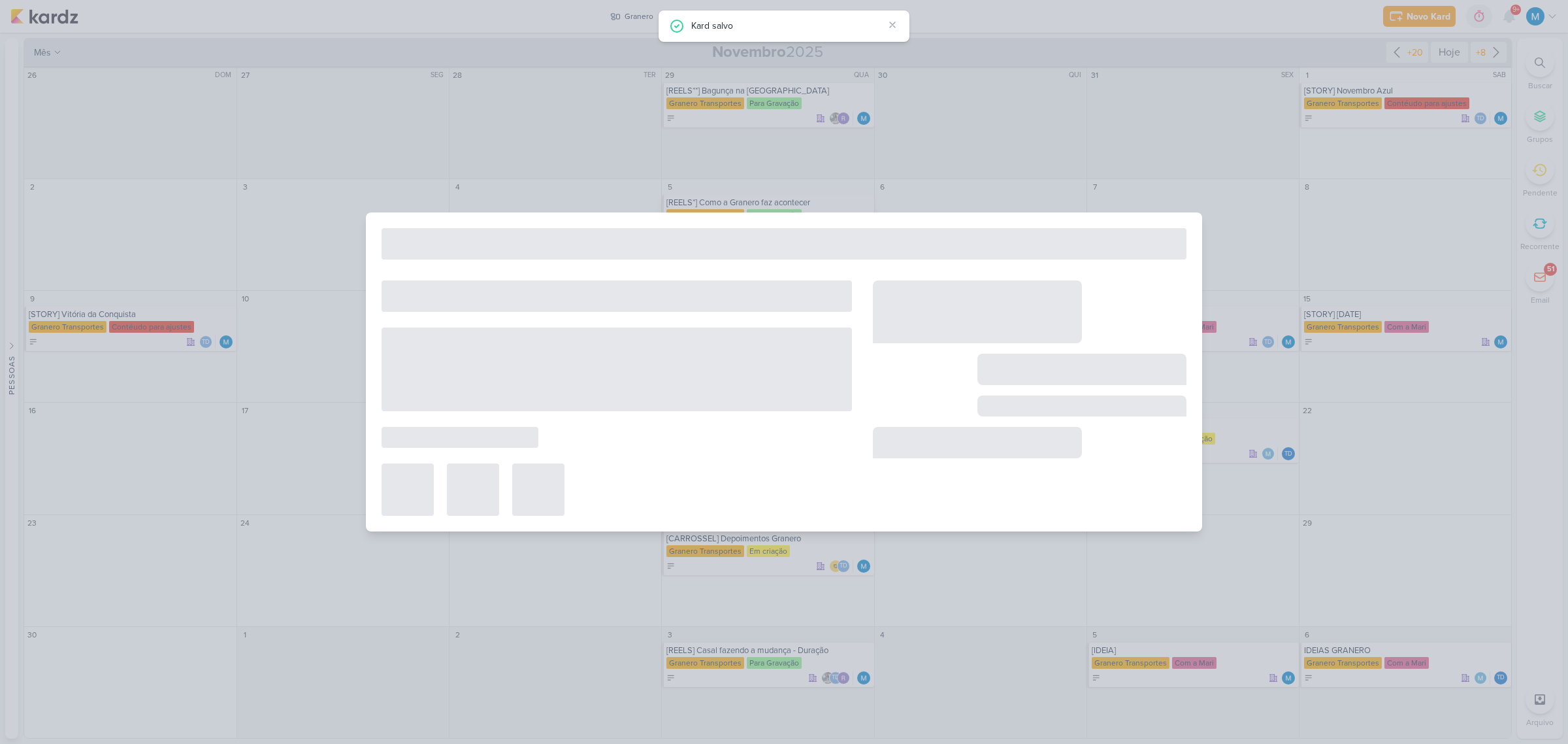
type input "[REELS*] Como a Granero faz acontecer"
type input "[DATE] 23:59"
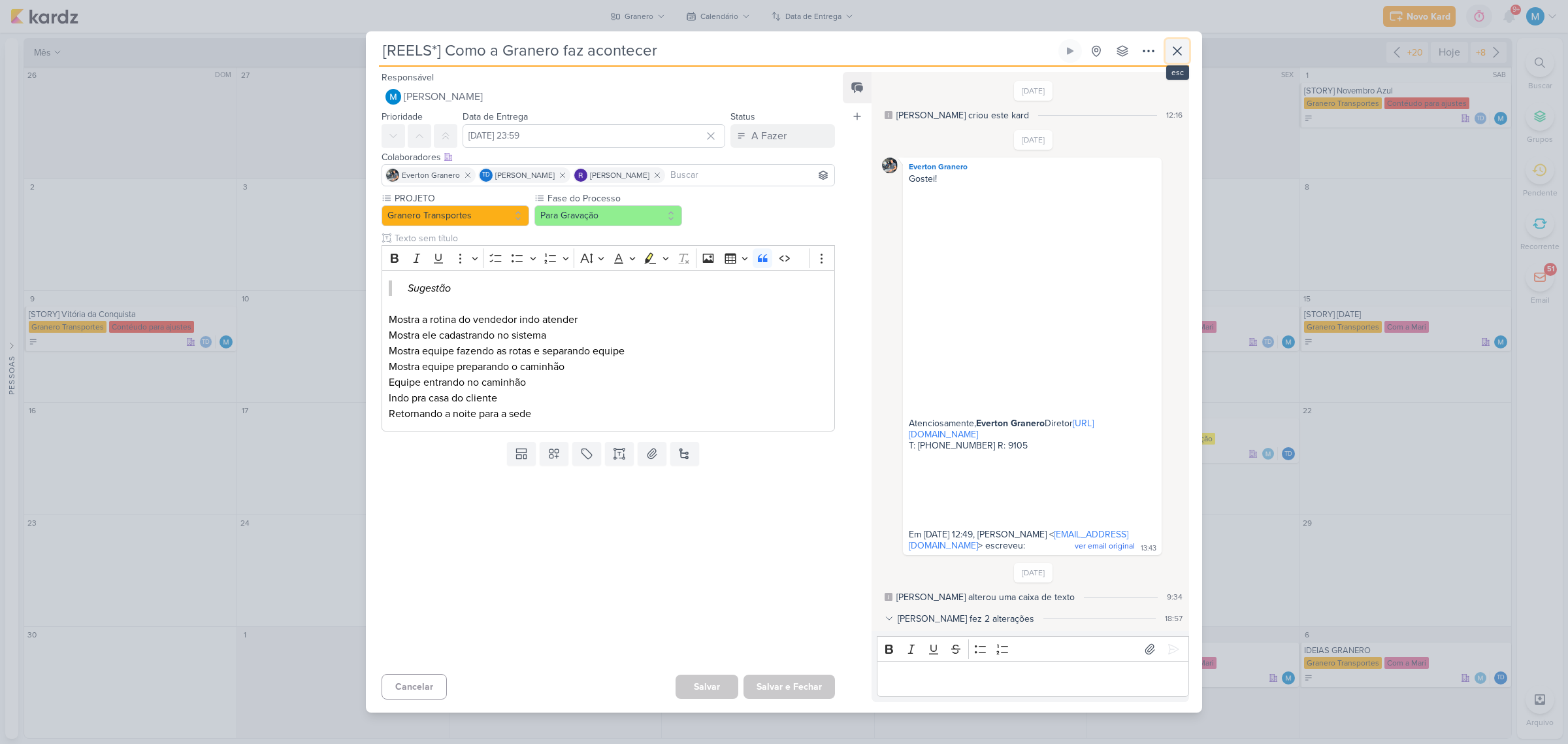
click at [1177, 59] on icon at bounding box center [1177, 51] width 15 height 15
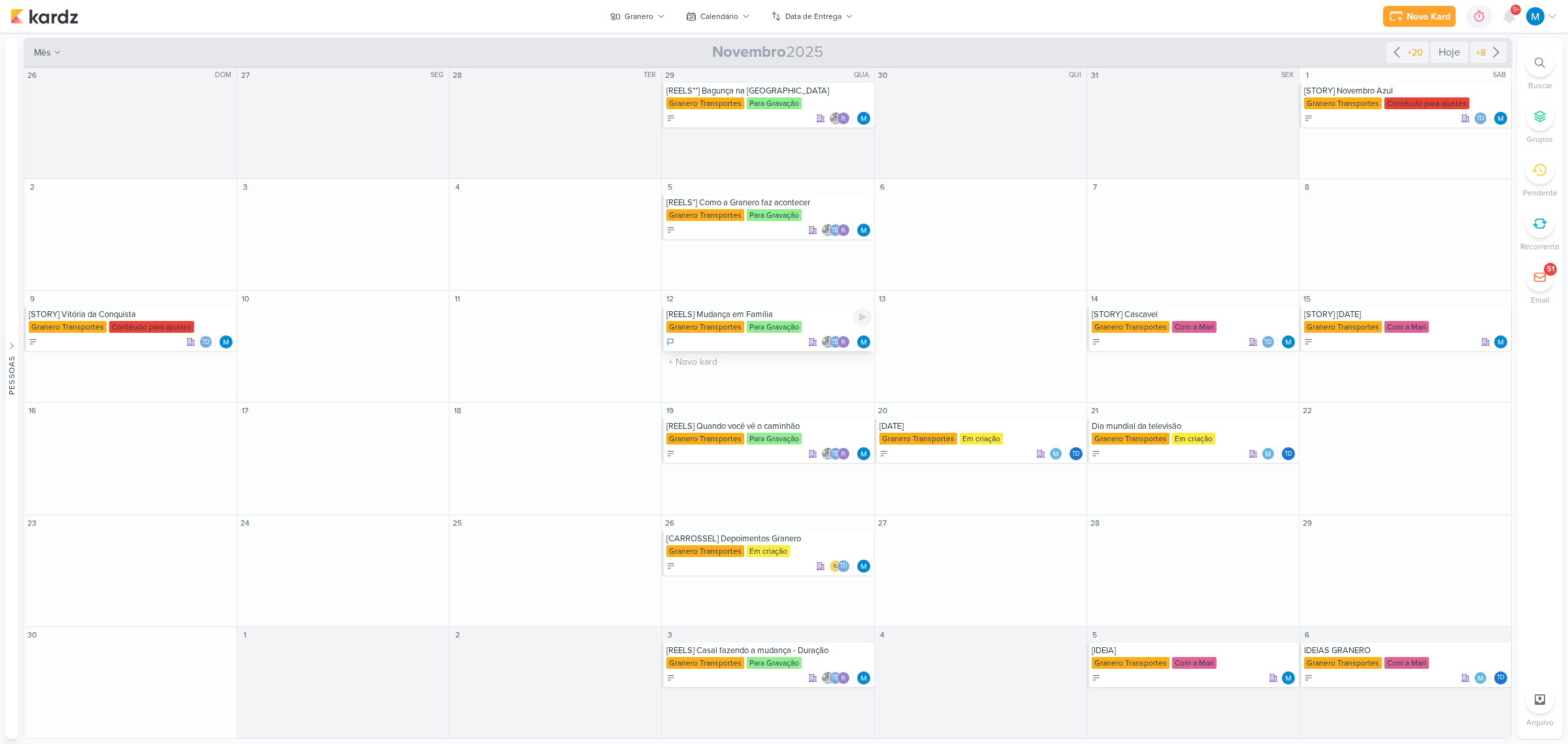
click at [743, 318] on div "[REELS] Mudança em Família" at bounding box center [768, 315] width 204 height 11
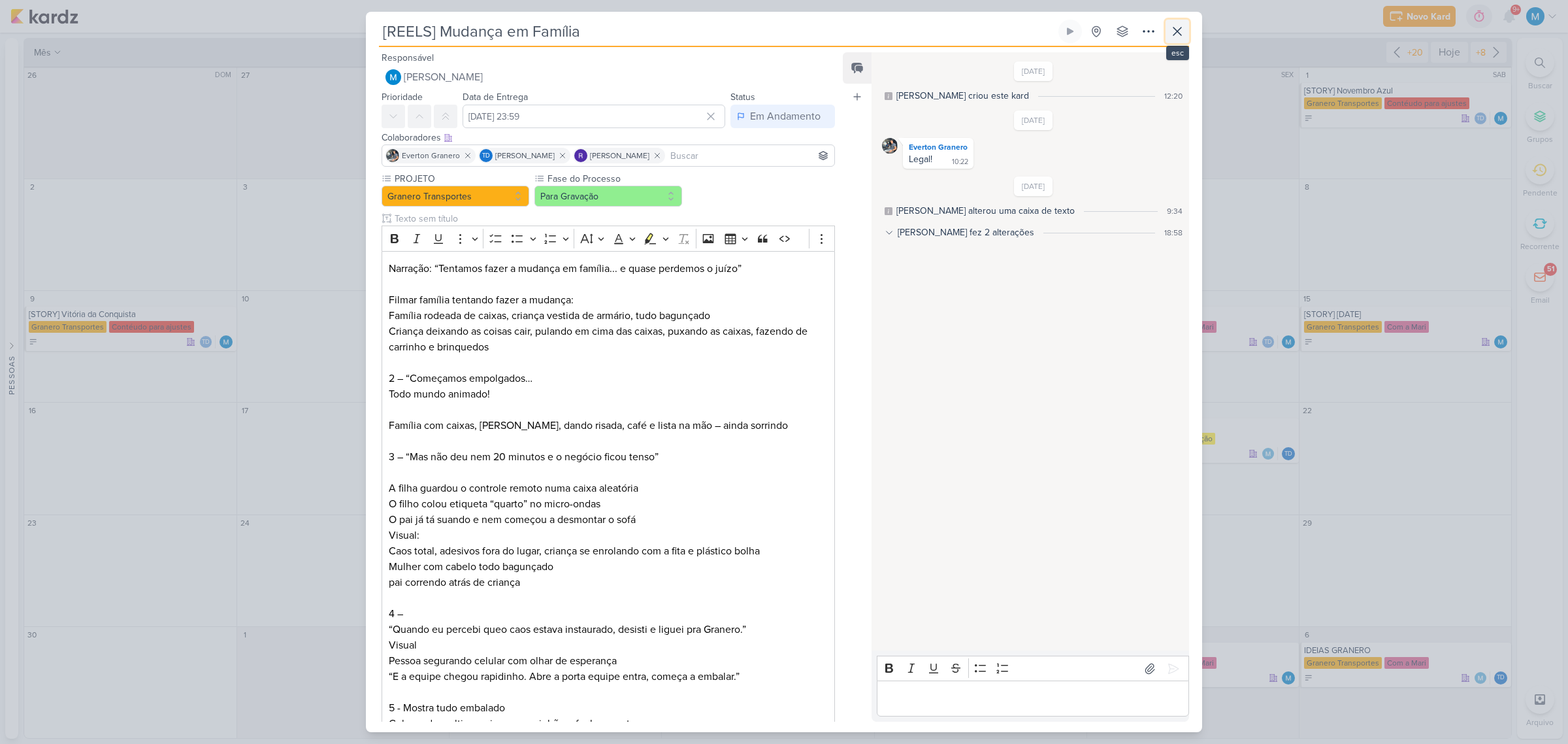
click at [1176, 36] on icon at bounding box center [1177, 31] width 15 height 15
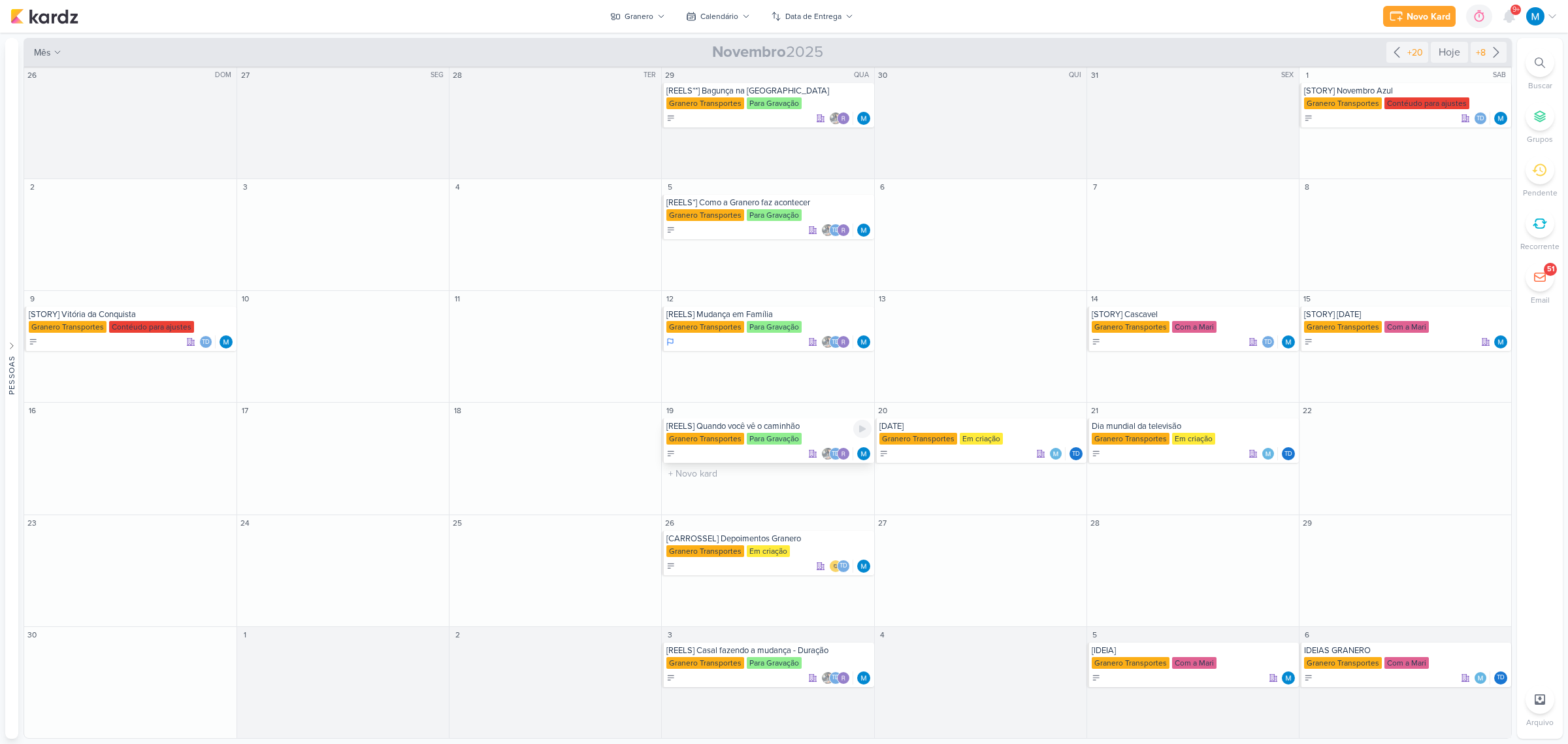
click at [765, 425] on div "[REELS] Quando você vê o caminhão" at bounding box center [768, 426] width 204 height 11
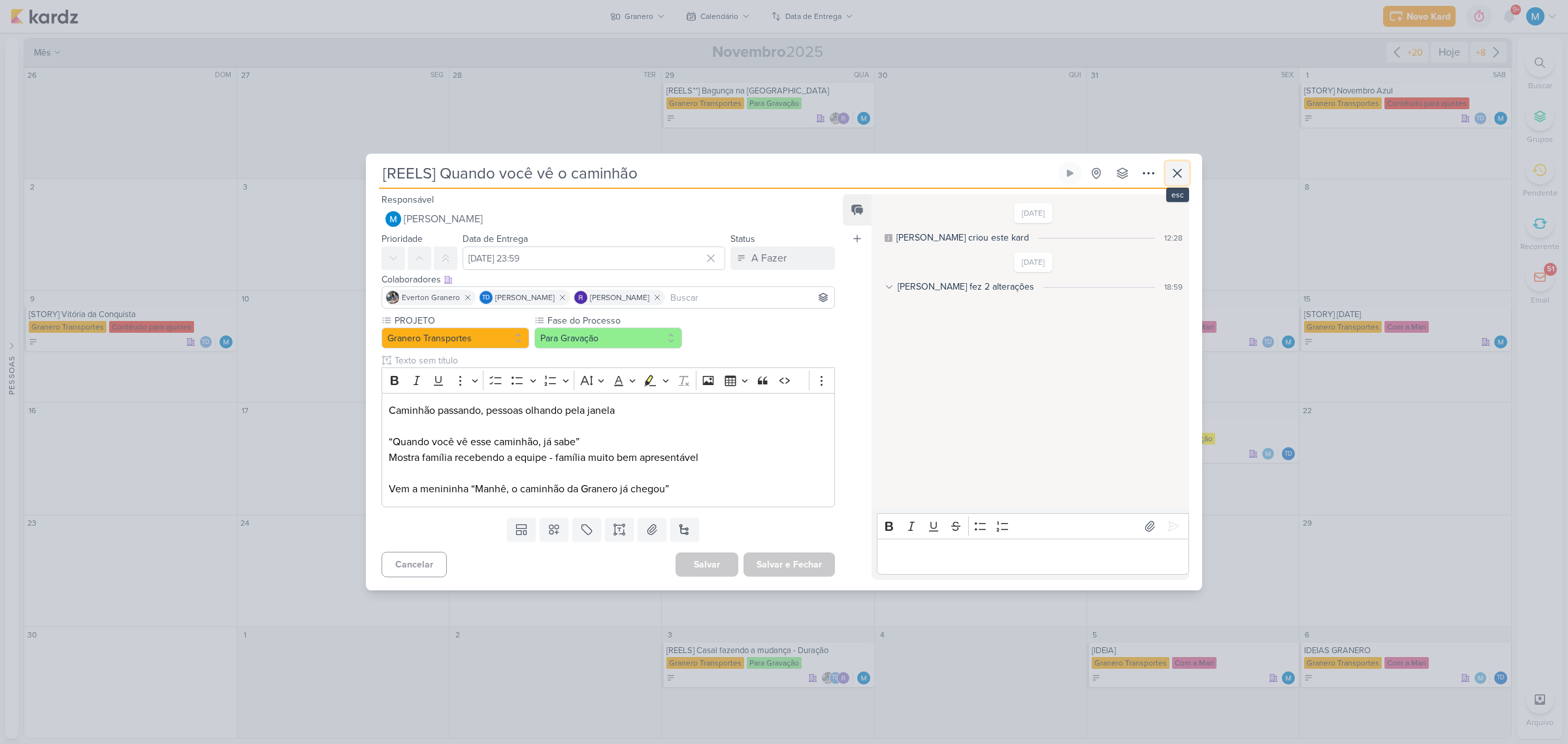
click at [1178, 168] on icon at bounding box center [1177, 173] width 15 height 15
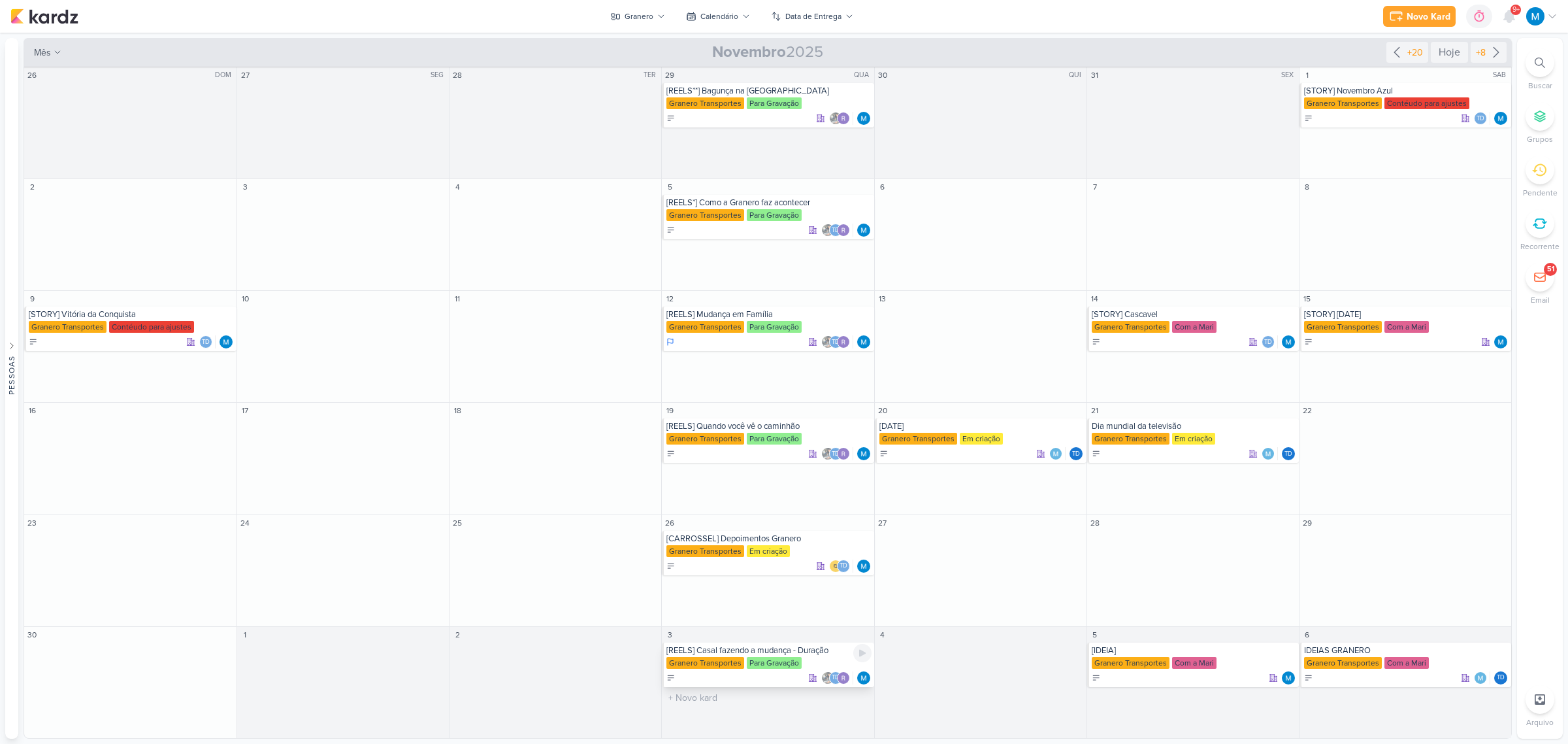
click at [763, 648] on div "[REELS] Casal fazendo a mudança - Duração" at bounding box center [768, 650] width 204 height 11
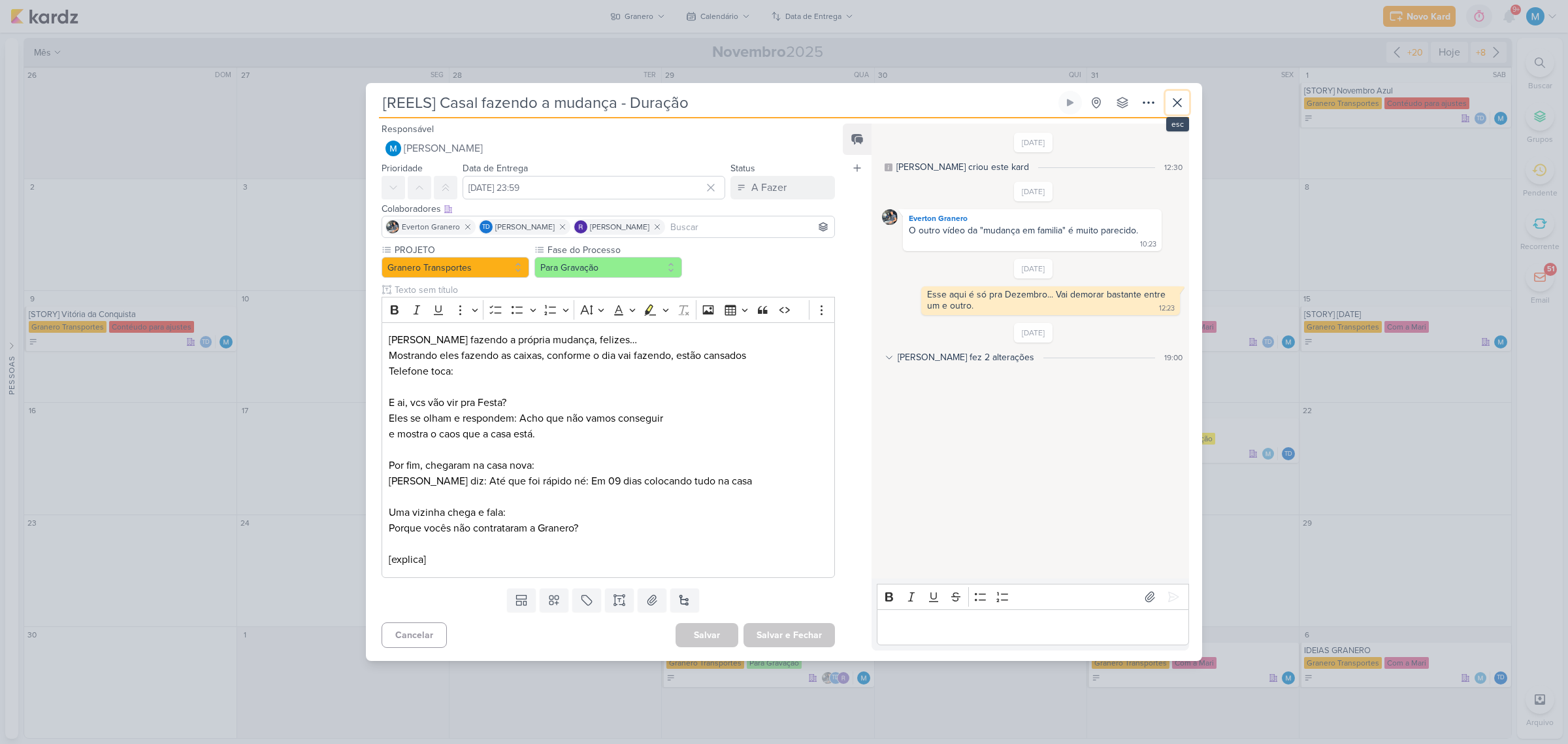
drag, startPoint x: 1170, startPoint y: 102, endPoint x: 1174, endPoint y: 109, distance: 8.1
click at [1173, 106] on icon at bounding box center [1177, 102] width 15 height 15
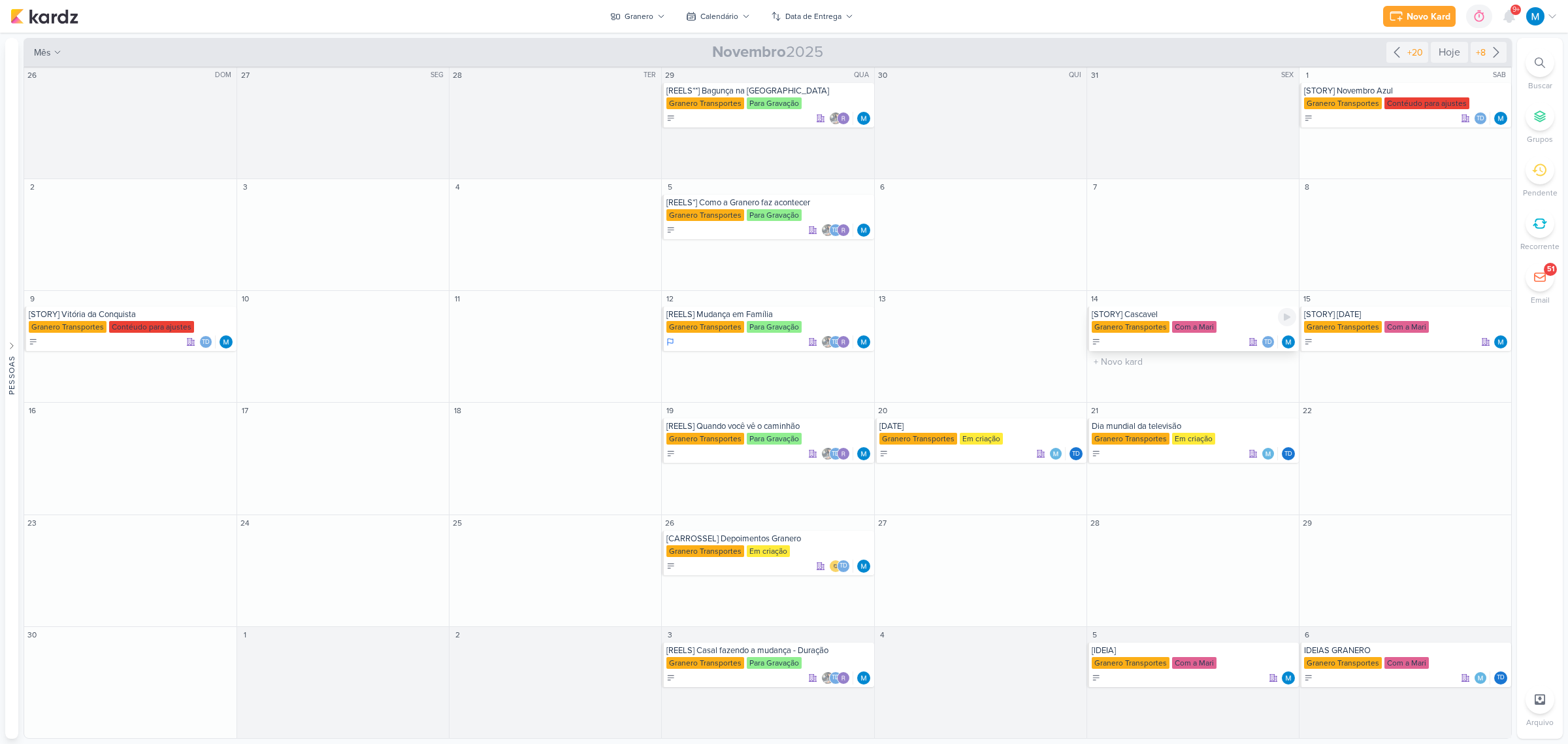
click at [1153, 315] on div "[STORY] Cascavel" at bounding box center [1194, 315] width 204 height 11
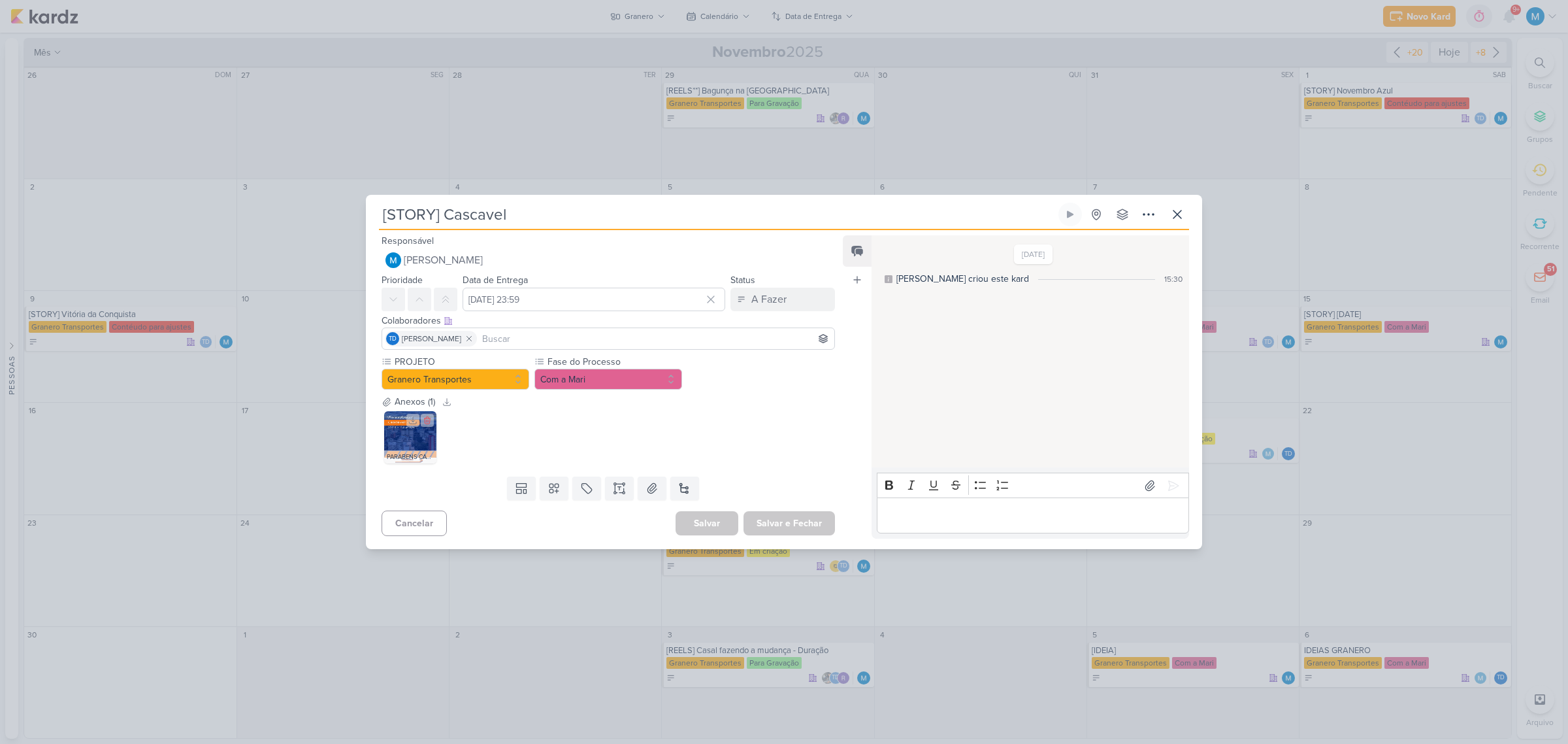
click at [400, 439] on img at bounding box center [410, 438] width 52 height 52
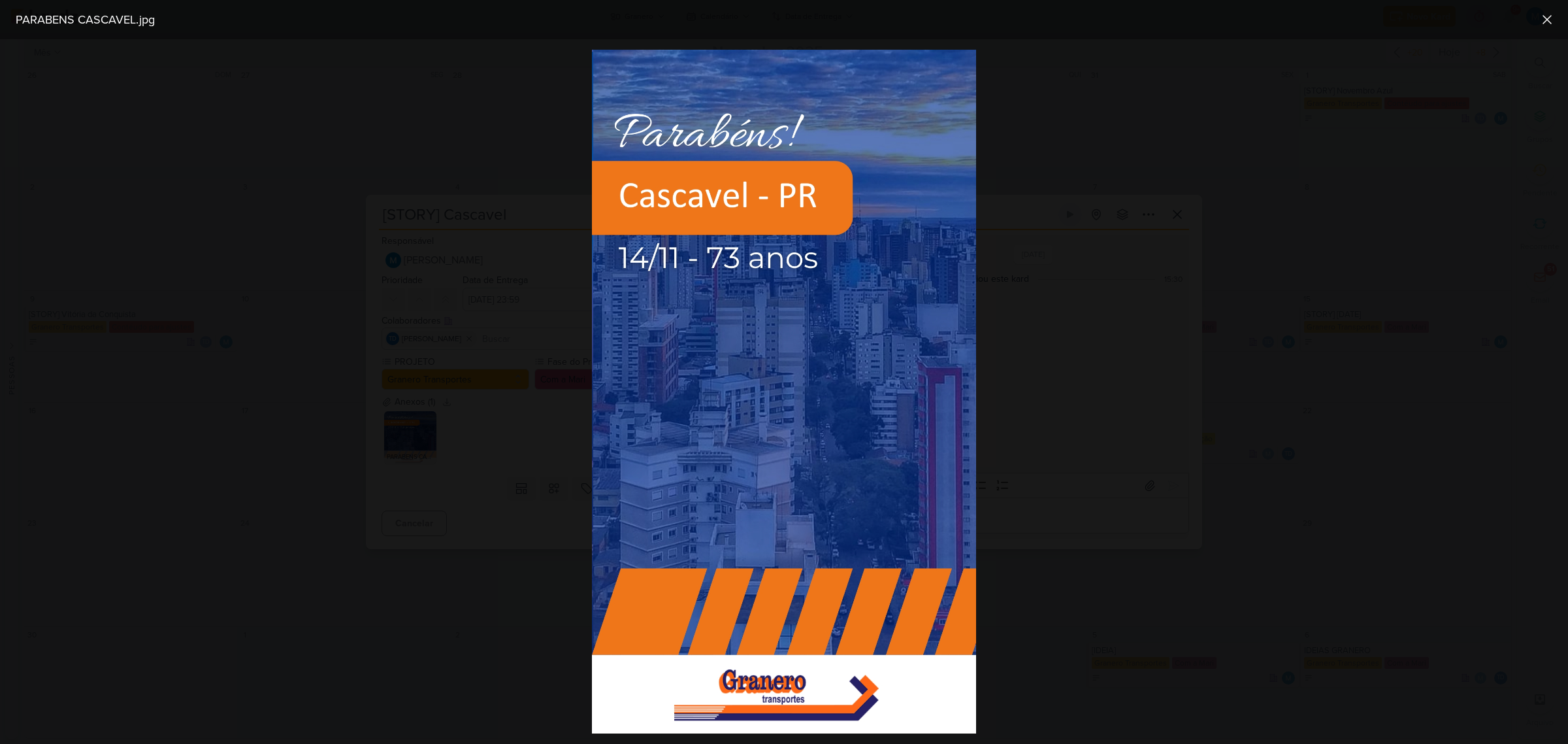
click at [1209, 481] on div at bounding box center [784, 391] width 1568 height 704
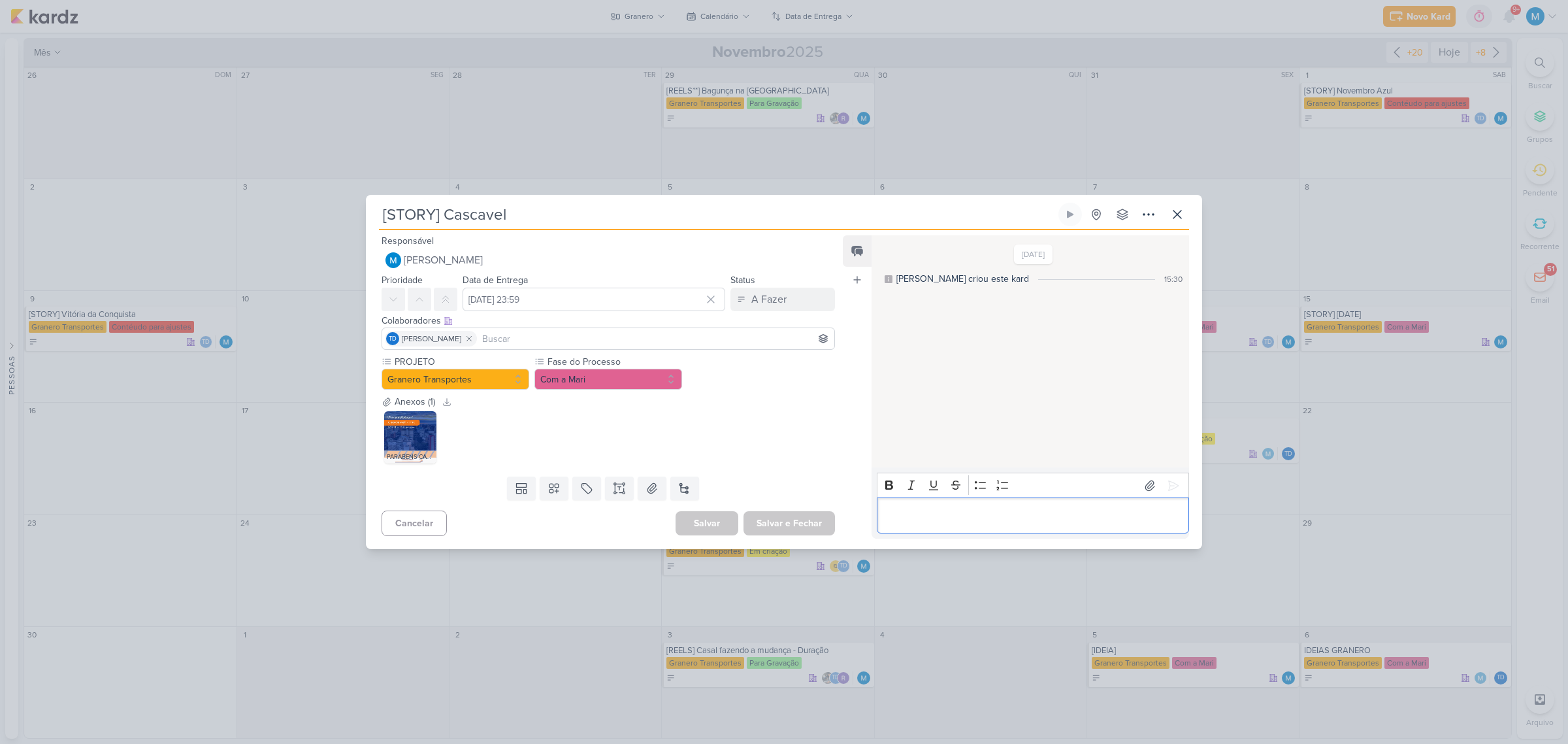
click at [1000, 508] on p "Editor editing area: main" at bounding box center [1032, 515] width 298 height 15
click at [615, 371] on button "Com a Mari" at bounding box center [607, 379] width 147 height 21
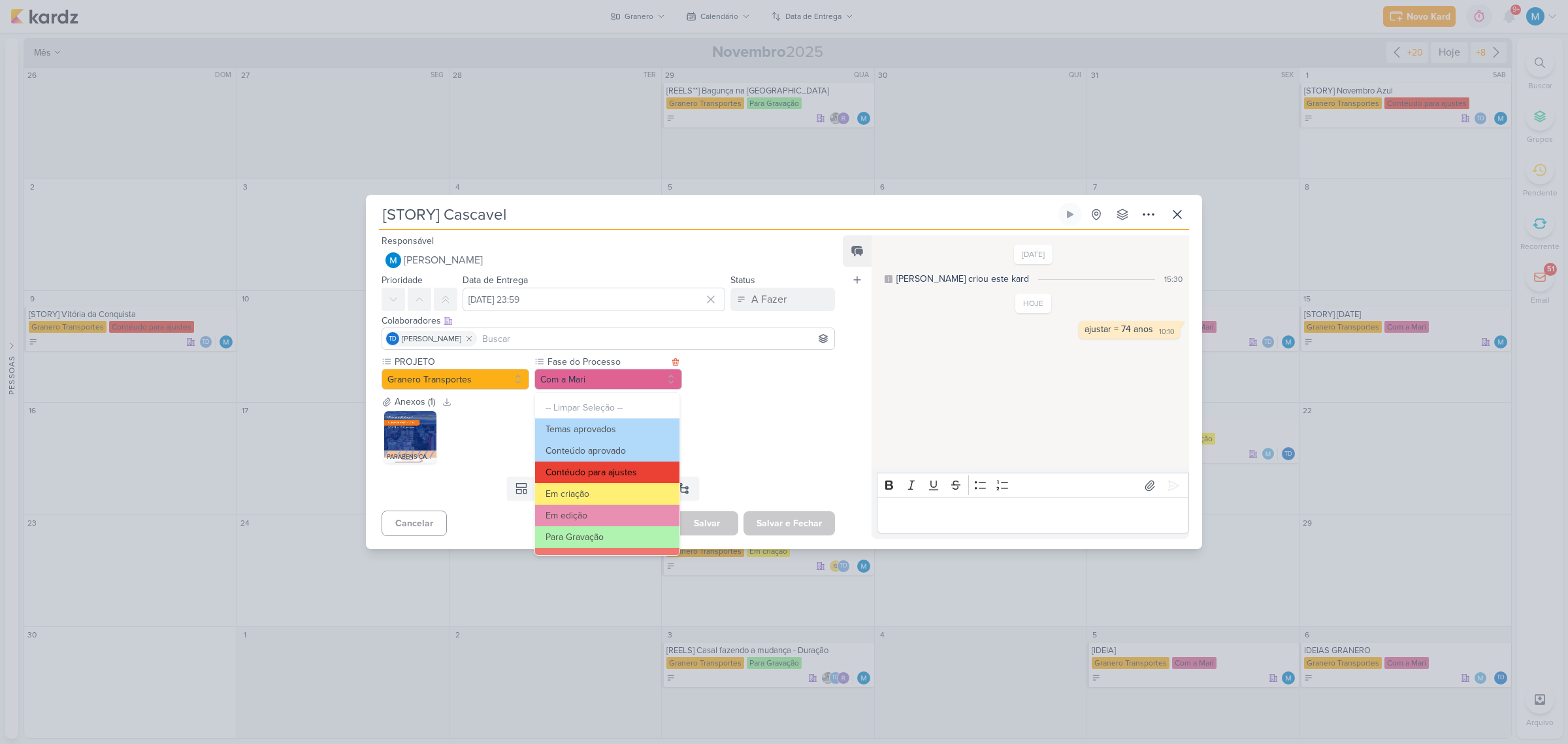
click at [623, 470] on button "Contéudo para ajustes" at bounding box center [607, 472] width 145 height 22
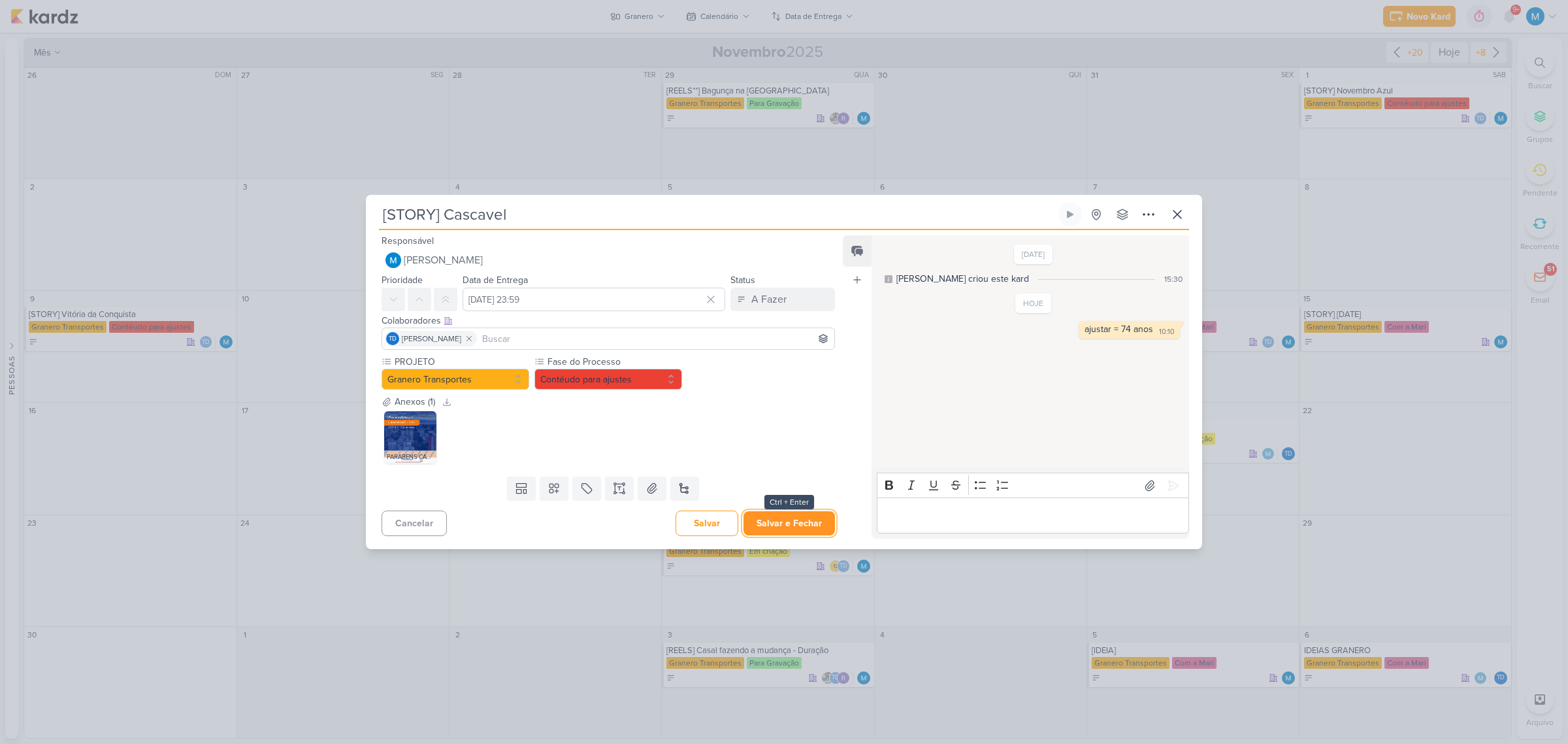
click at [808, 524] on button "Salvar e Fechar" at bounding box center [789, 523] width 91 height 24
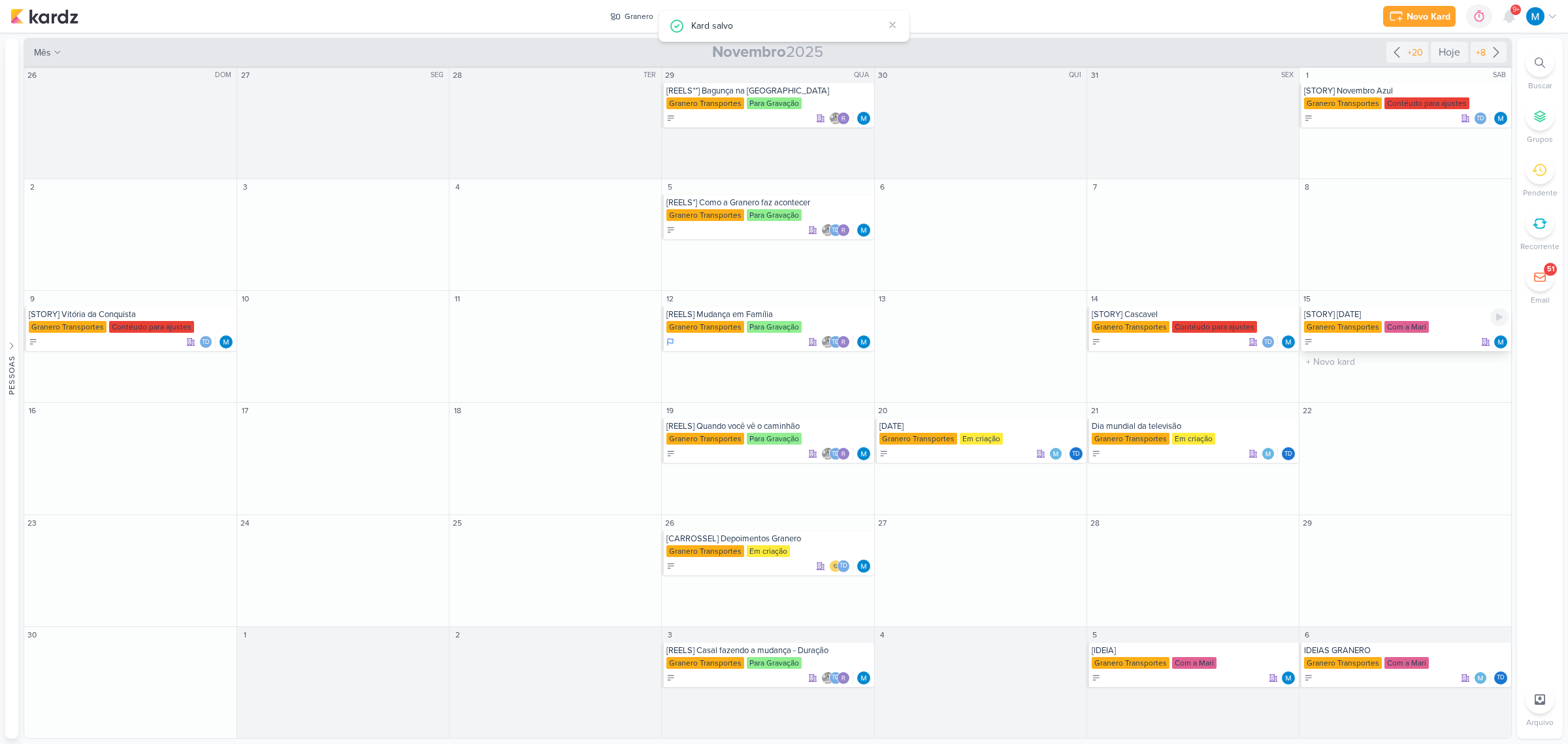
click at [1420, 315] on div "[STORY] [DATE]" at bounding box center [1406, 315] width 204 height 11
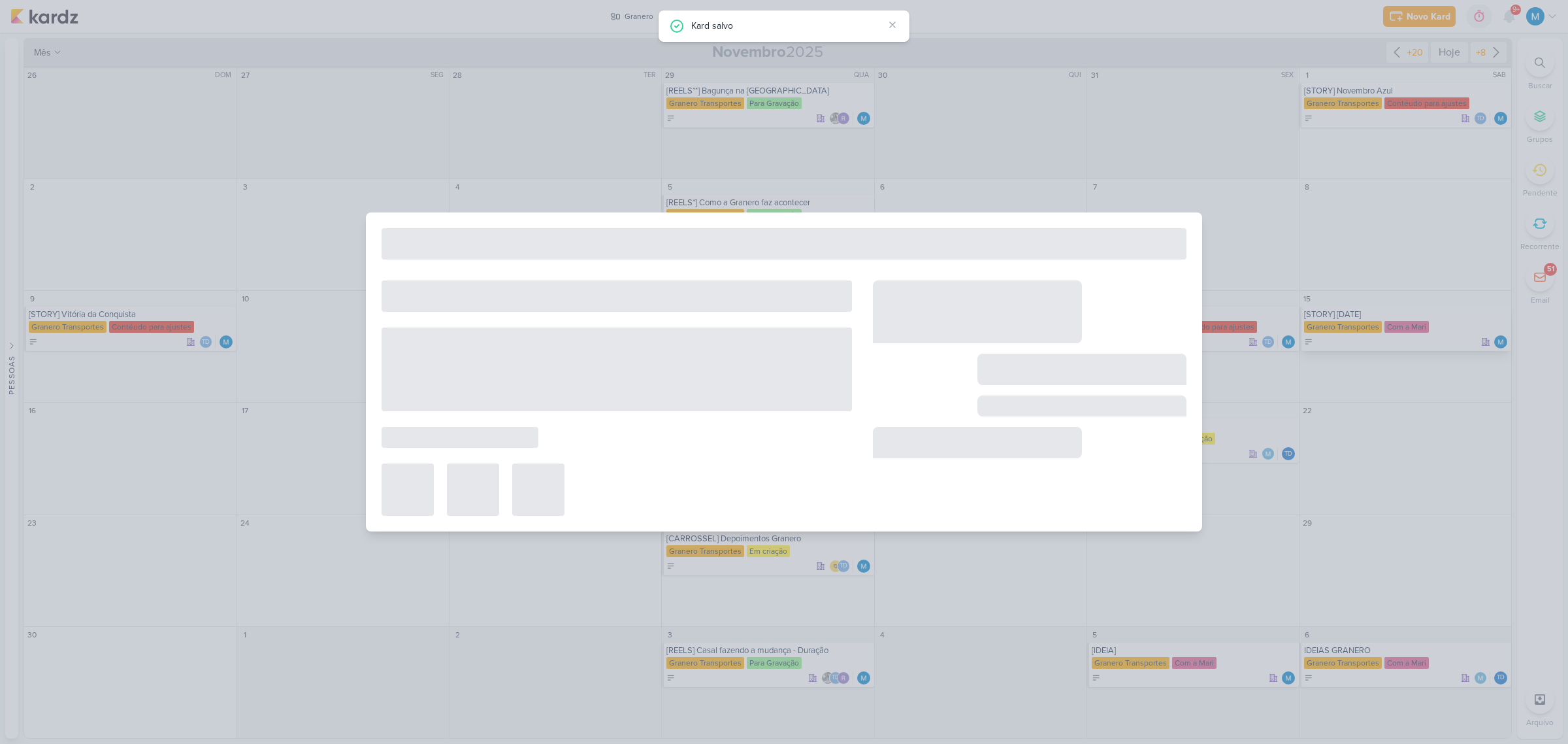
type input "[STORY] [DATE]"
type input "[DATE] 23:59"
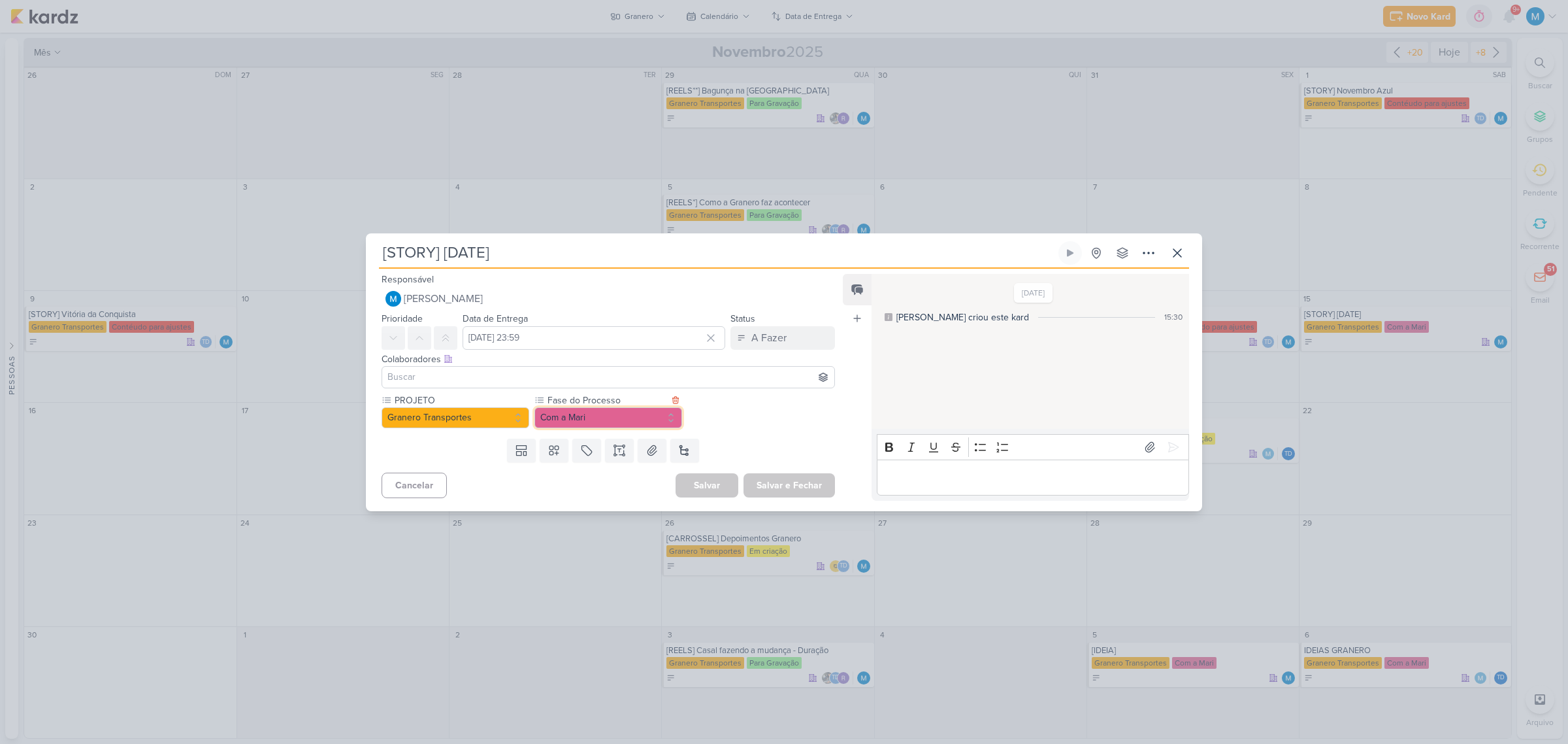
click at [589, 419] on button "Com a Mari" at bounding box center [607, 417] width 147 height 21
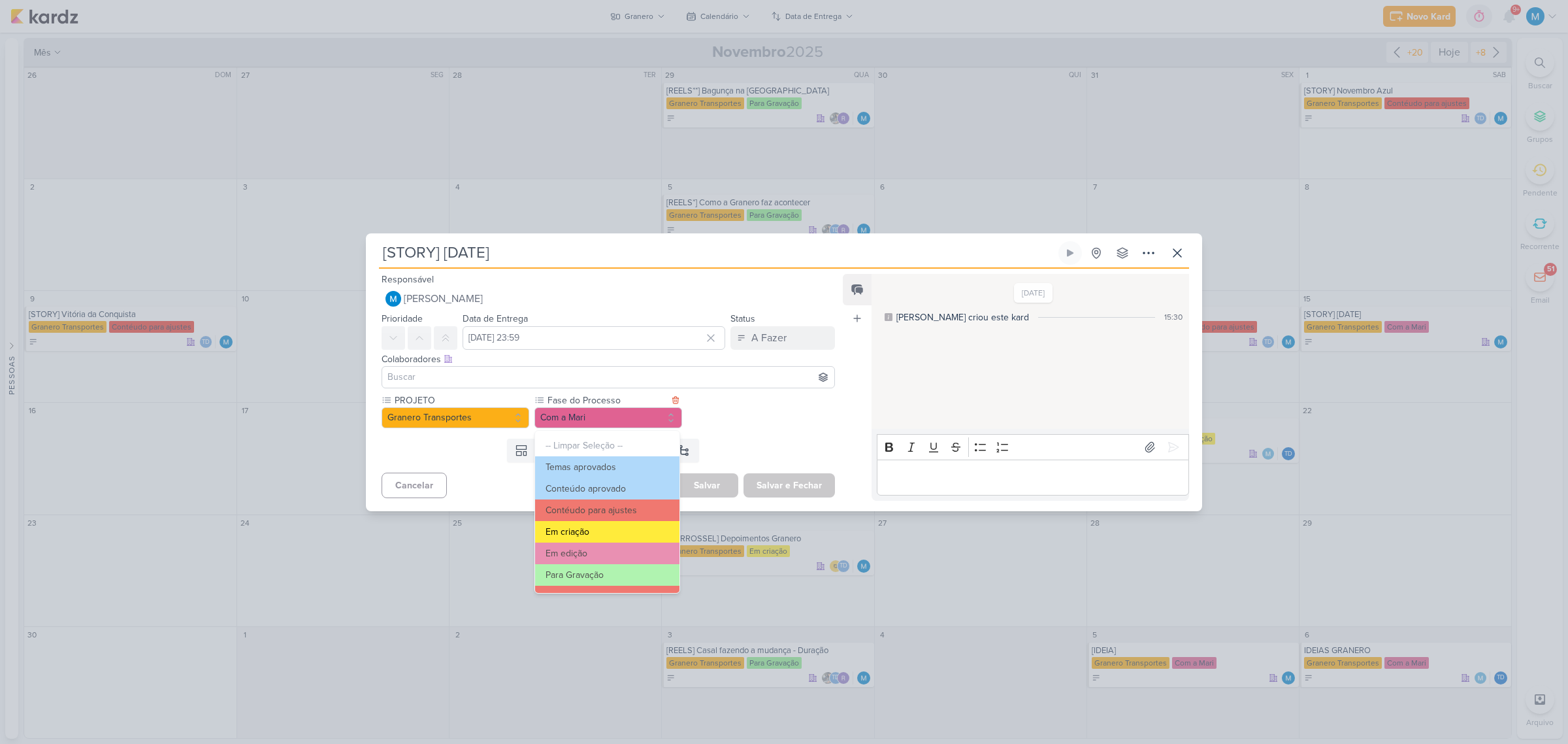
click at [595, 527] on button "Em criação" at bounding box center [607, 532] width 145 height 22
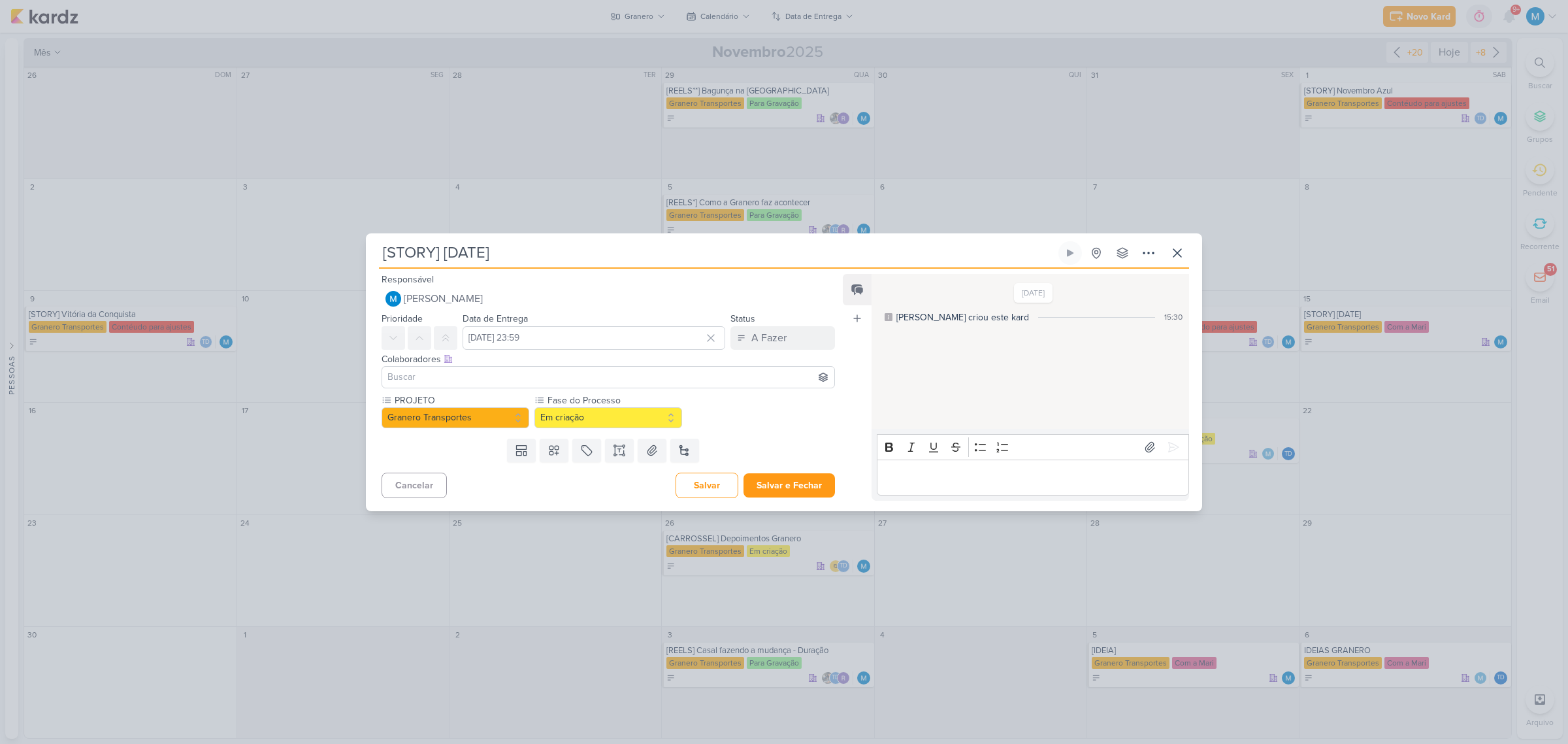
click at [490, 371] on input at bounding box center [608, 376] width 446 height 15
type input "[DEMOGRAPHIC_DATA]"
click at [492, 394] on button "Td Thais de carvalho" at bounding box center [608, 402] width 452 height 24
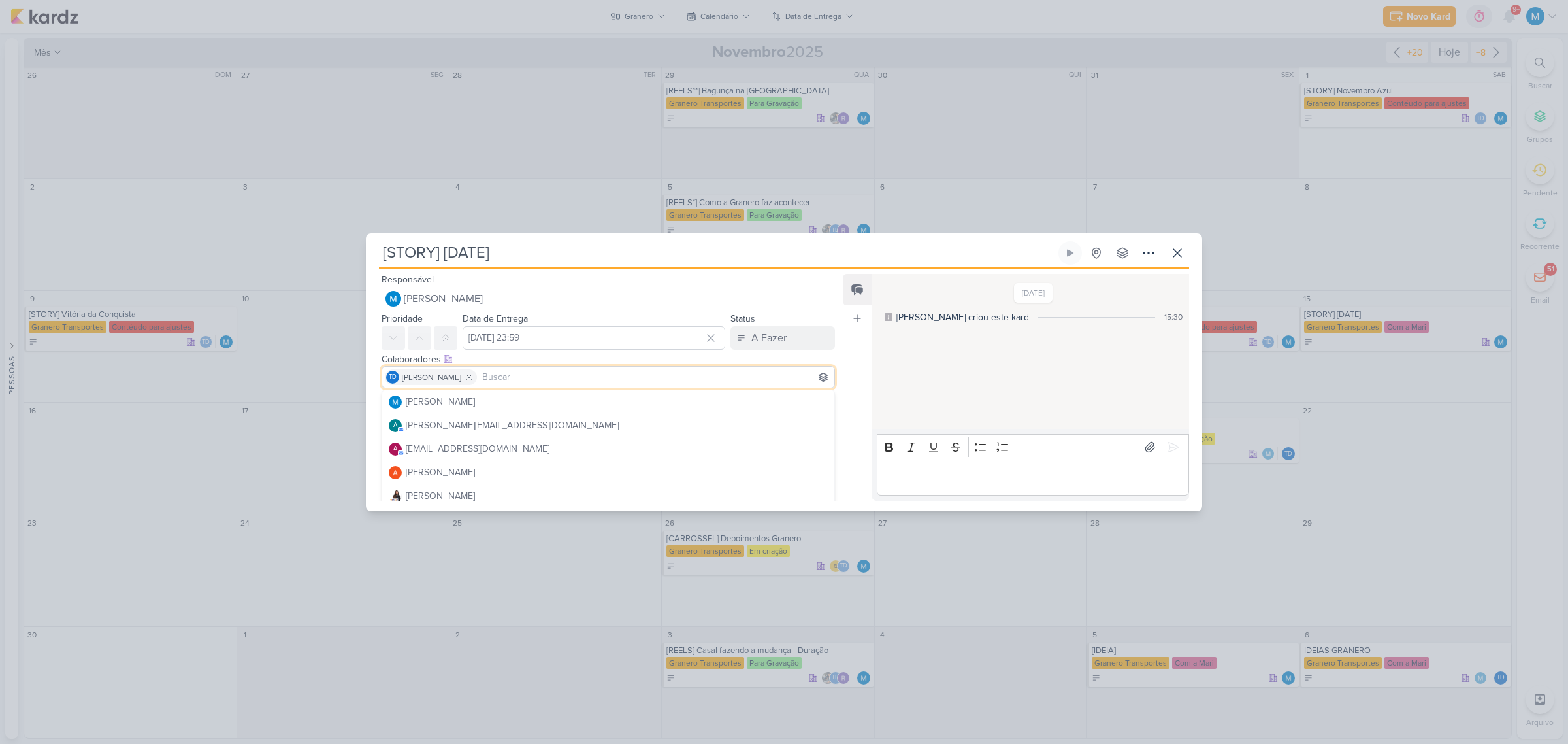
click at [863, 353] on div "Feed Atrelar email Solte o email para atrelar ao kard" at bounding box center [857, 387] width 29 height 227
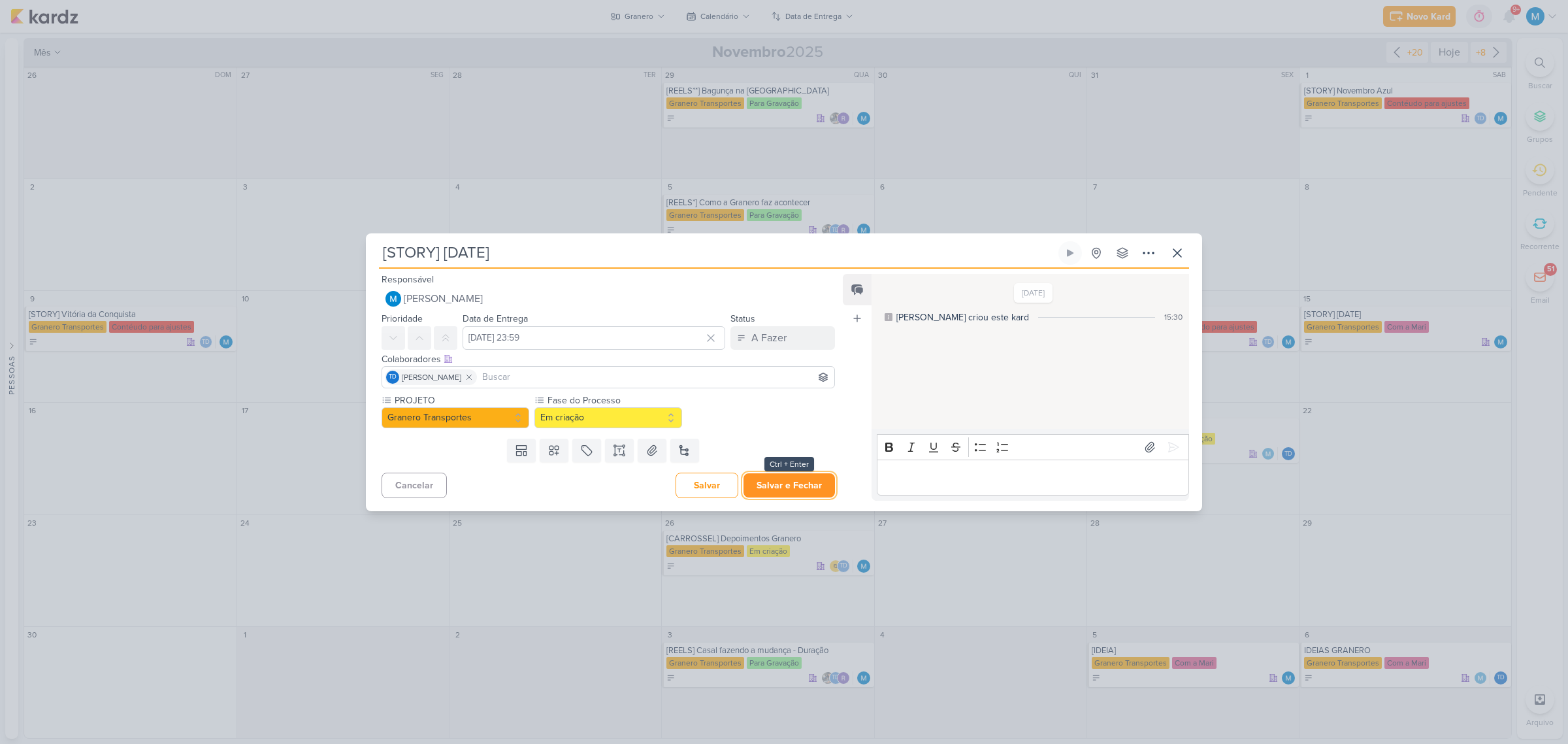
click at [803, 481] on button "Salvar e Fechar" at bounding box center [789, 485] width 91 height 24
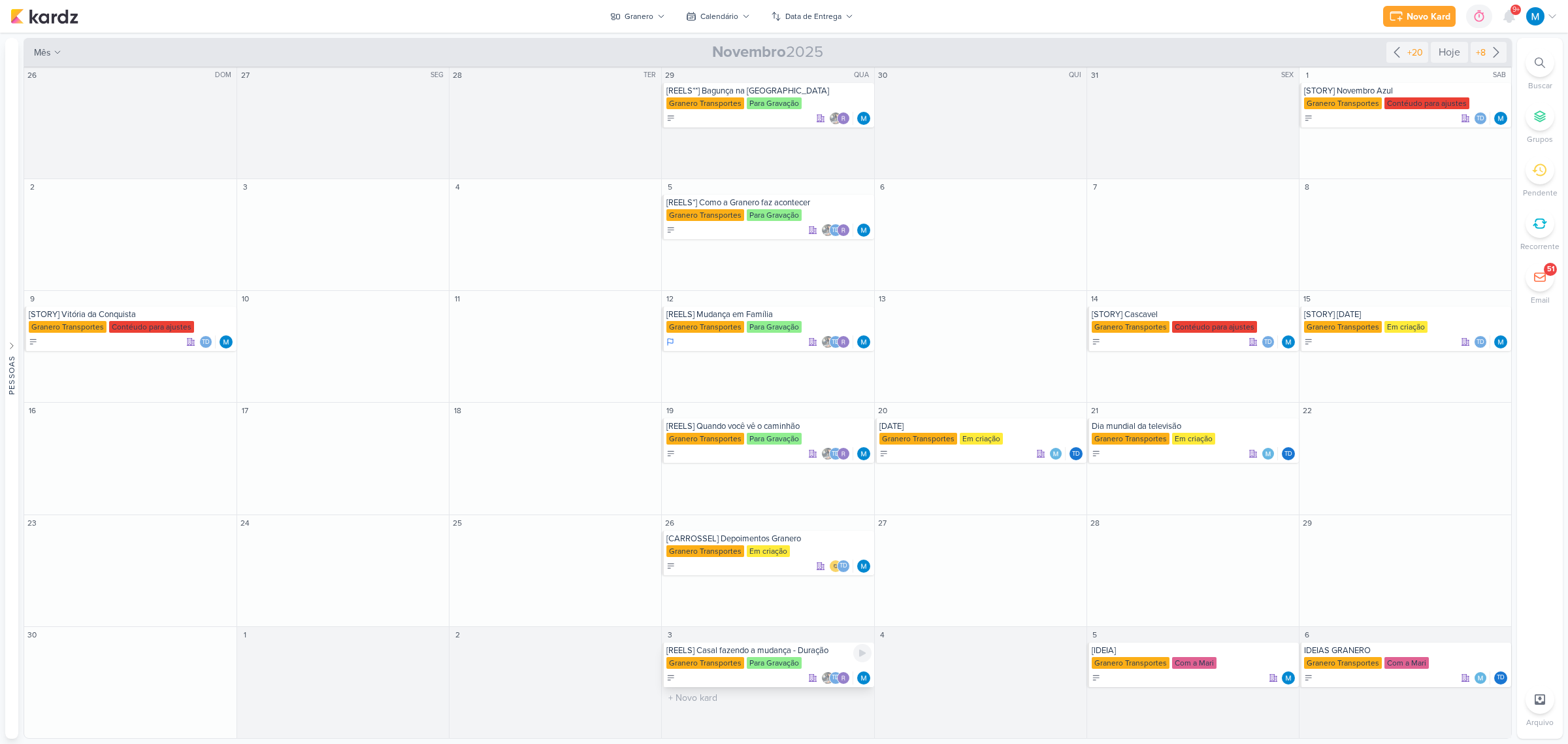
click at [803, 655] on div "[REELS] Casal fazendo a mudança - Duração Granero Transportes Para Gravação Td" at bounding box center [767, 664] width 211 height 44
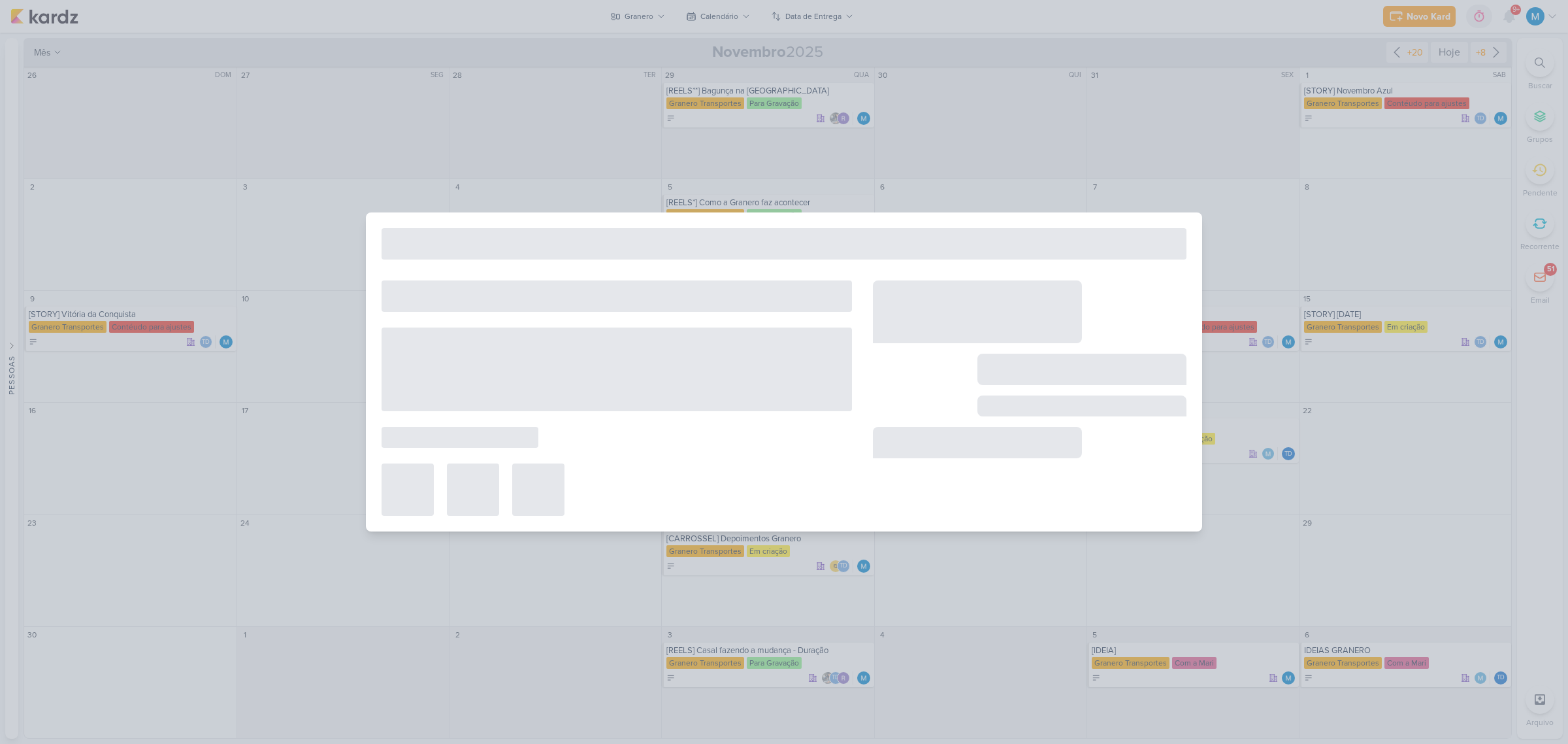
type input "[REELS] Casal fazendo a mudança - Duração"
type input "[DATE] 23:59"
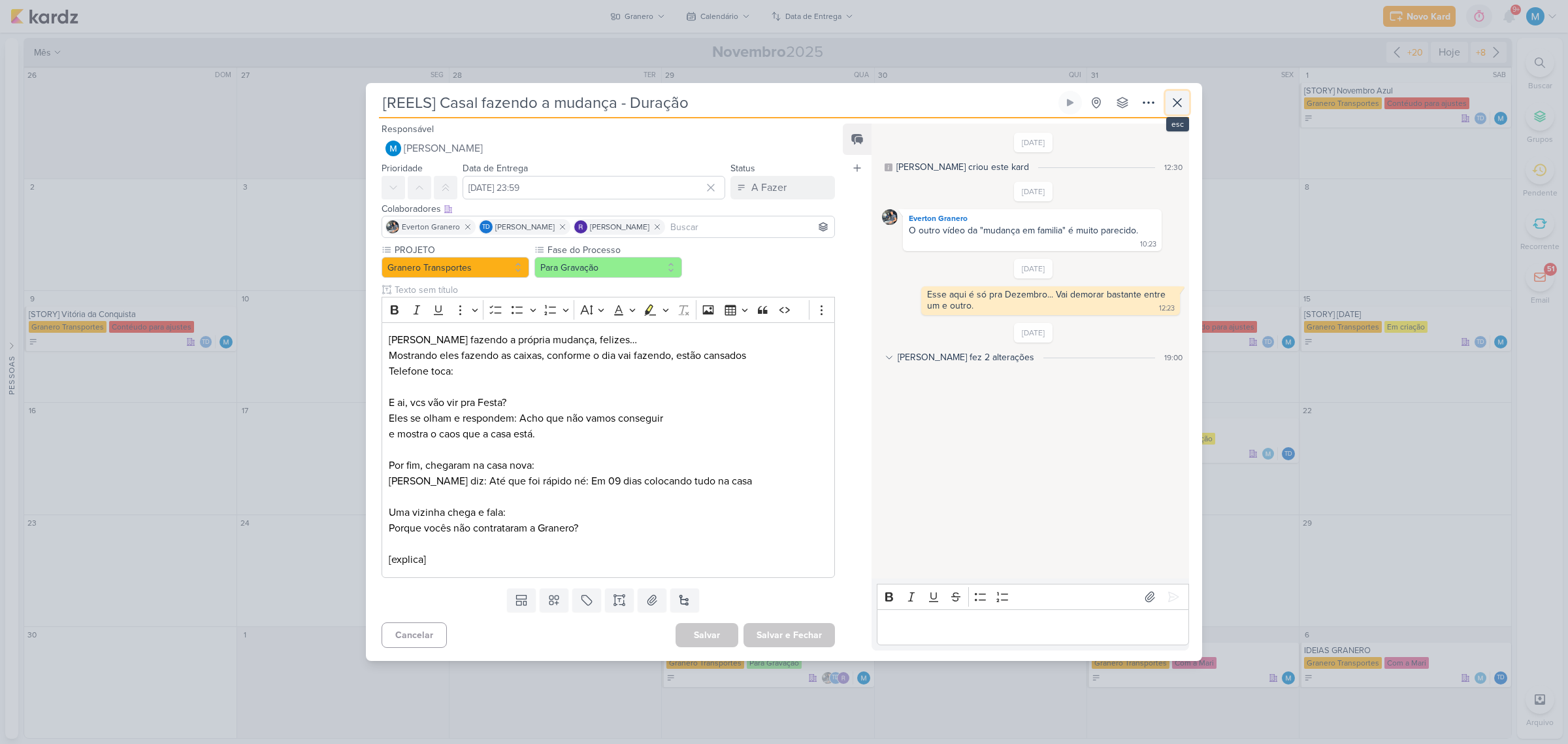
click at [1174, 105] on icon at bounding box center [1177, 102] width 8 height 8
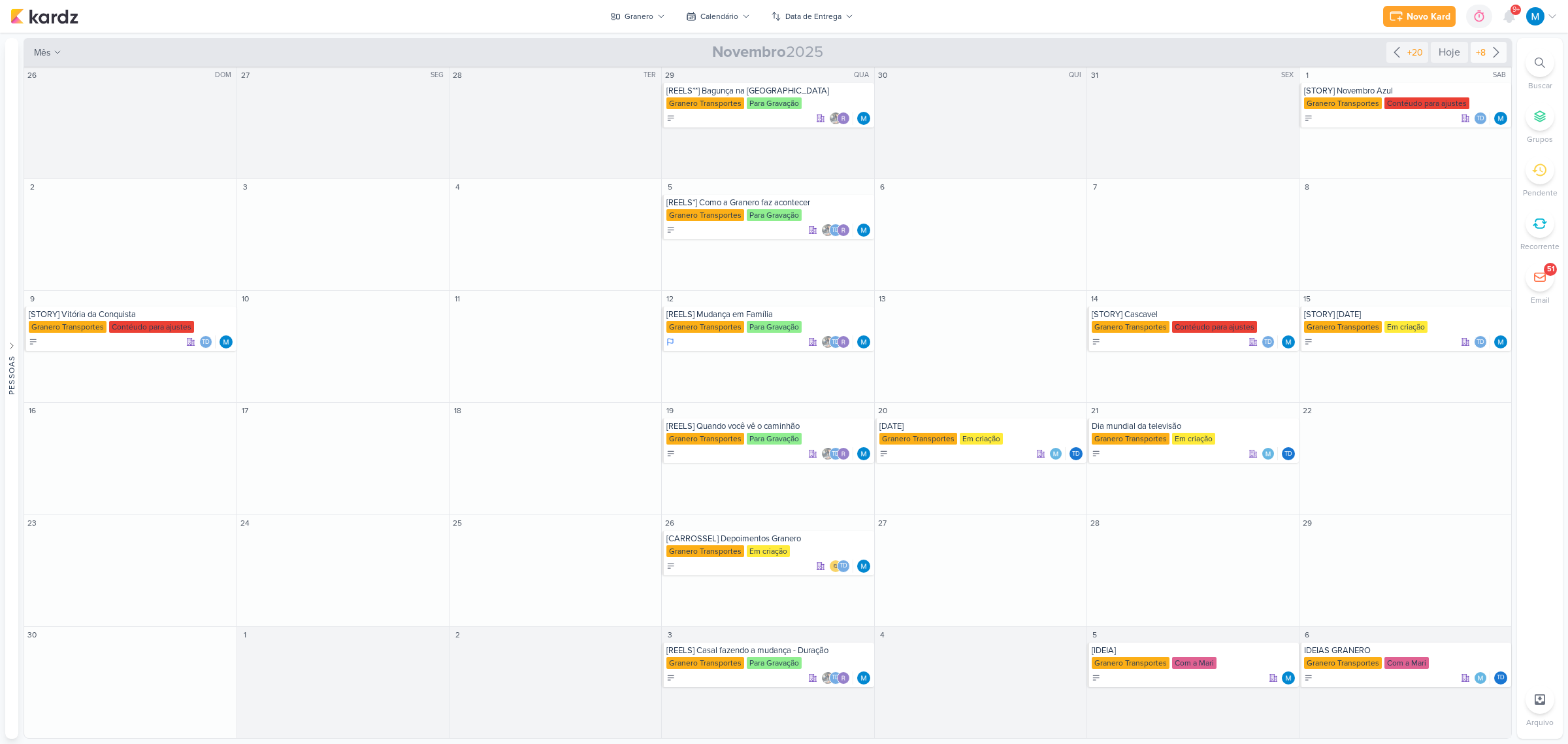
click at [1489, 51] on icon at bounding box center [1496, 52] width 15 height 15
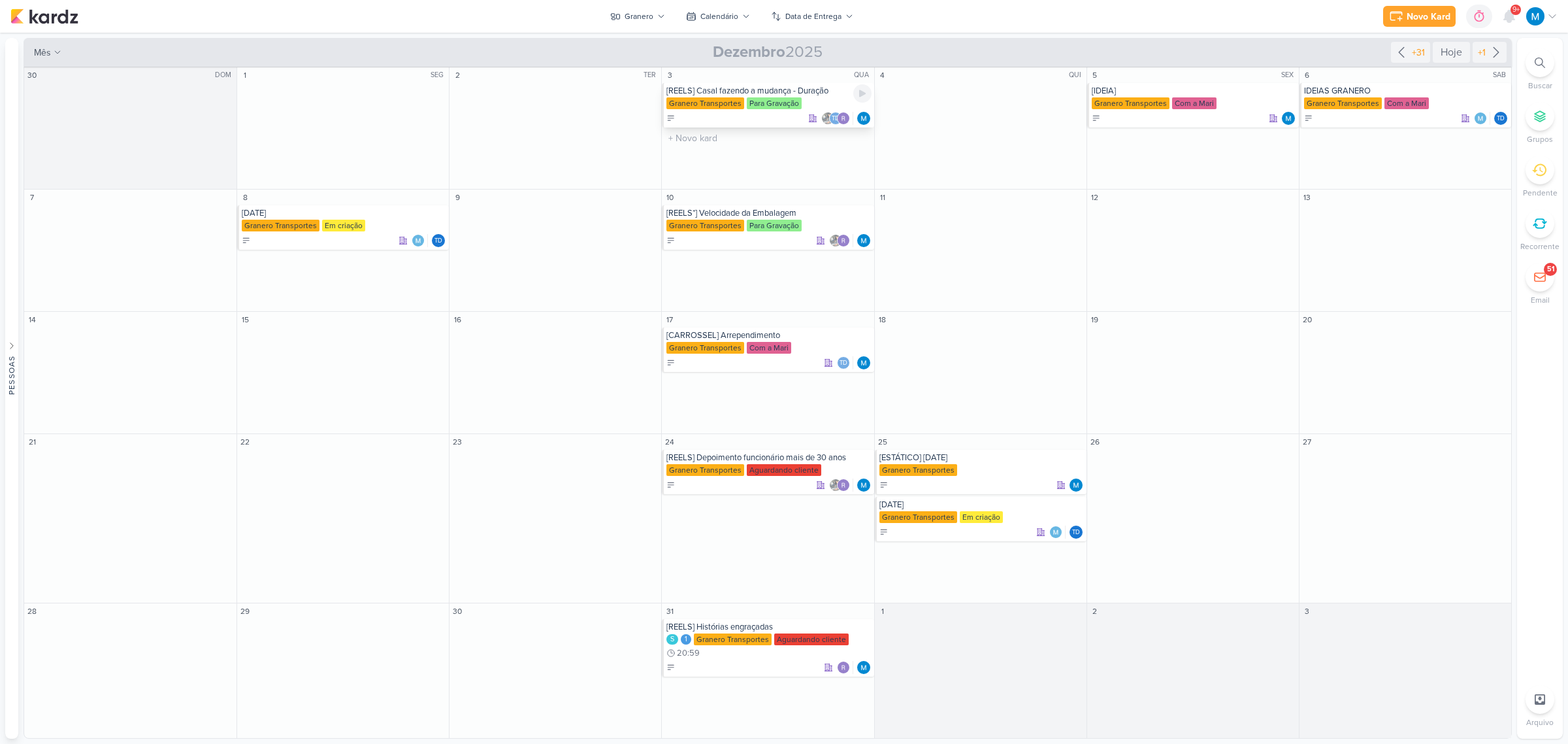
click at [791, 89] on div "[REELS] Casal fazendo a mudança - Duração" at bounding box center [768, 91] width 204 height 11
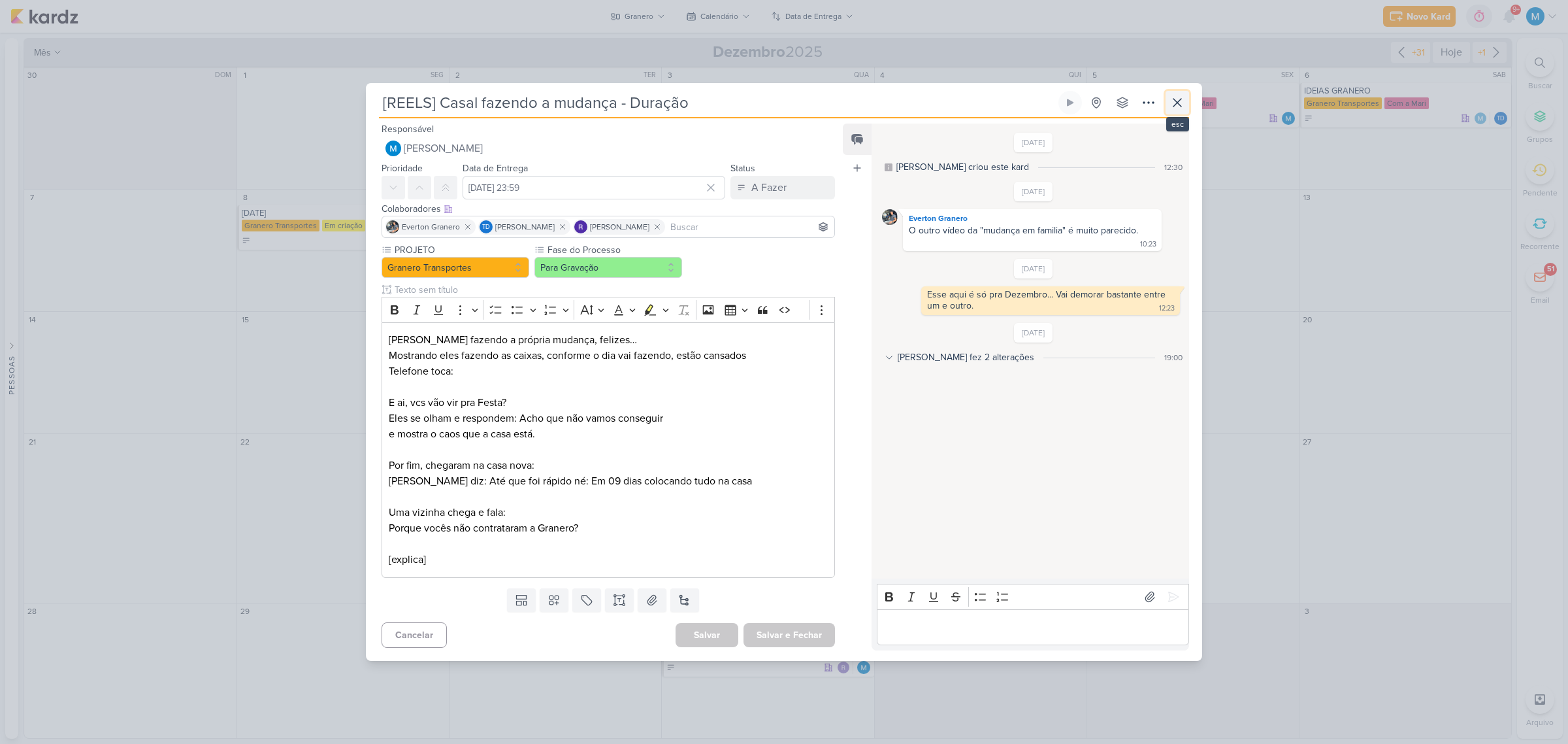
click at [1179, 105] on icon at bounding box center [1177, 102] width 15 height 15
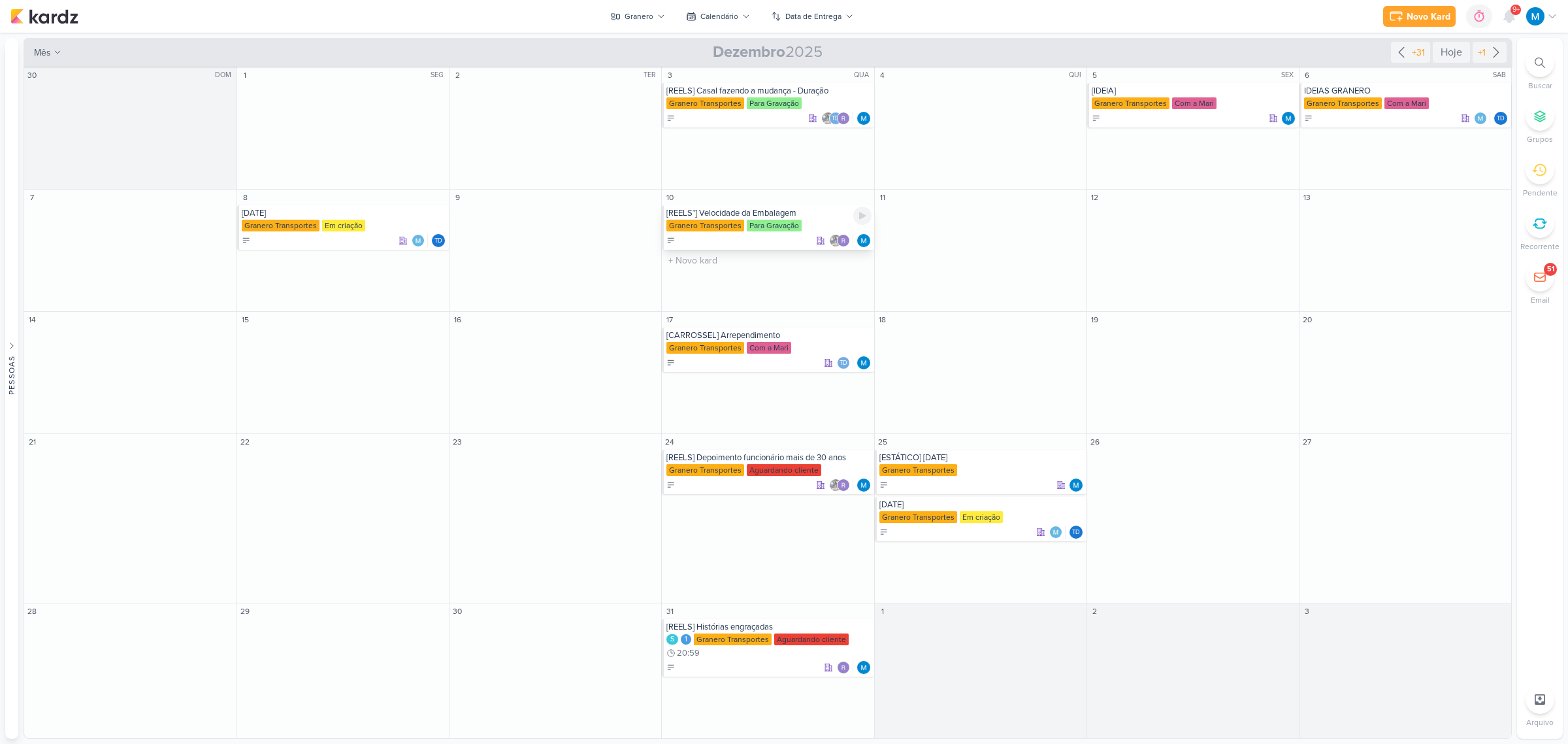
click at [771, 209] on div "[REELS*] Velocidade da Embalagem" at bounding box center [768, 213] width 204 height 11
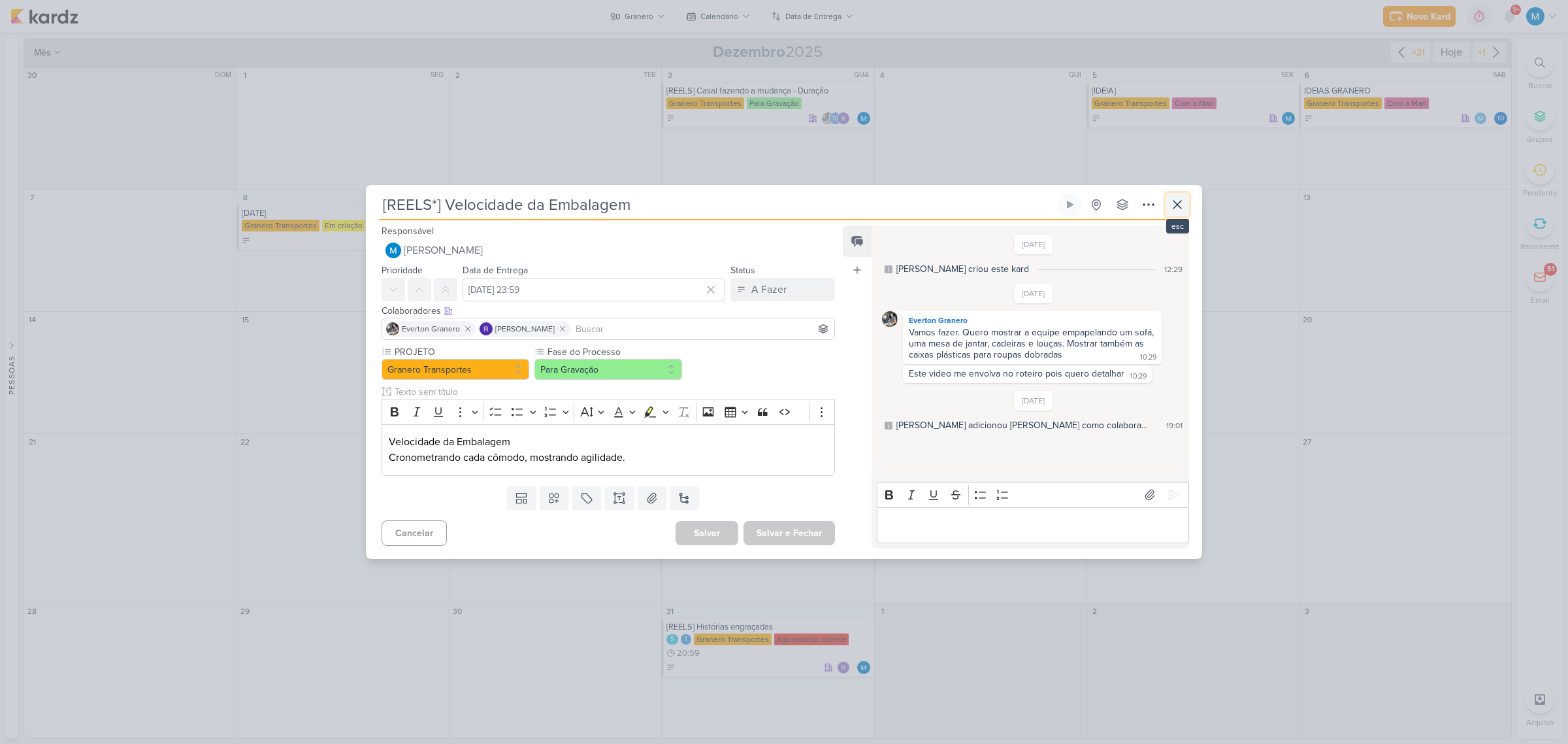
click at [1177, 204] on icon at bounding box center [1177, 204] width 8 height 8
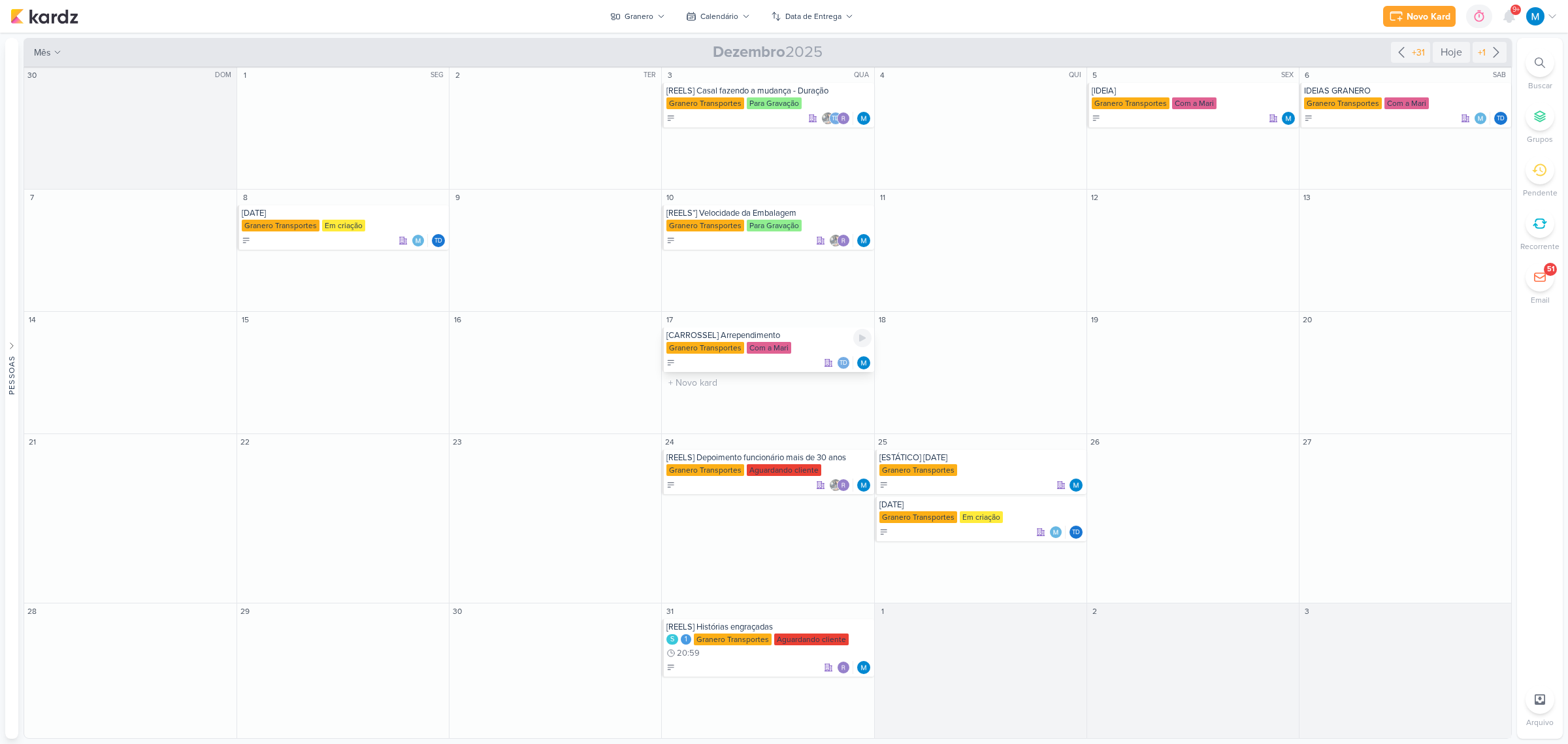
click at [749, 331] on div "[CARROSSEL] Arrependimento" at bounding box center [768, 335] width 204 height 11
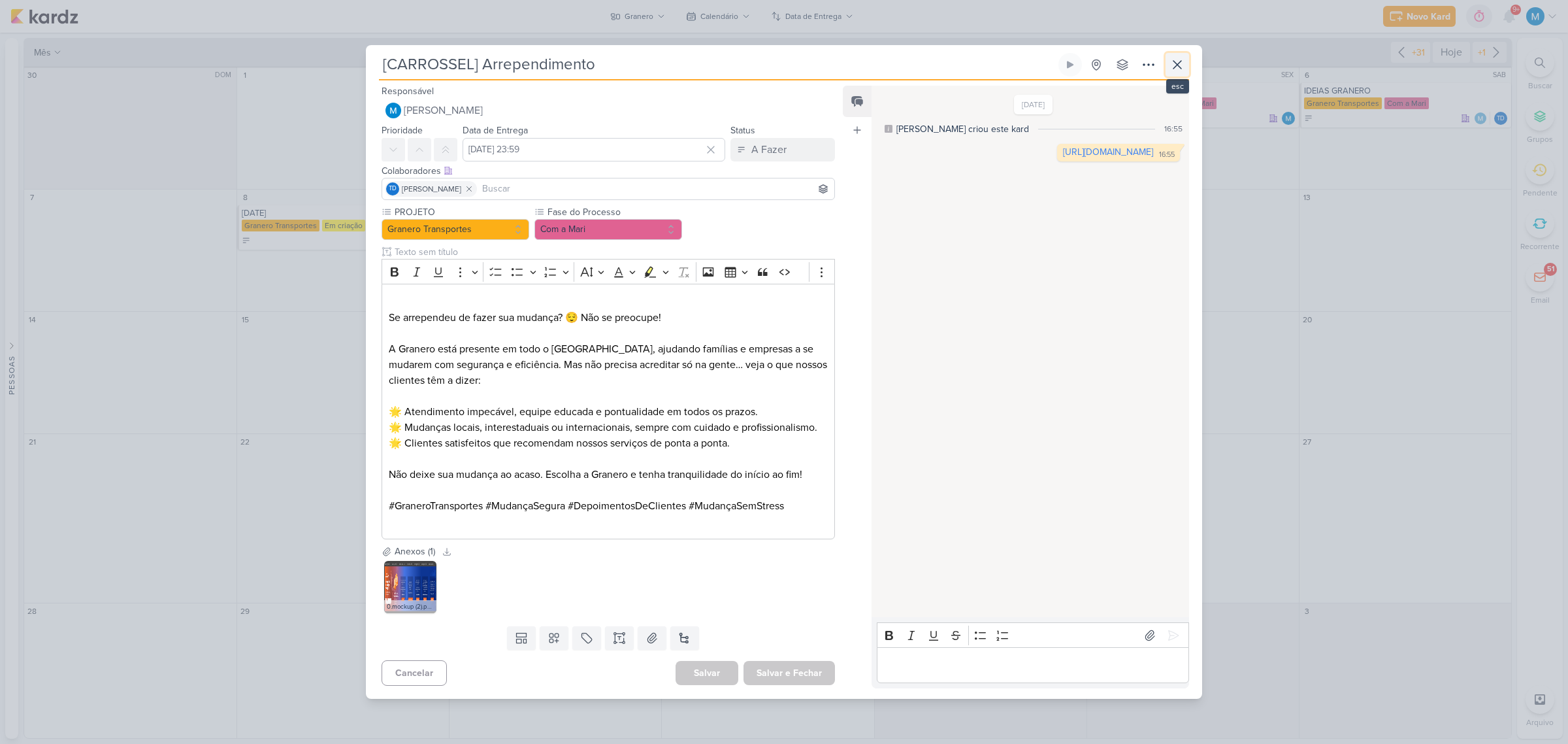
click at [1178, 63] on icon at bounding box center [1177, 64] width 8 height 8
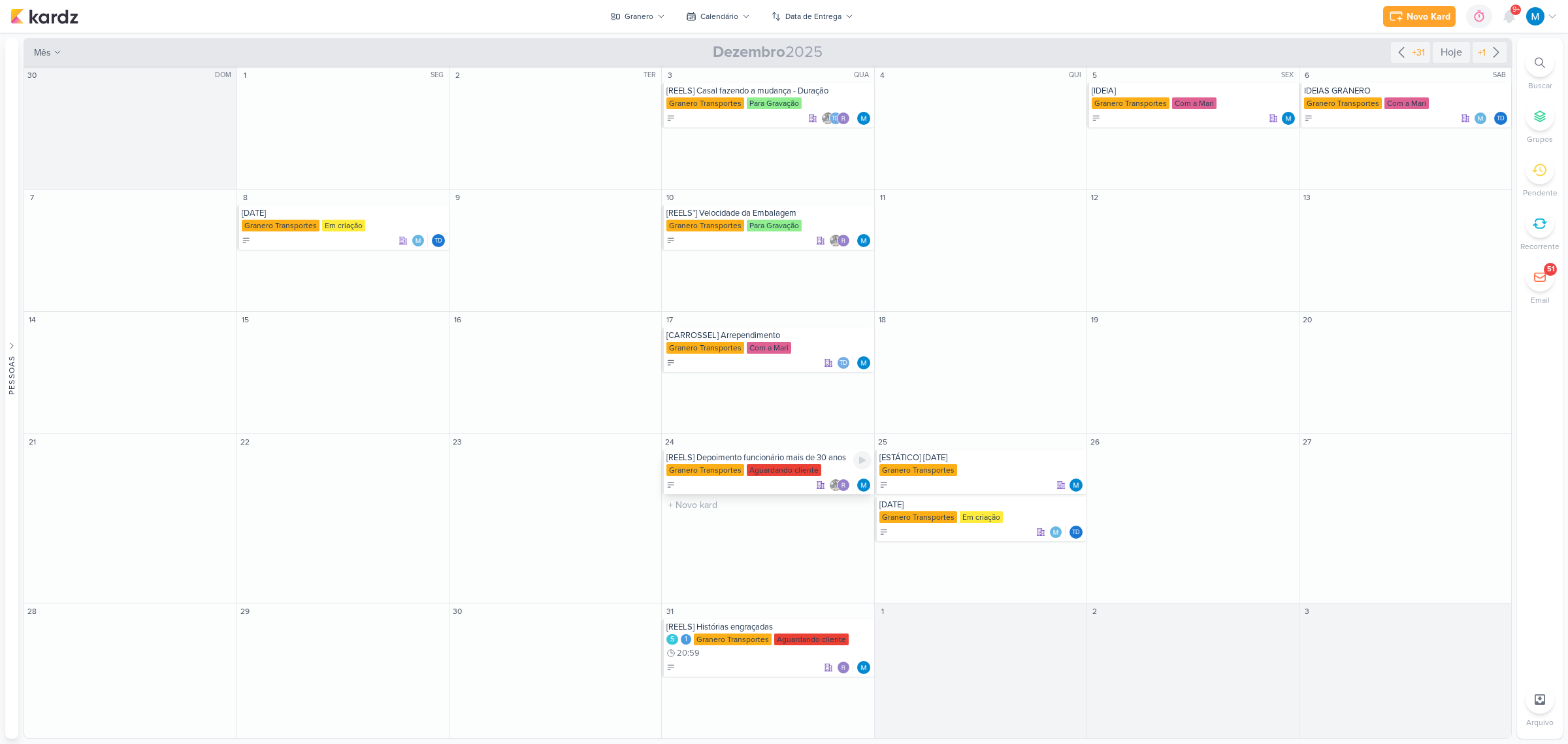
click at [768, 458] on div "[REELS] Depoimento funcionário mais de 30 anos" at bounding box center [768, 457] width 204 height 11
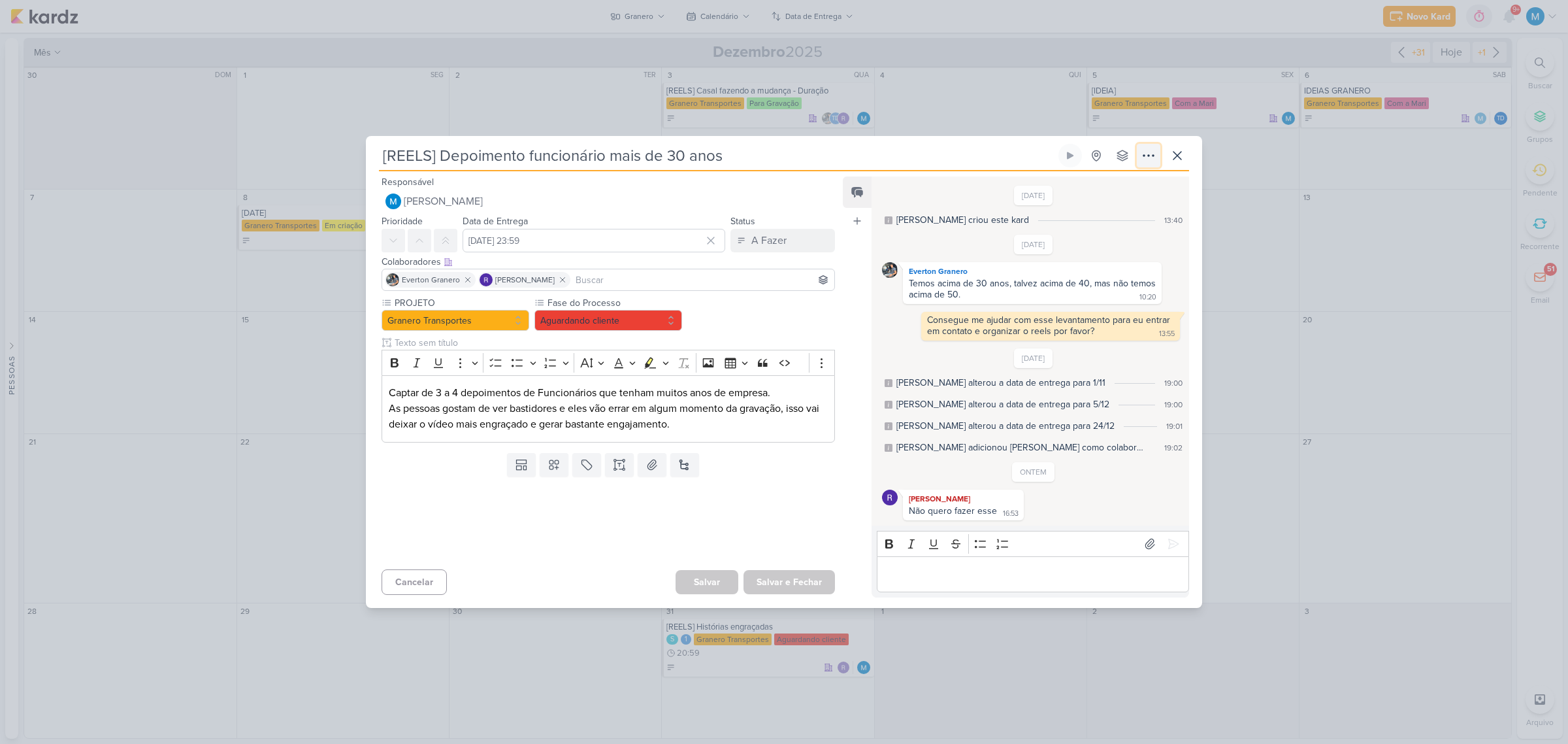
click at [1150, 157] on icon at bounding box center [1148, 155] width 15 height 15
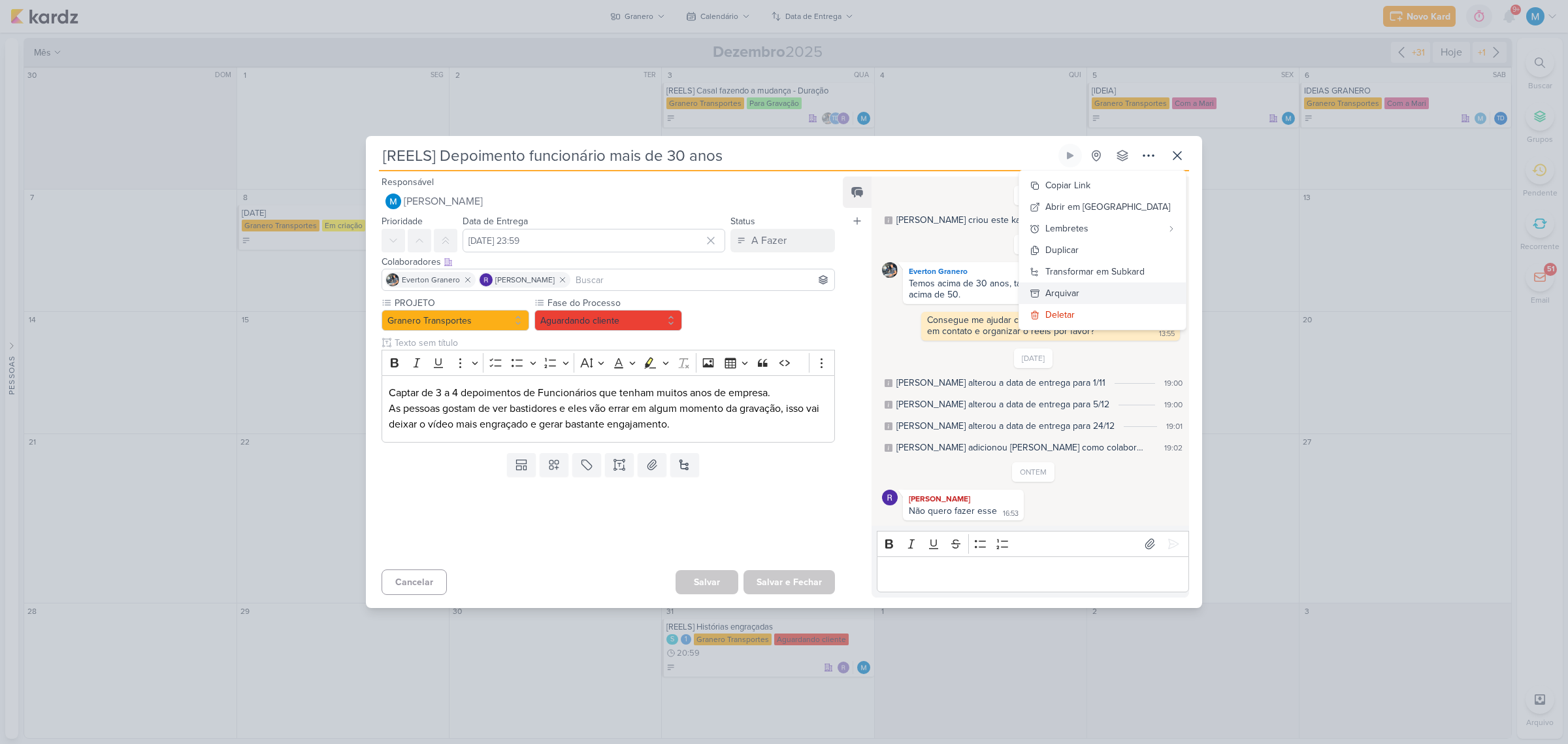
click at [1079, 288] on div "Arquivar" at bounding box center [1062, 293] width 34 height 14
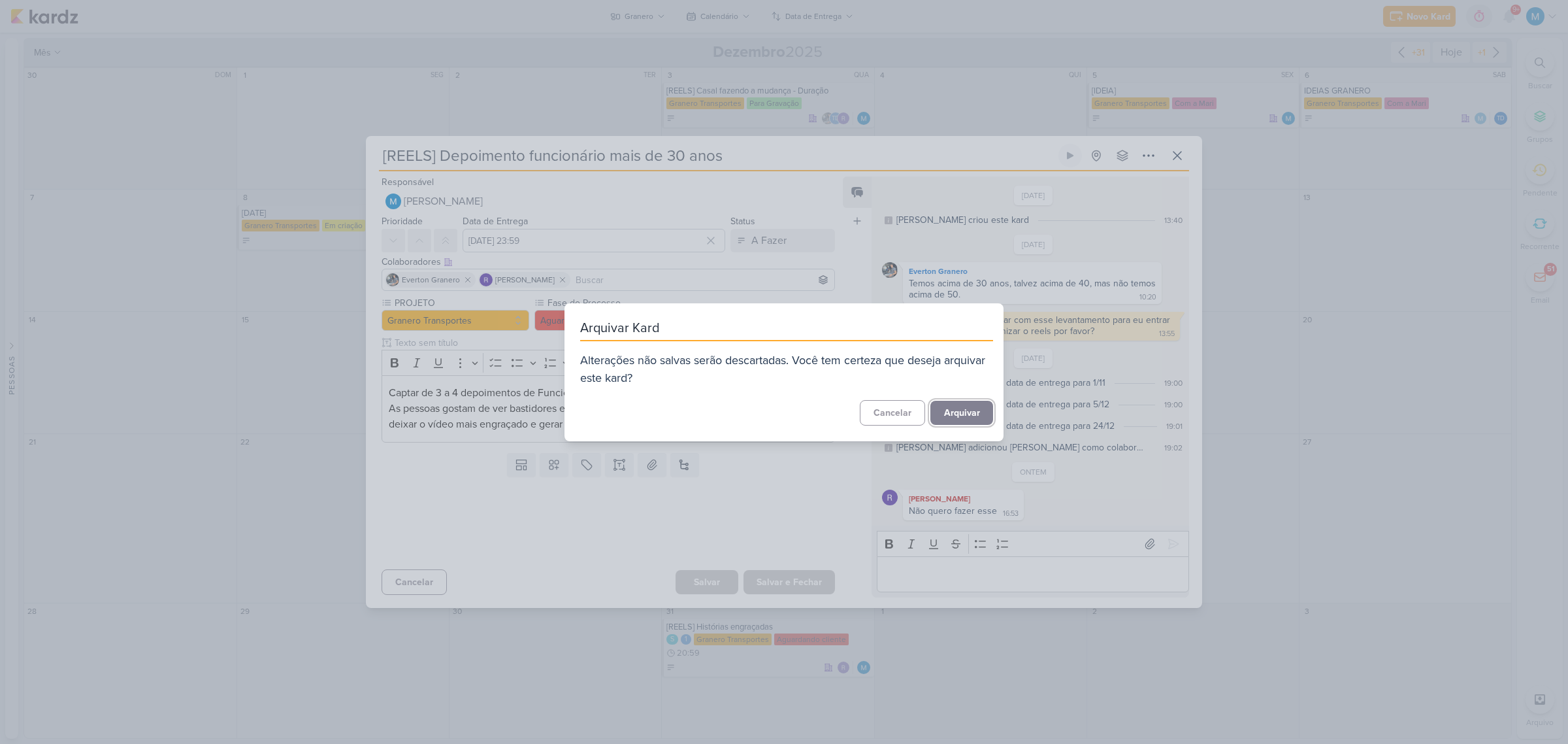
click at [963, 411] on button "Arquivar" at bounding box center [961, 412] width 62 height 24
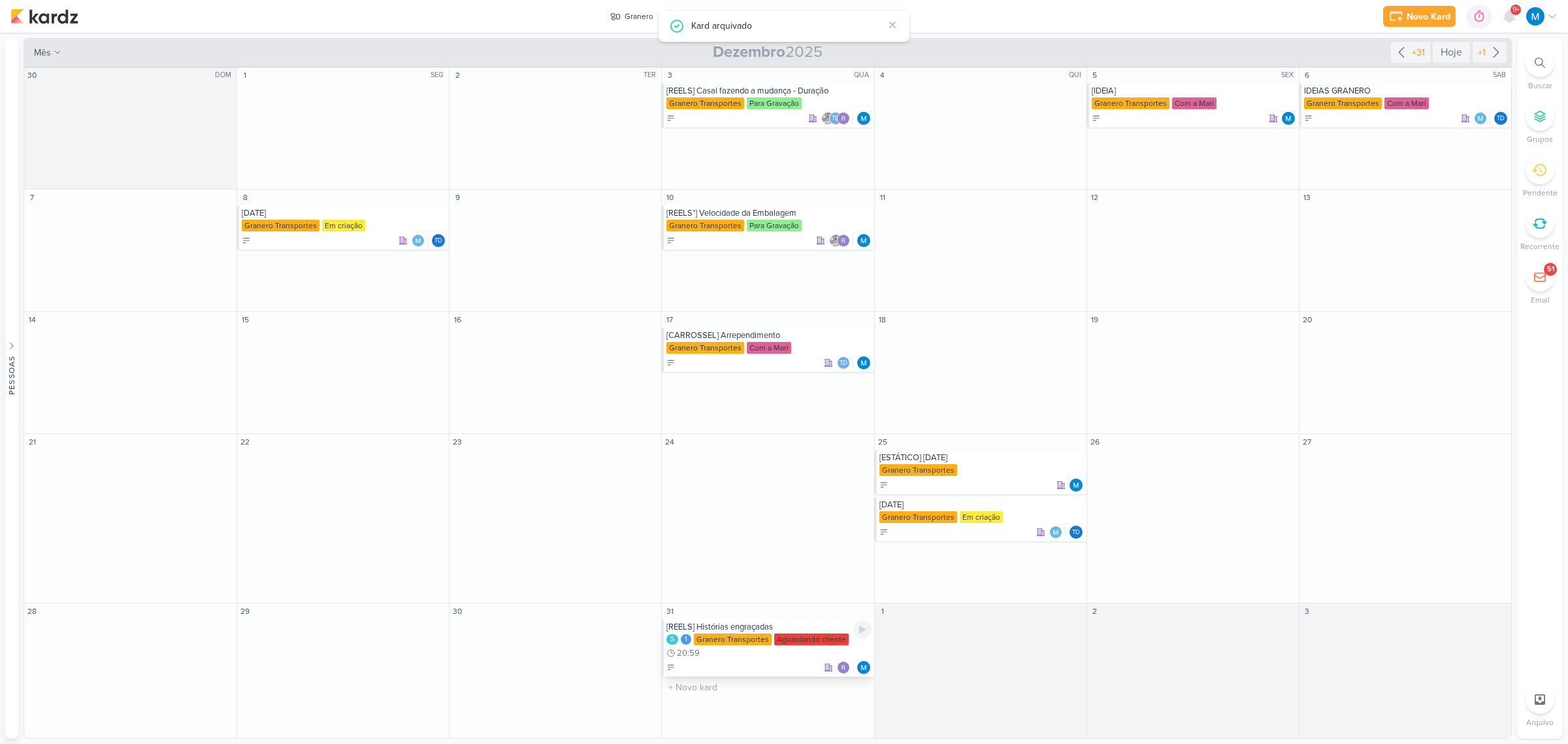
click at [784, 629] on div "[REELS] Histórias engraçadas" at bounding box center [768, 626] width 204 height 11
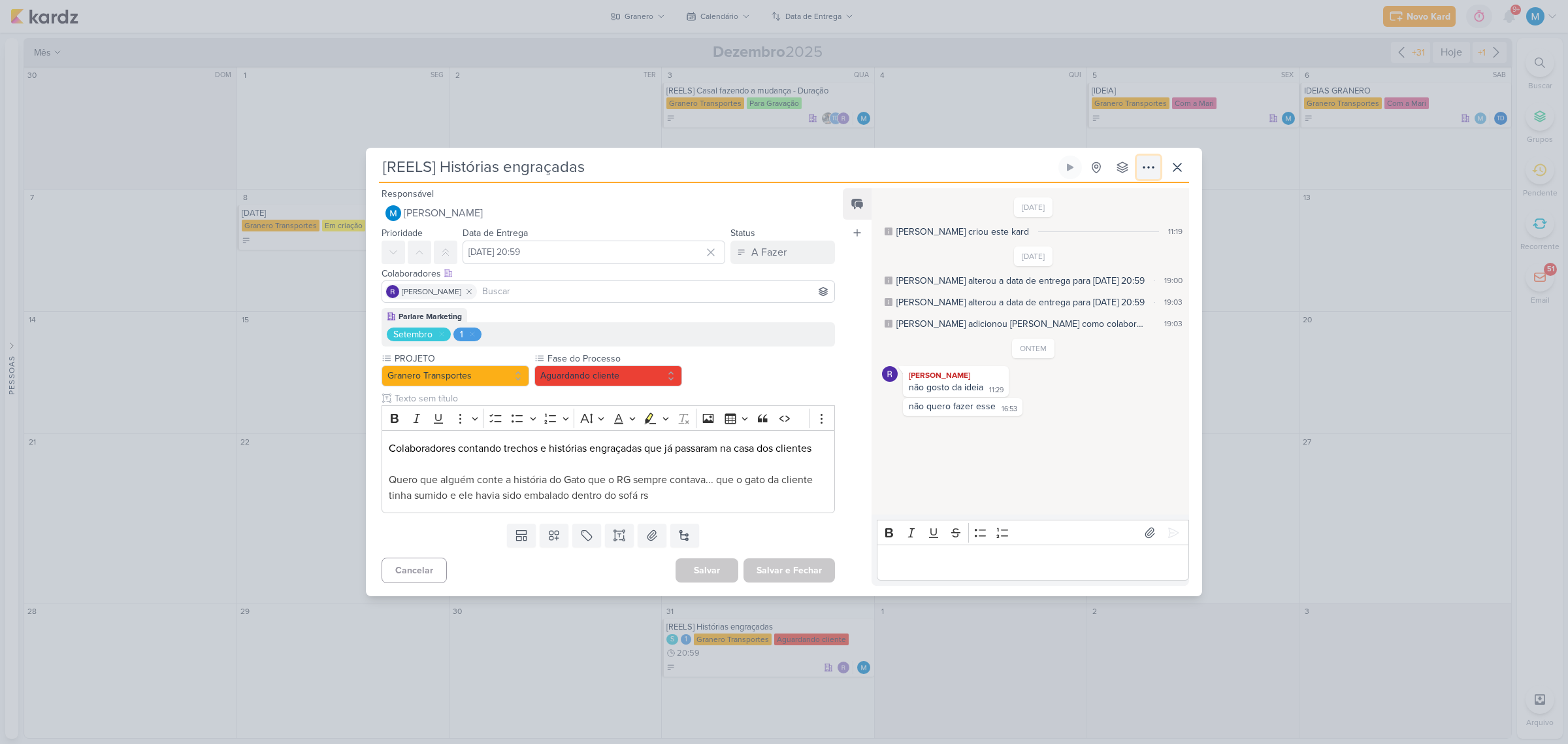
click at [1145, 168] on icon at bounding box center [1148, 166] width 15 height 15
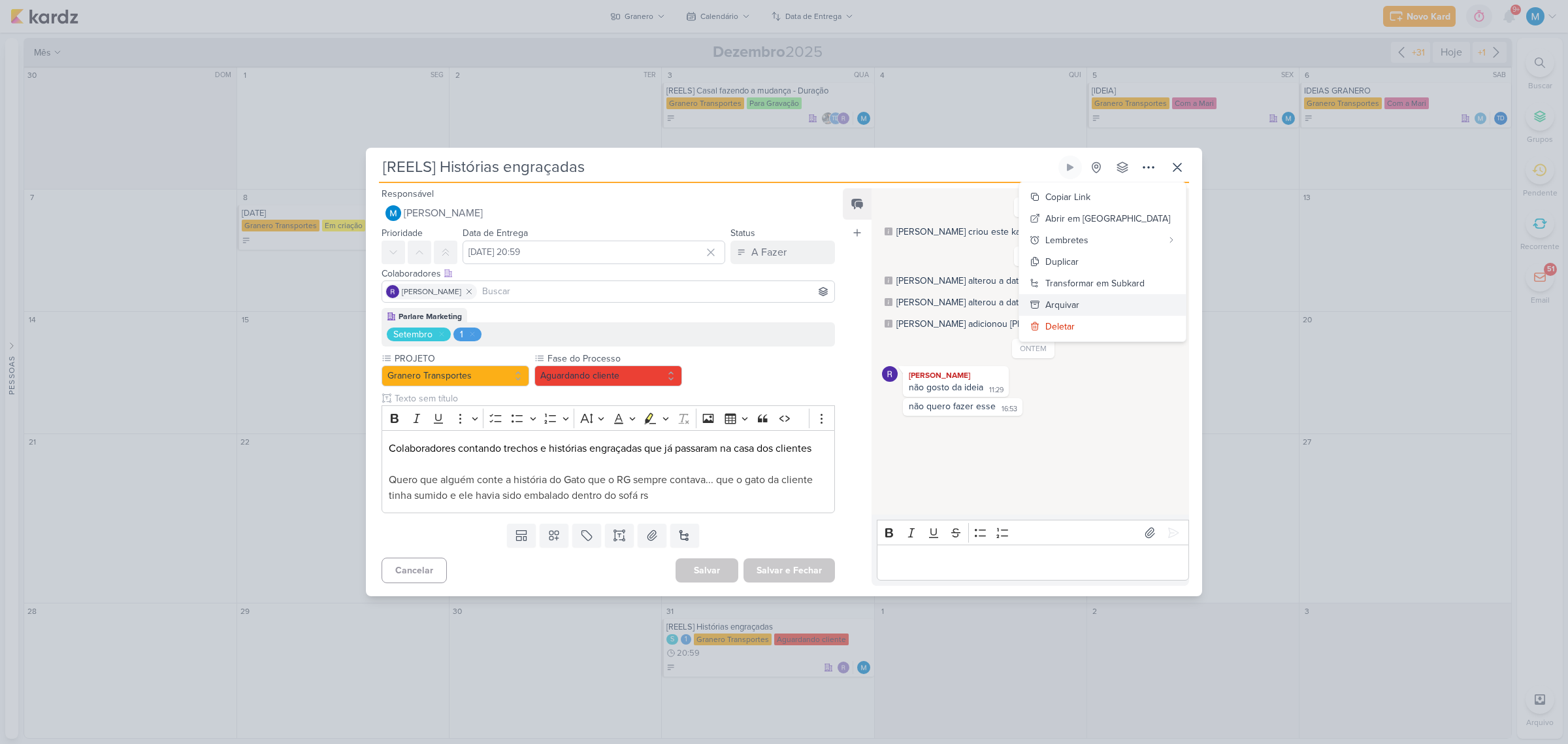
click at [1111, 300] on button "Arquivar" at bounding box center [1103, 305] width 166 height 22
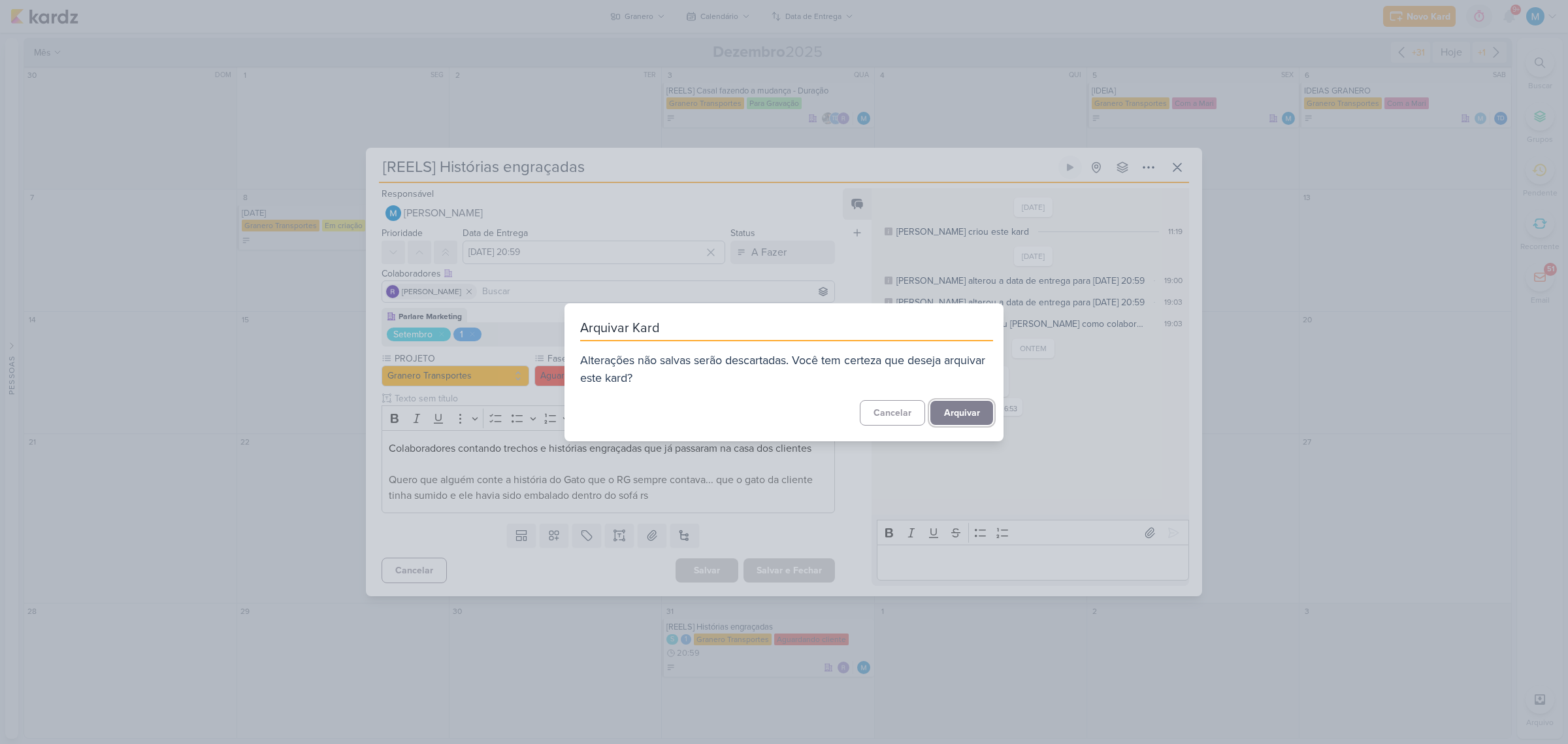
click at [968, 410] on button "Arquivar" at bounding box center [961, 412] width 62 height 24
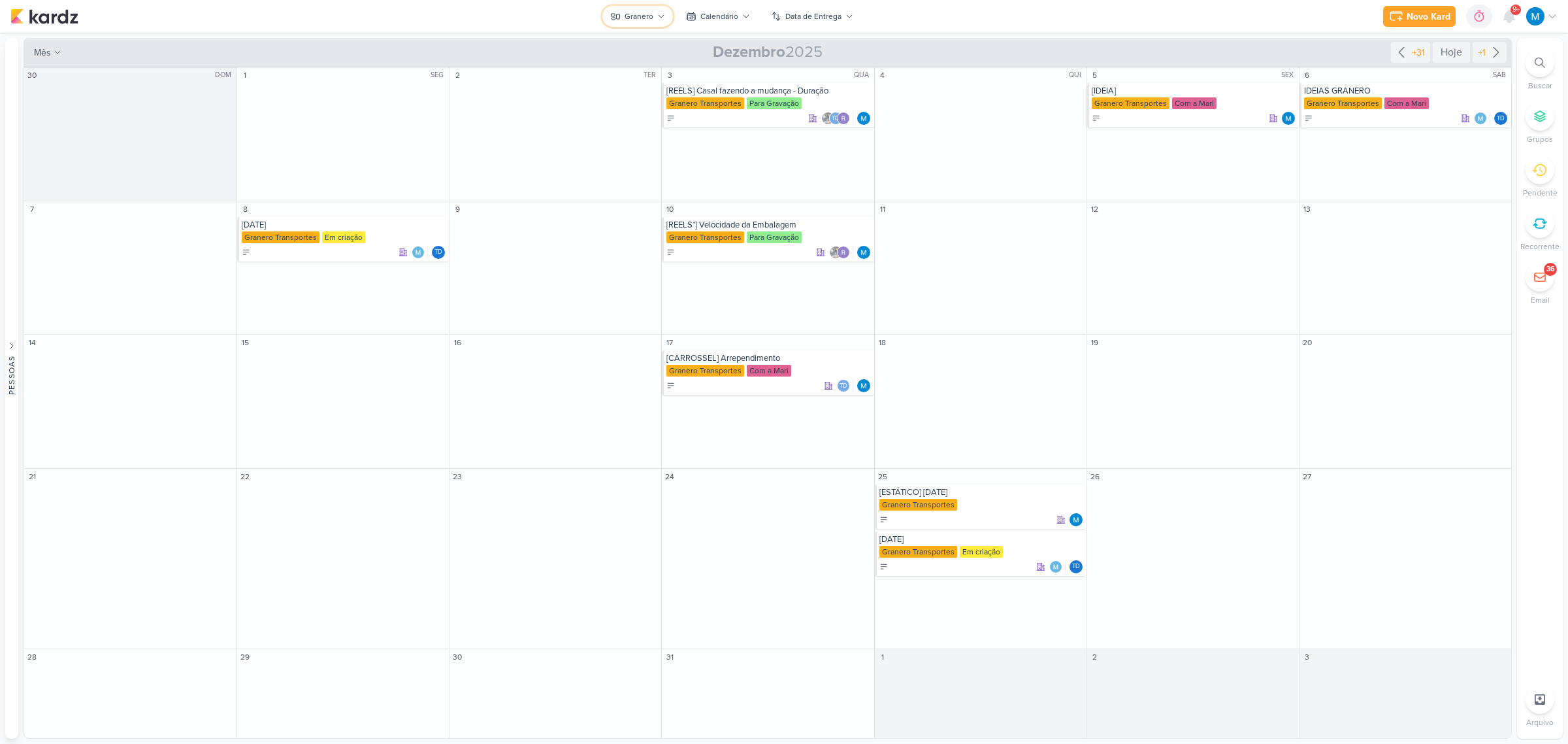
click at [652, 18] on div "Granero" at bounding box center [639, 16] width 29 height 12
click at [665, 15] on button "Granero" at bounding box center [637, 16] width 70 height 21
click at [661, 14] on icon at bounding box center [661, 16] width 8 height 8
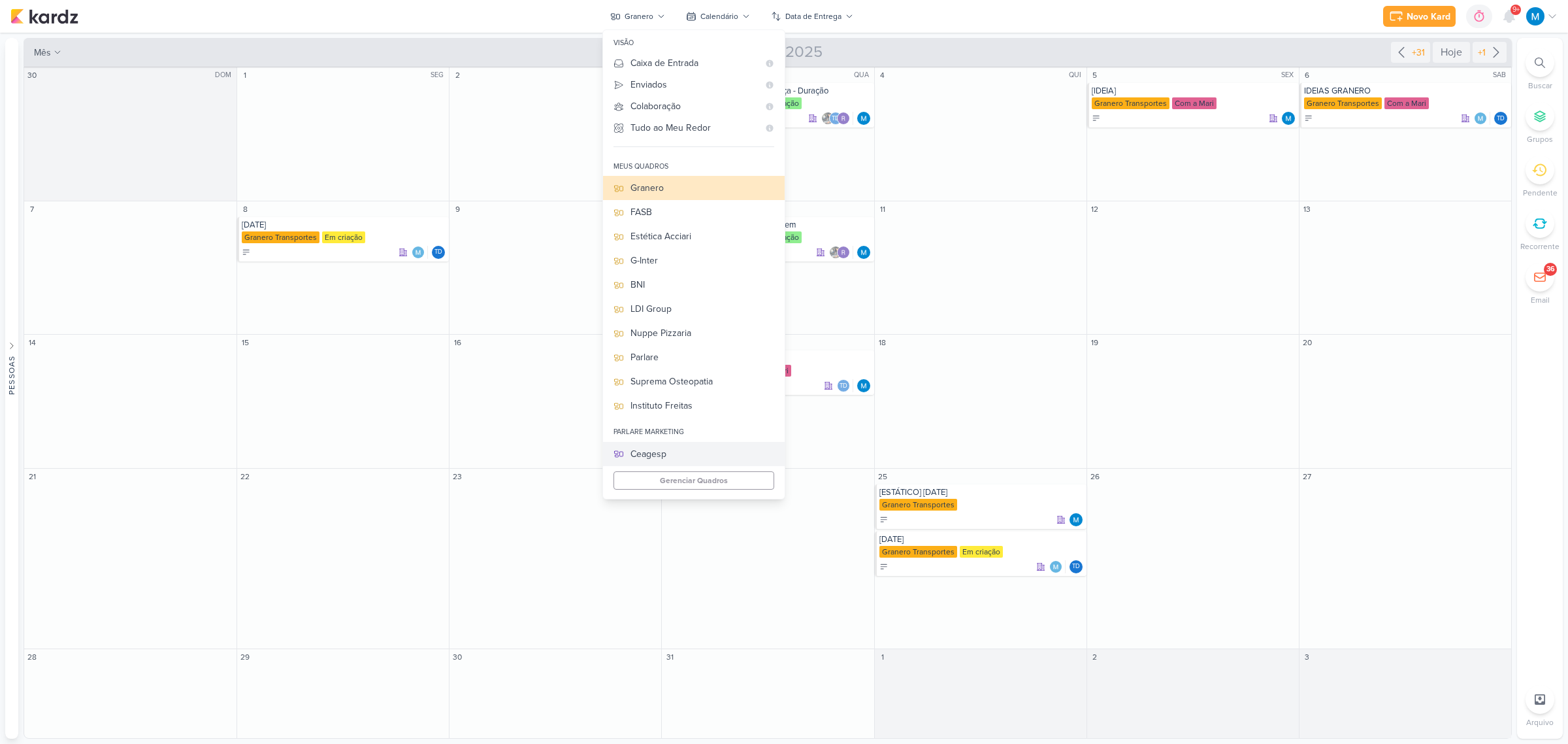
click at [661, 455] on div "Ceagesp" at bounding box center [701, 453] width 144 height 14
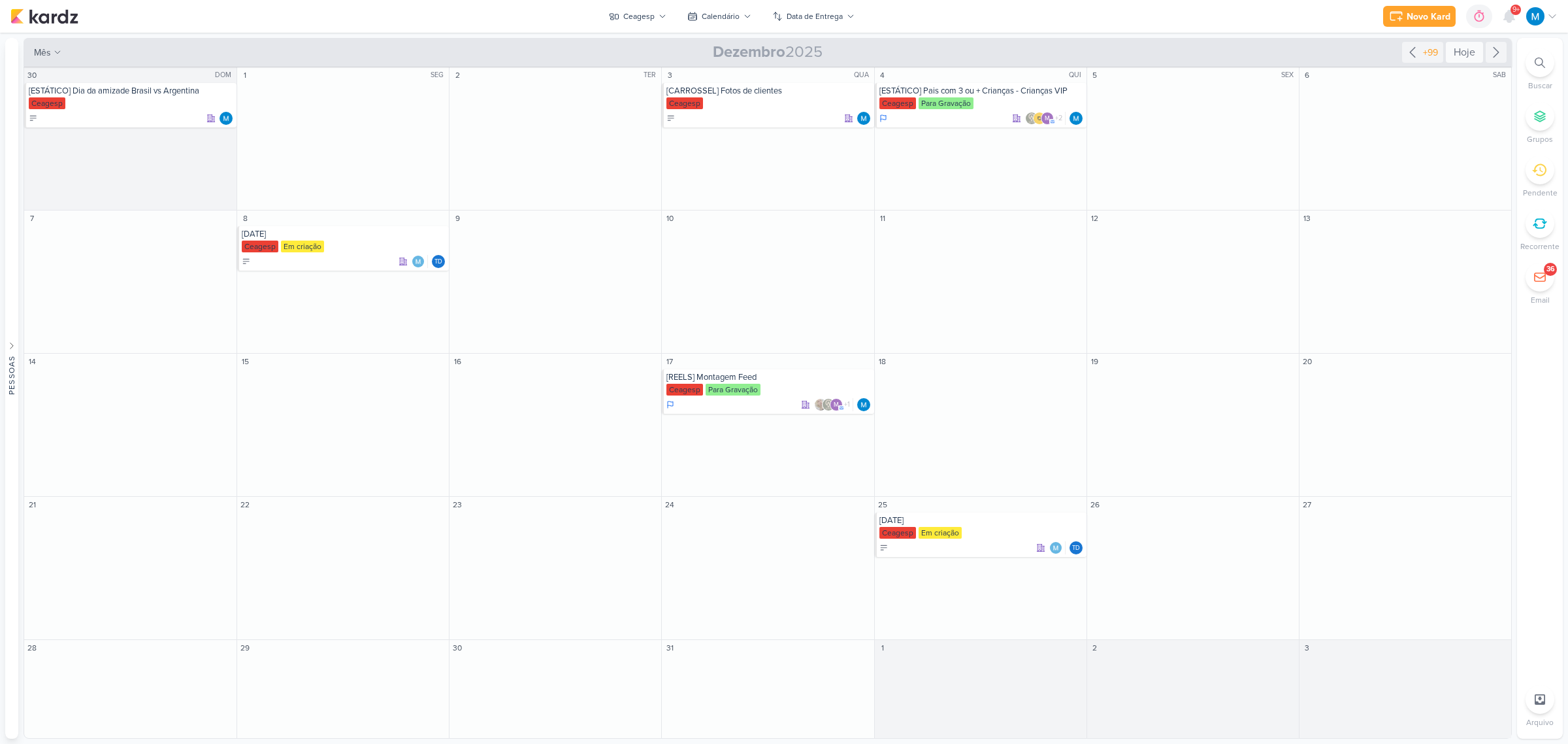
click at [1471, 49] on div "Hoje" at bounding box center [1464, 52] width 37 height 21
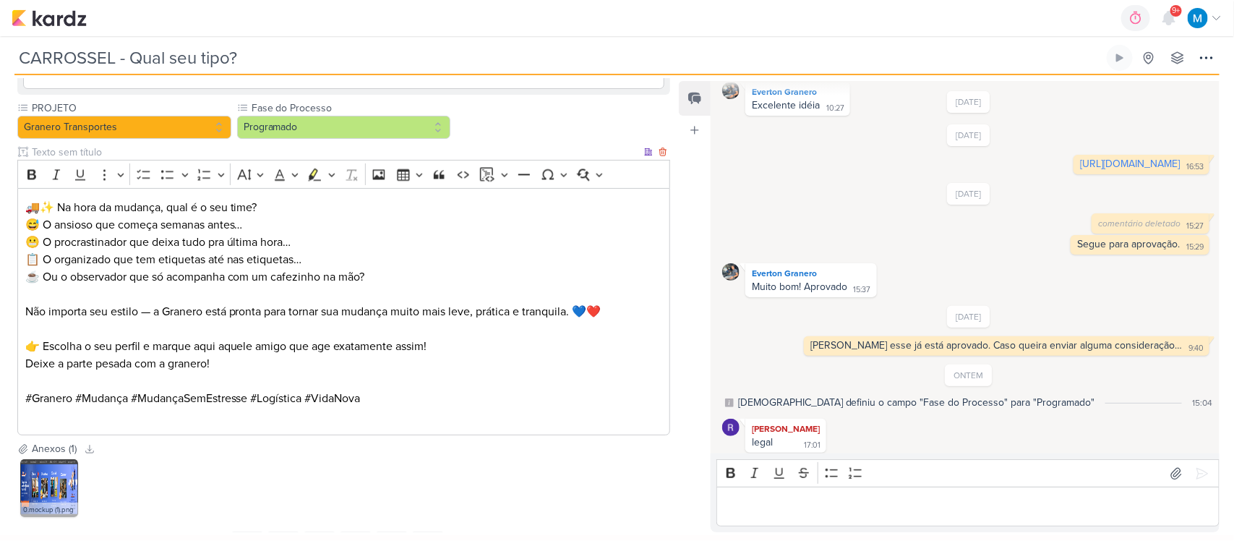
scroll to position [1407, 0]
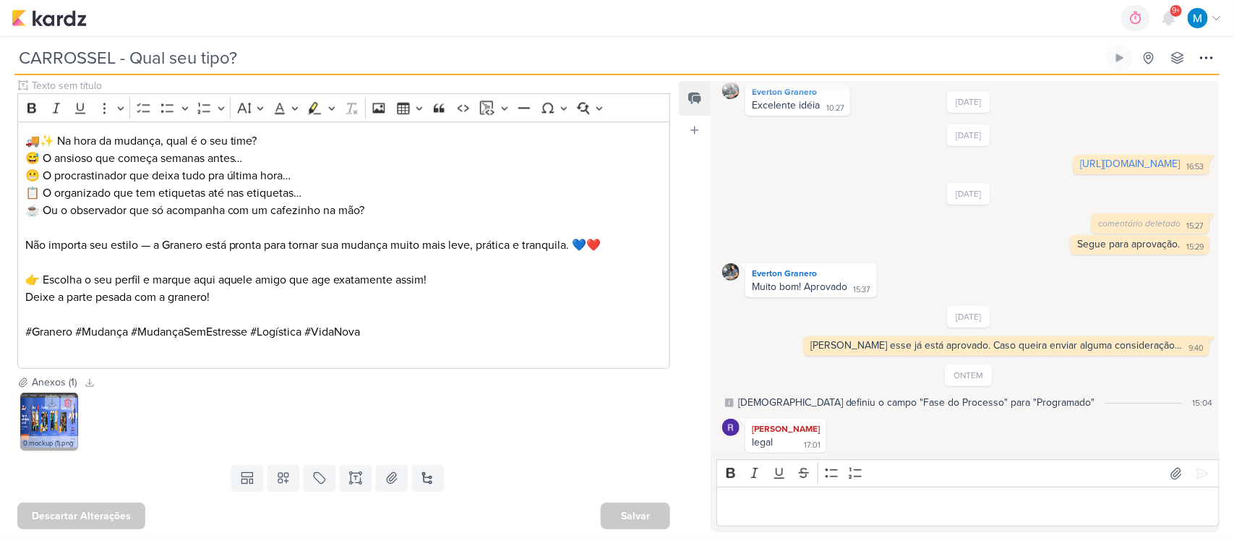
click at [30, 425] on img at bounding box center [49, 421] width 58 height 58
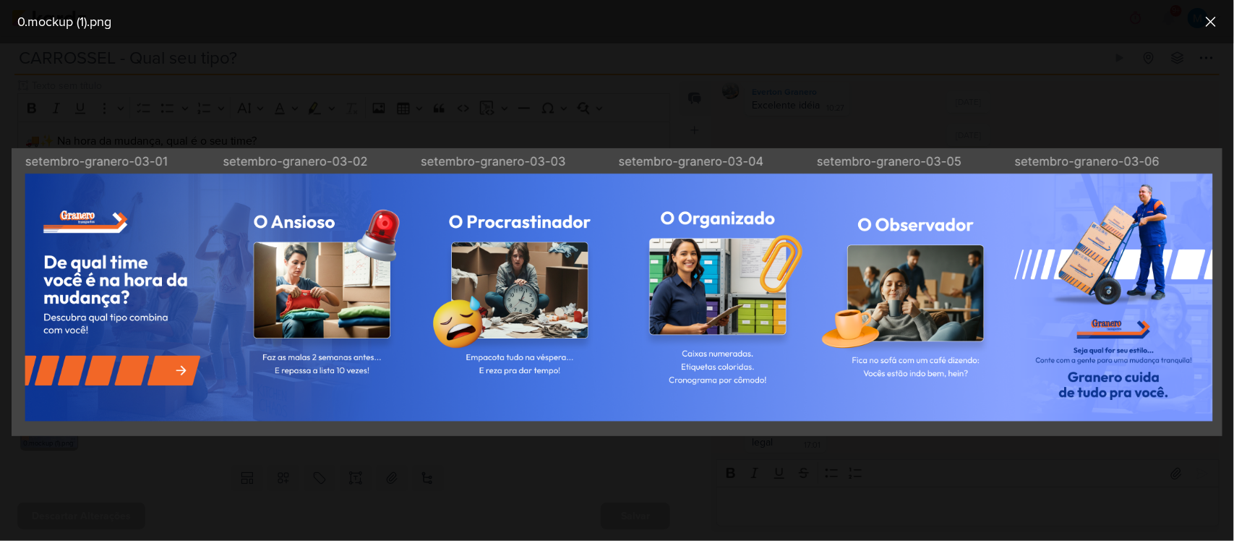
click at [667, 504] on div at bounding box center [617, 291] width 1234 height 497
